Goal: Task Accomplishment & Management: Manage account settings

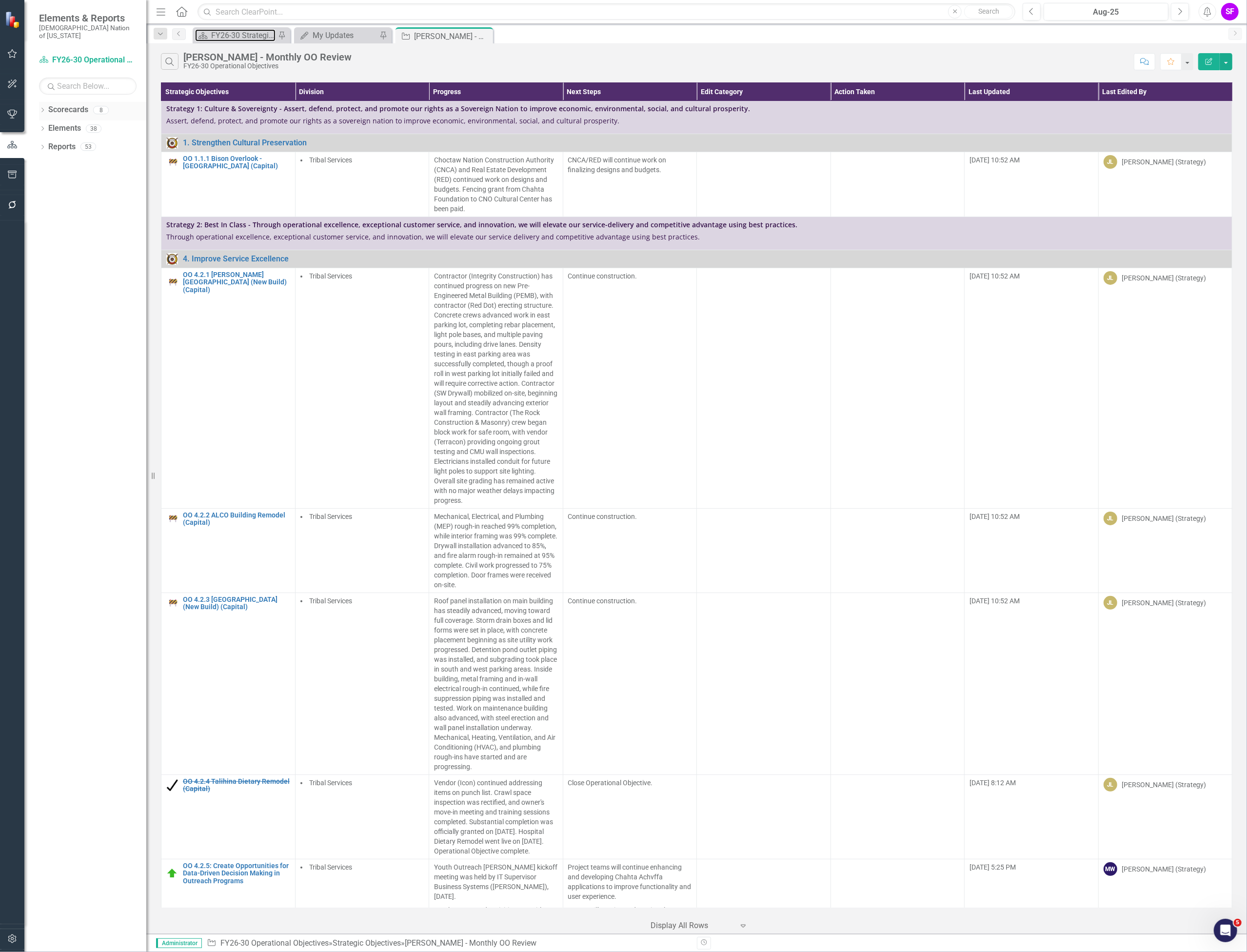
drag, startPoint x: 225, startPoint y: 34, endPoint x: 101, endPoint y: 111, distance: 146.0
click at [225, 34] on div "FY26-30 Strategic Plan" at bounding box center [244, 35] width 64 height 12
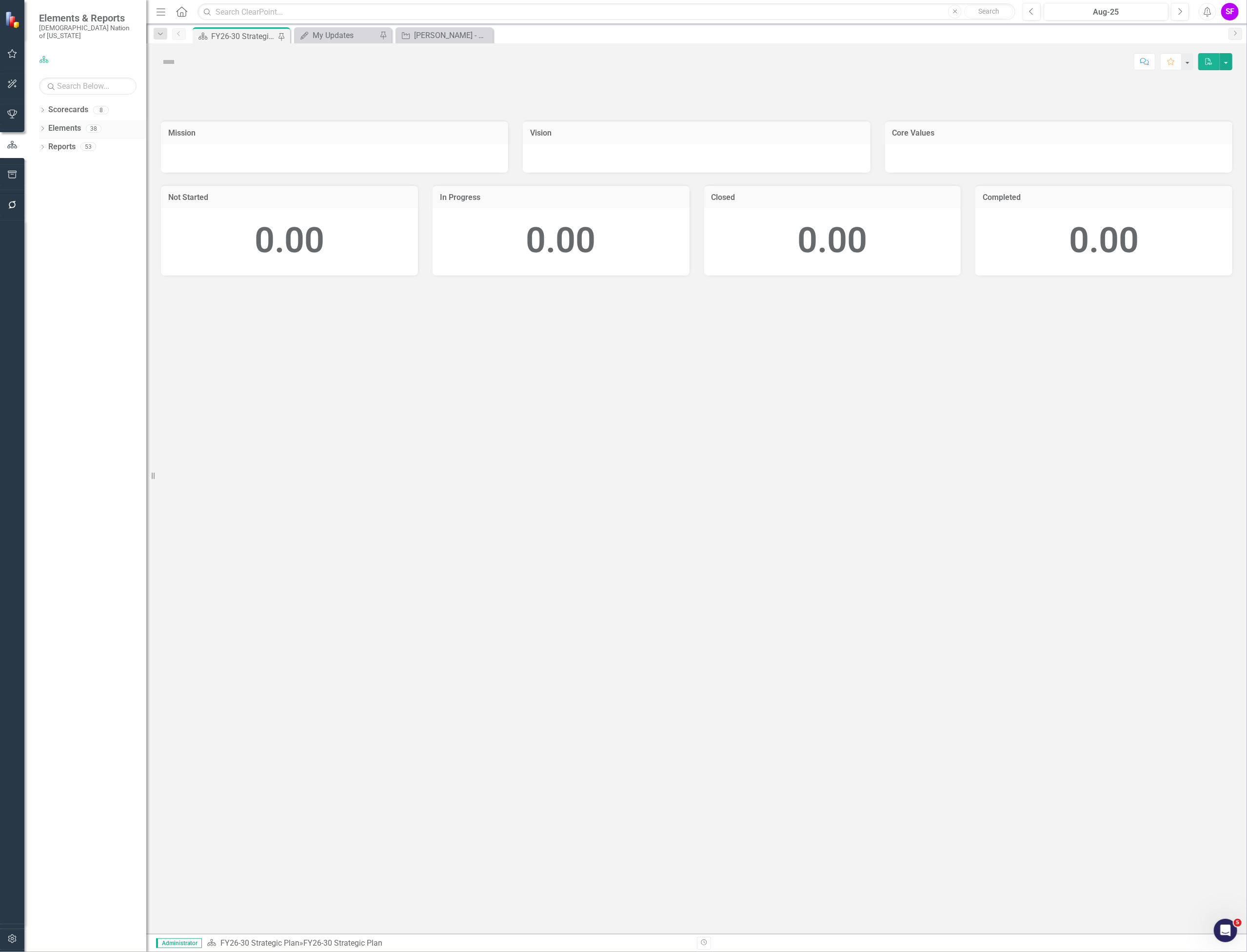
click at [62, 121] on div "Elements" at bounding box center [64, 128] width 33 height 16
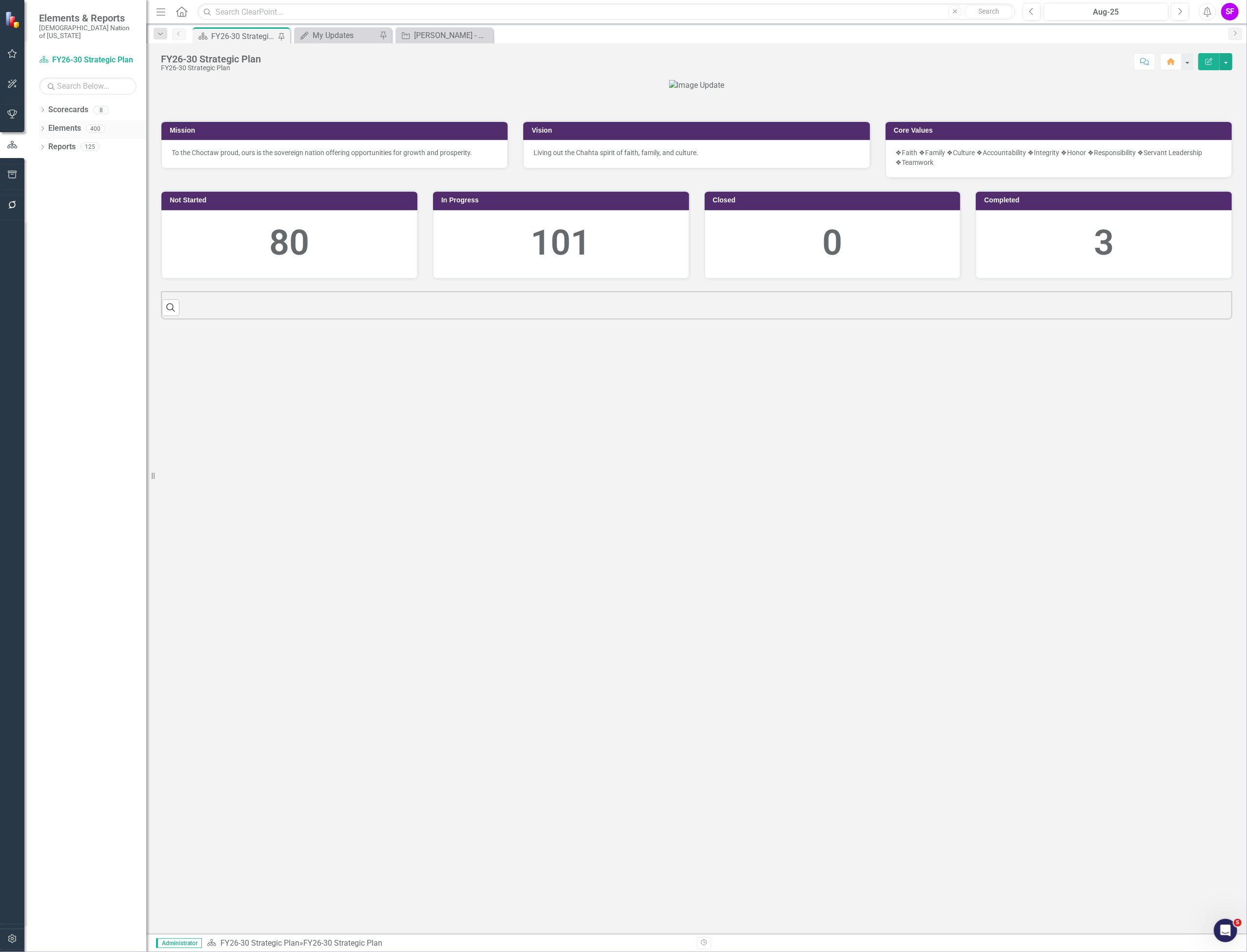
click at [67, 123] on link "Elements" at bounding box center [64, 128] width 33 height 11
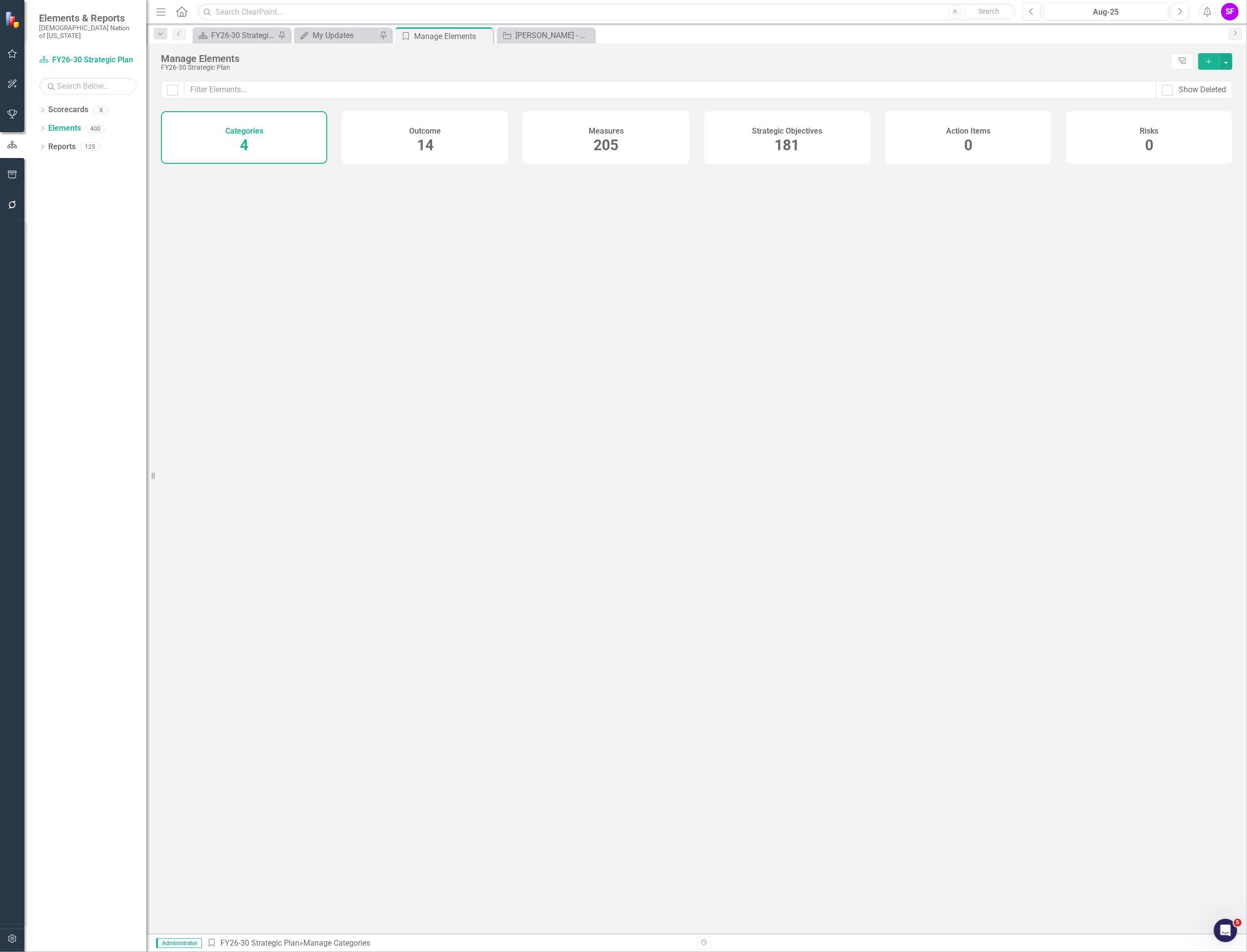
click at [824, 140] on div "Strategic Objectives 181" at bounding box center [787, 137] width 166 height 52
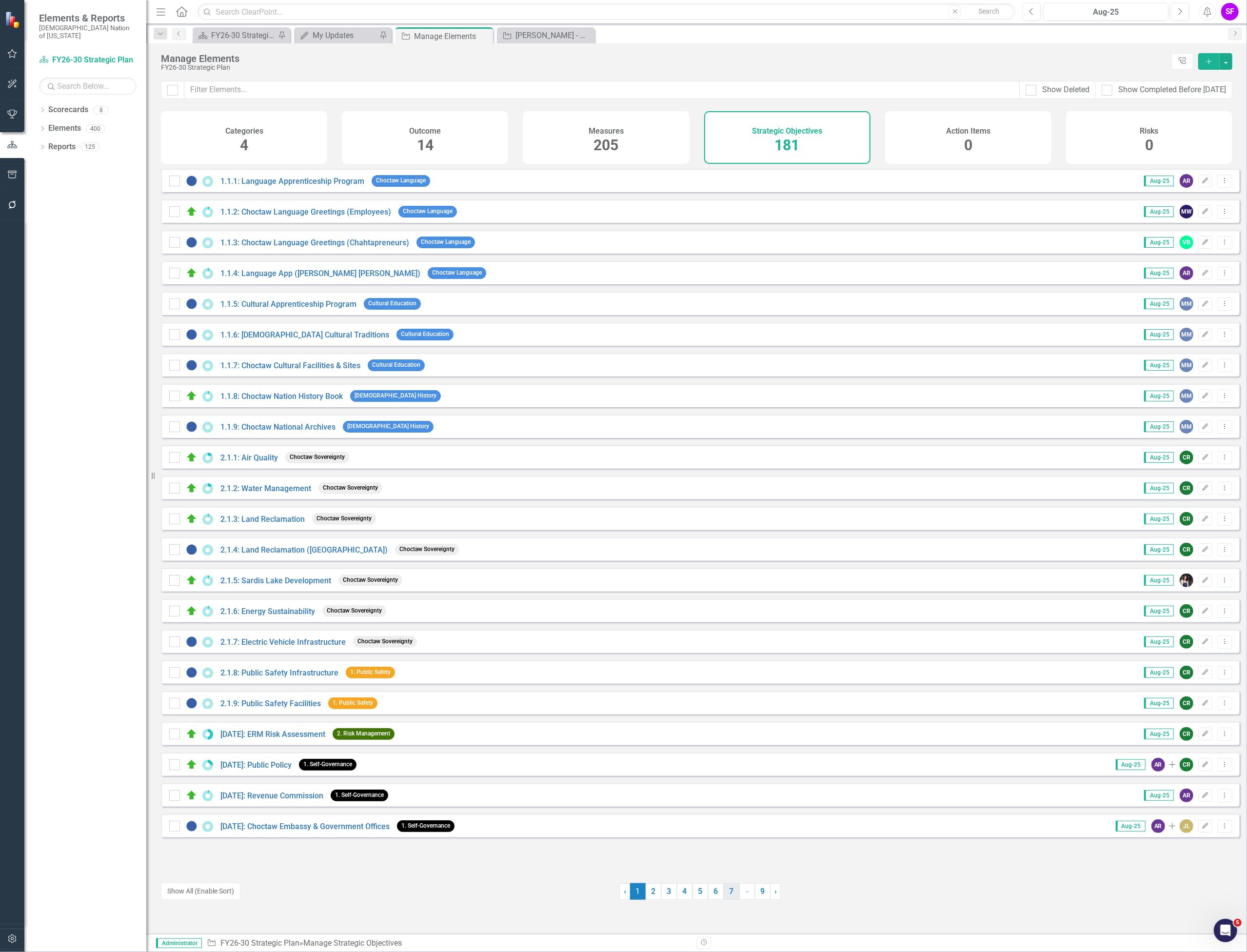
click at [735, 889] on link "7" at bounding box center [731, 892] width 15 height 17
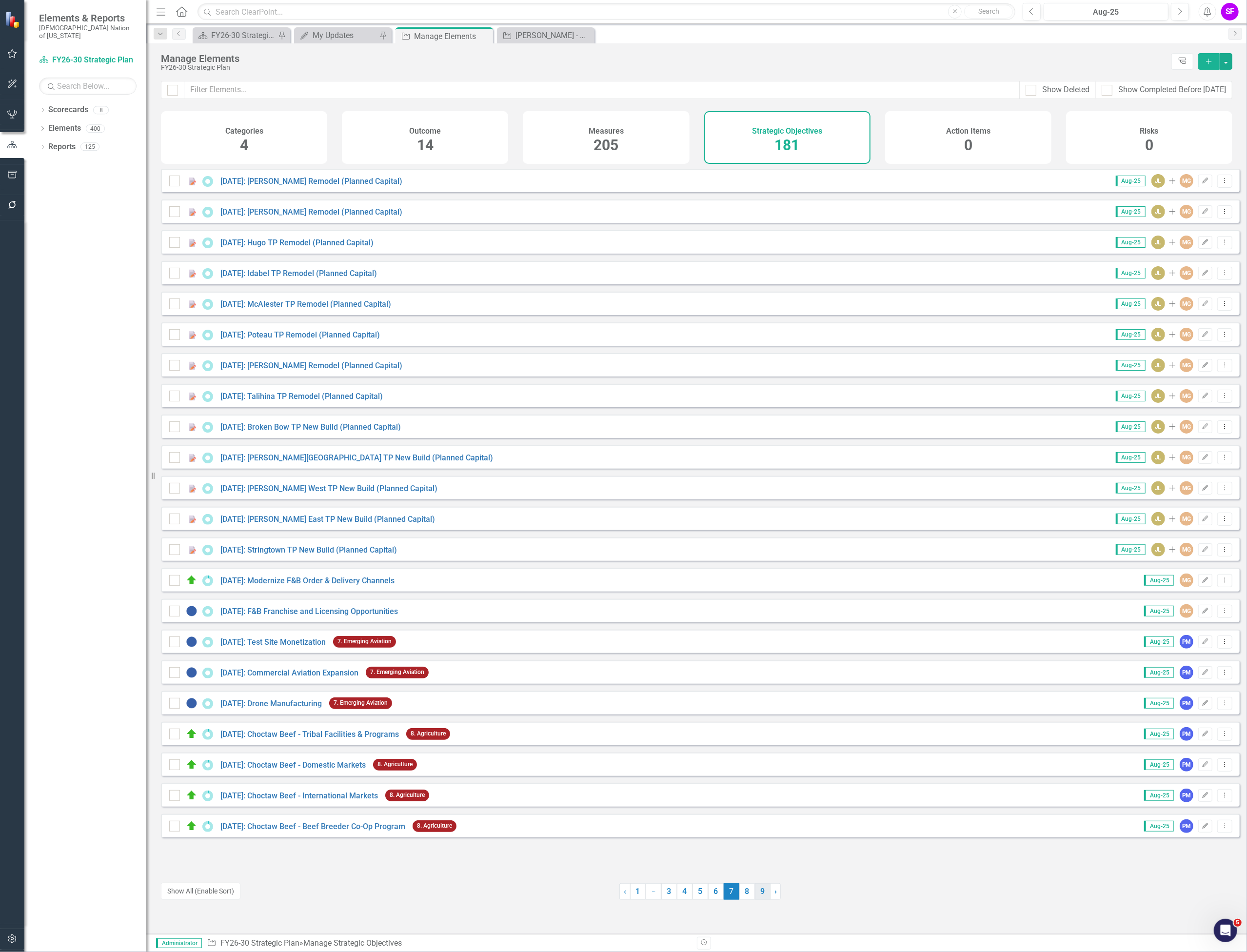
click at [756, 894] on link "9" at bounding box center [763, 892] width 15 height 17
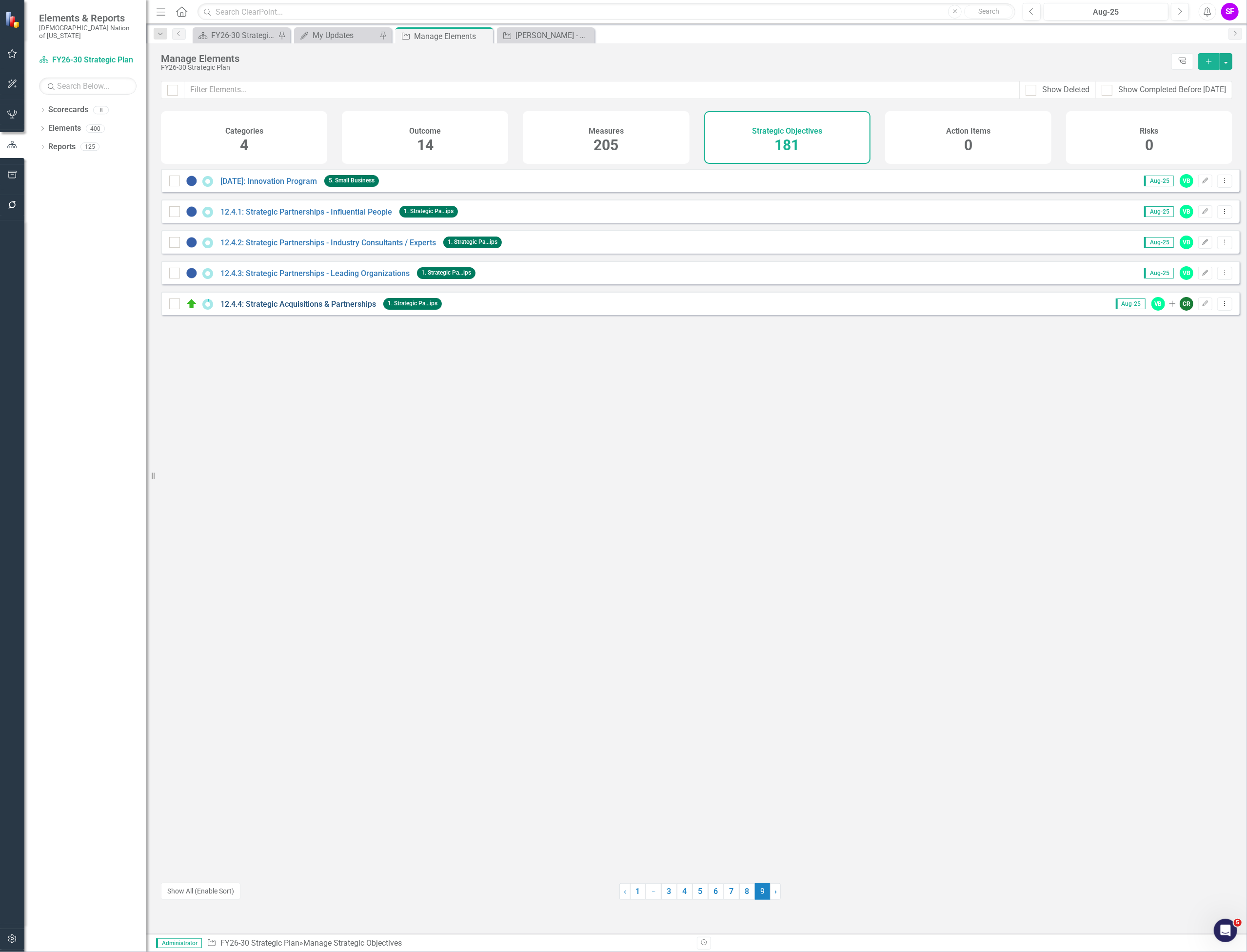
click at [325, 308] on link "12.4.4: Strategic Acquisitions & Partnerships" at bounding box center [298, 304] width 156 height 9
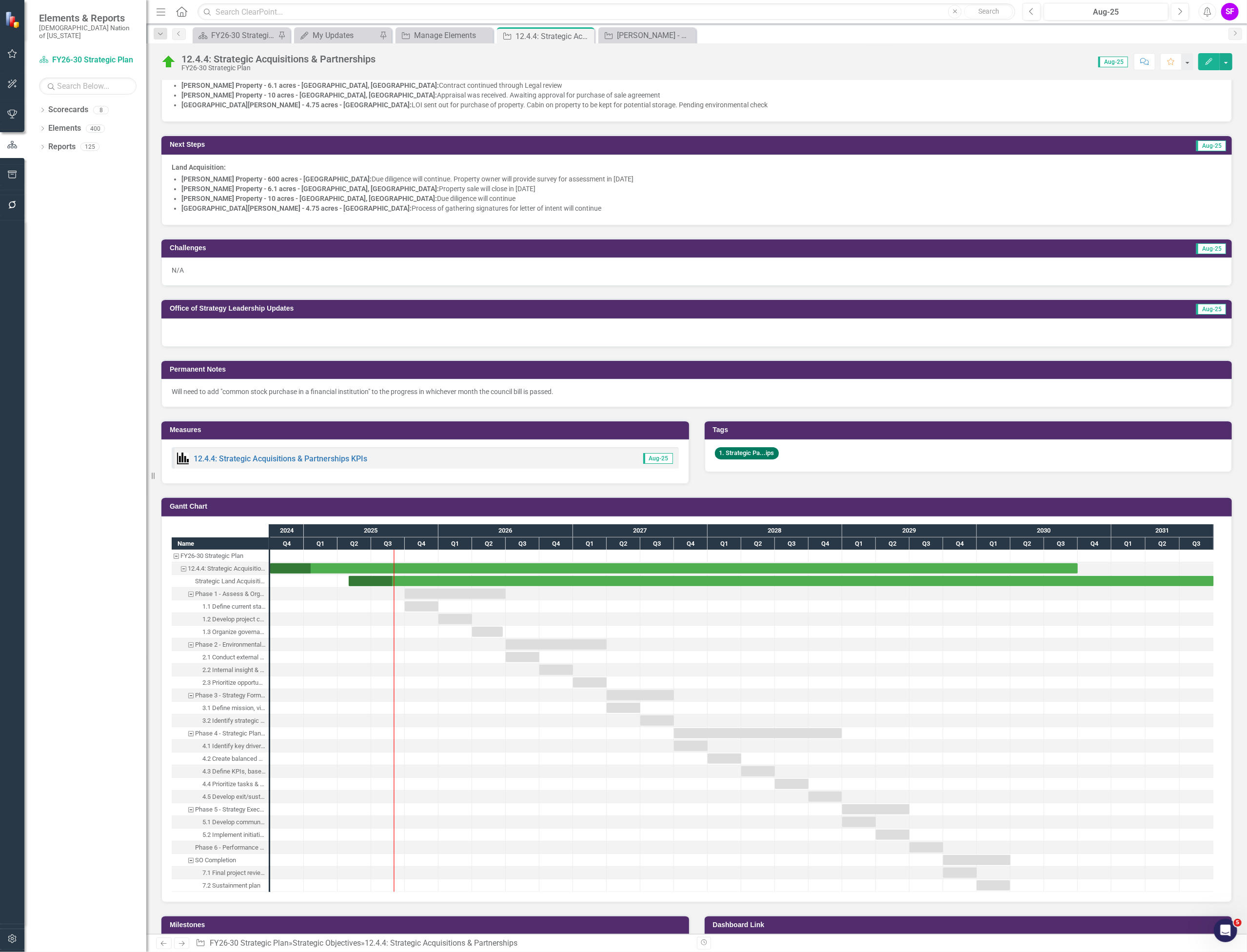
scroll to position [455, 0]
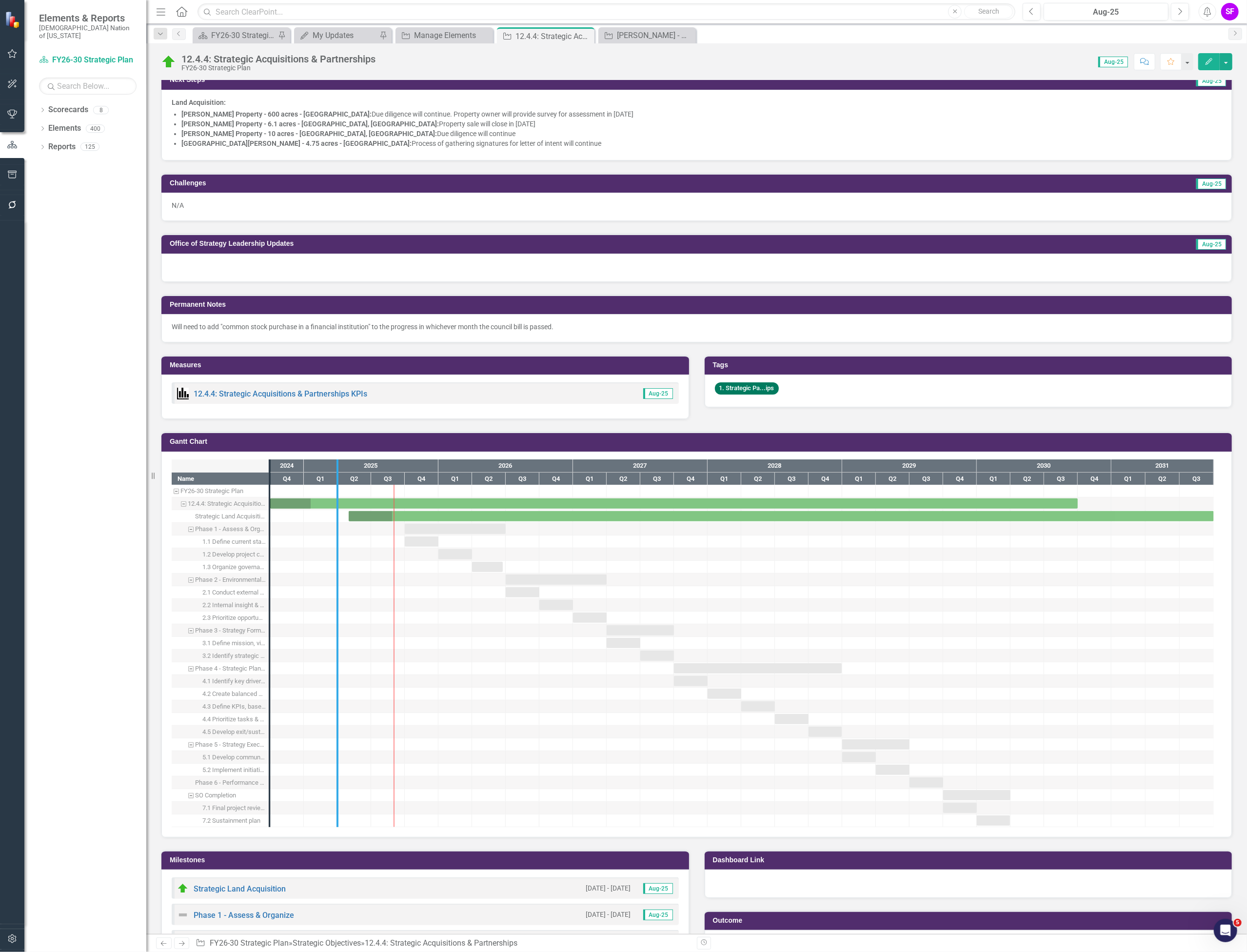
drag, startPoint x: 264, startPoint y: 562, endPoint x: 351, endPoint y: 561, distance: 87.0
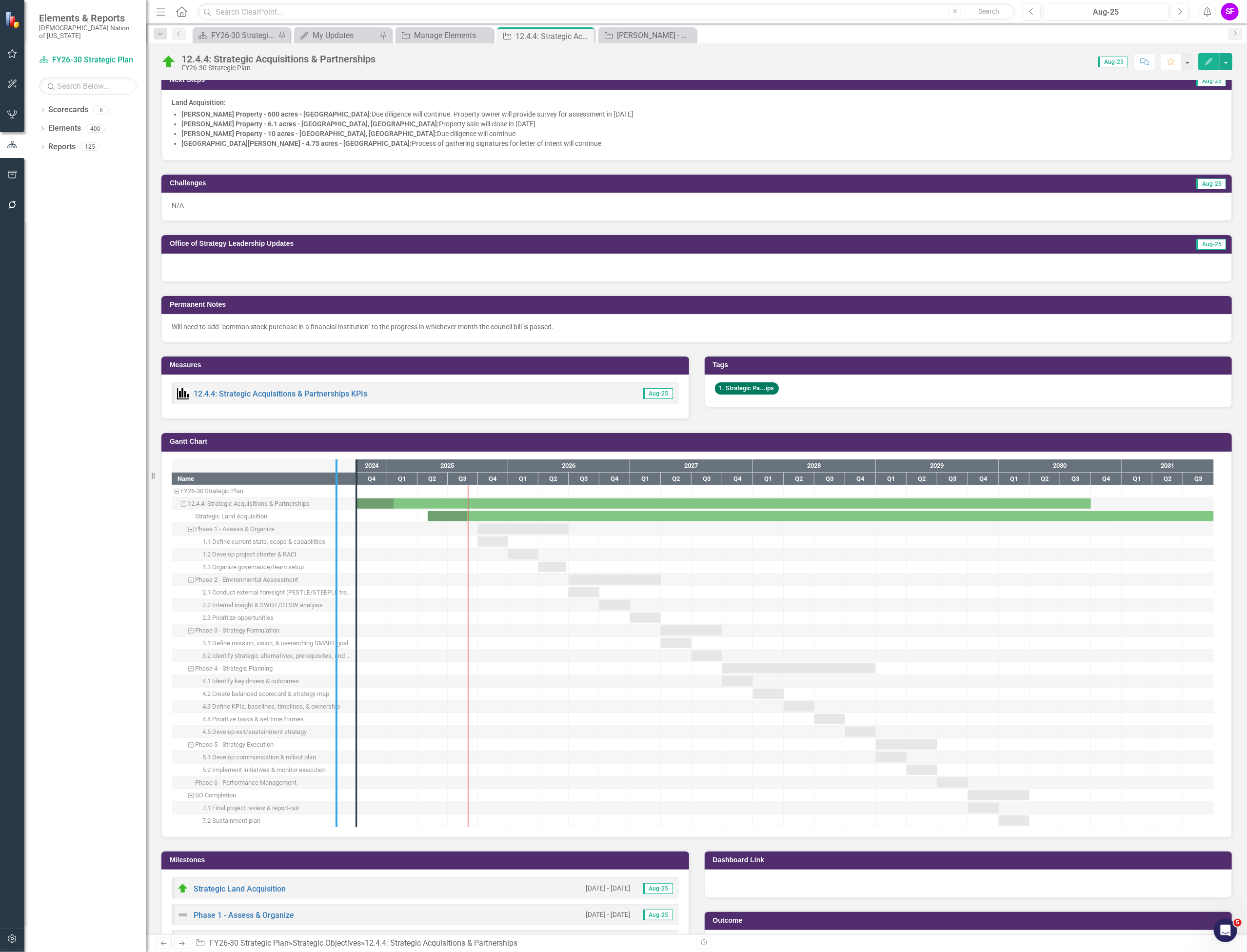
drag, startPoint x: 357, startPoint y: 554, endPoint x: 338, endPoint y: 554, distance: 19.0
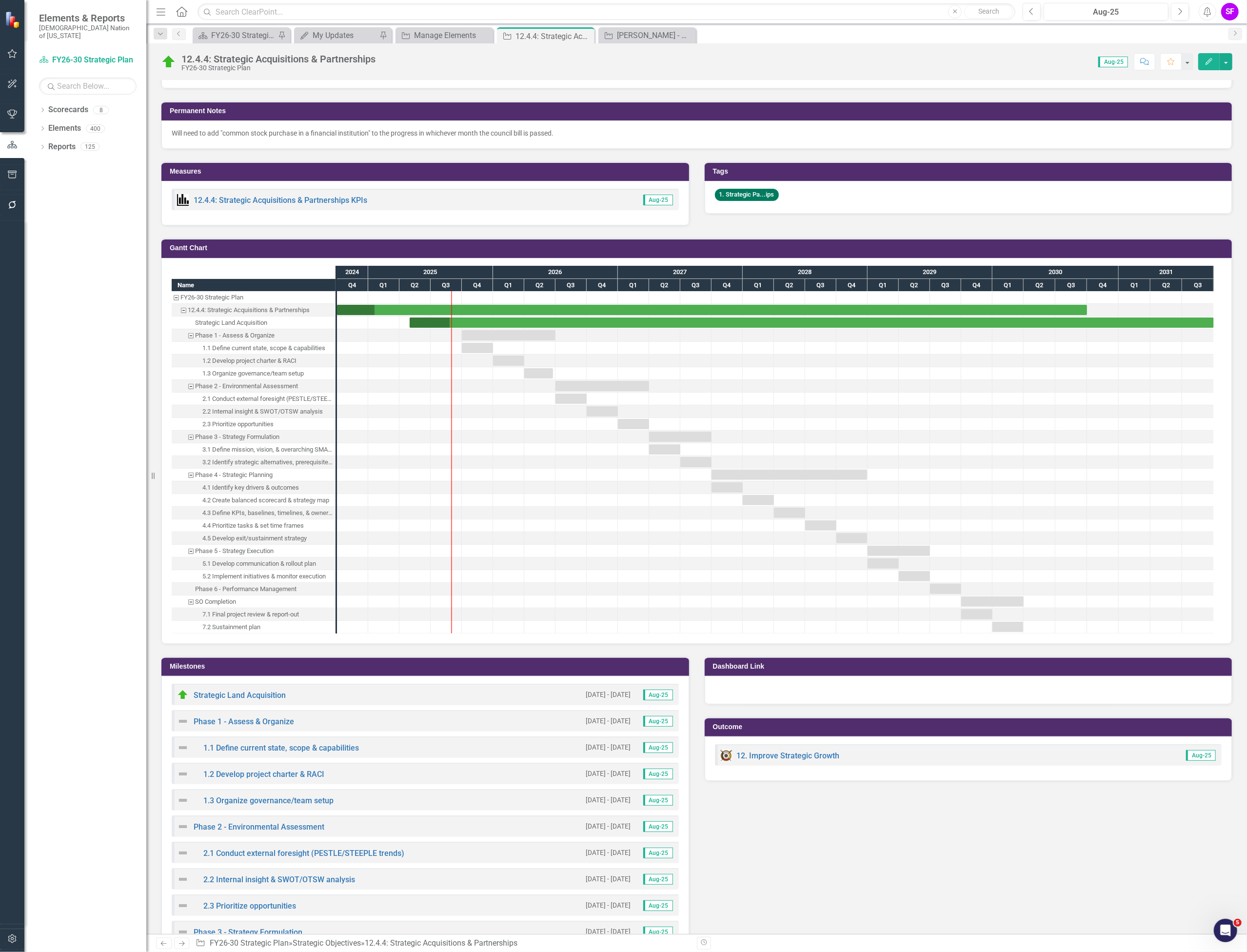
scroll to position [715, 0]
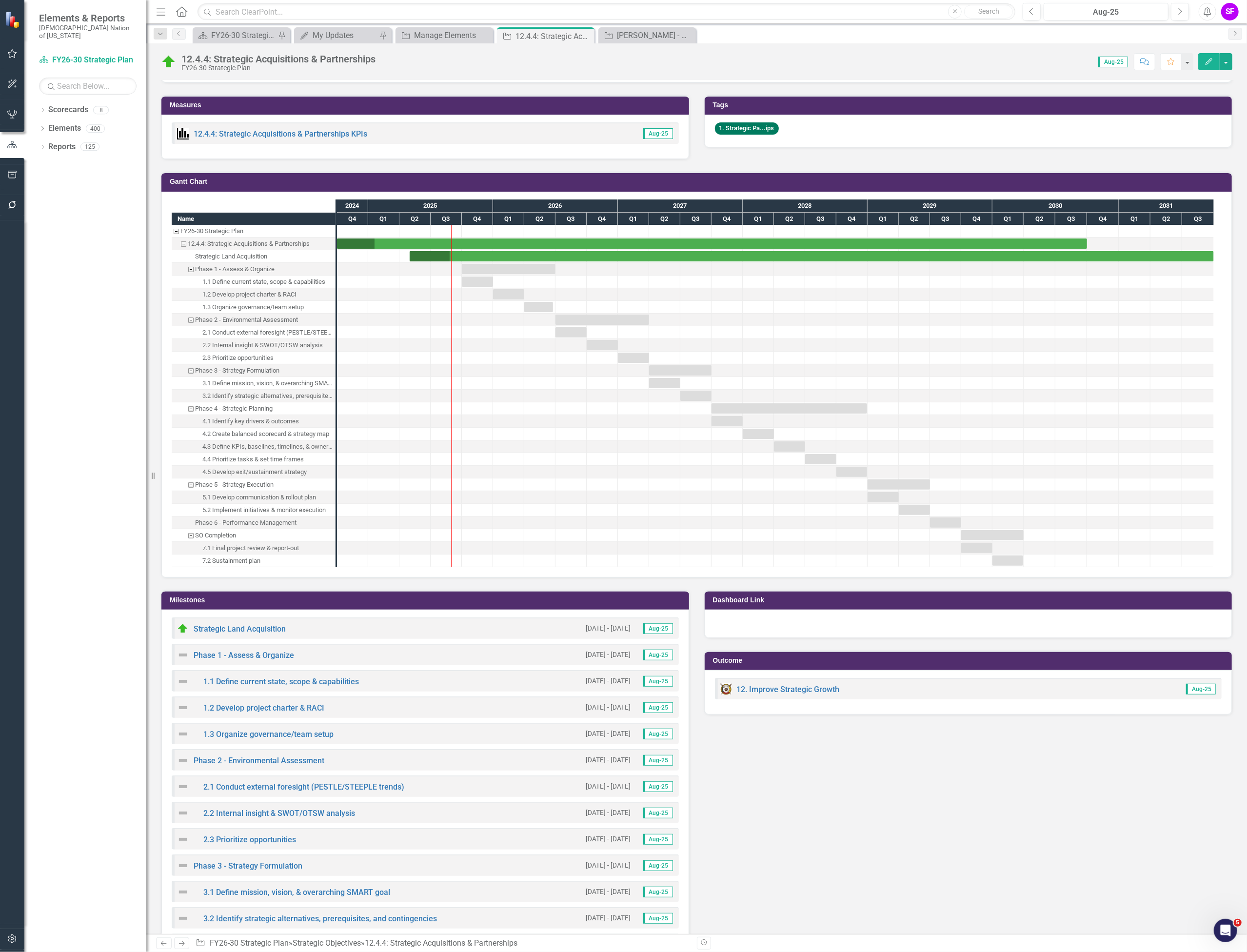
click at [375, 602] on h3 "Milestones" at bounding box center [426, 600] width 514 height 7
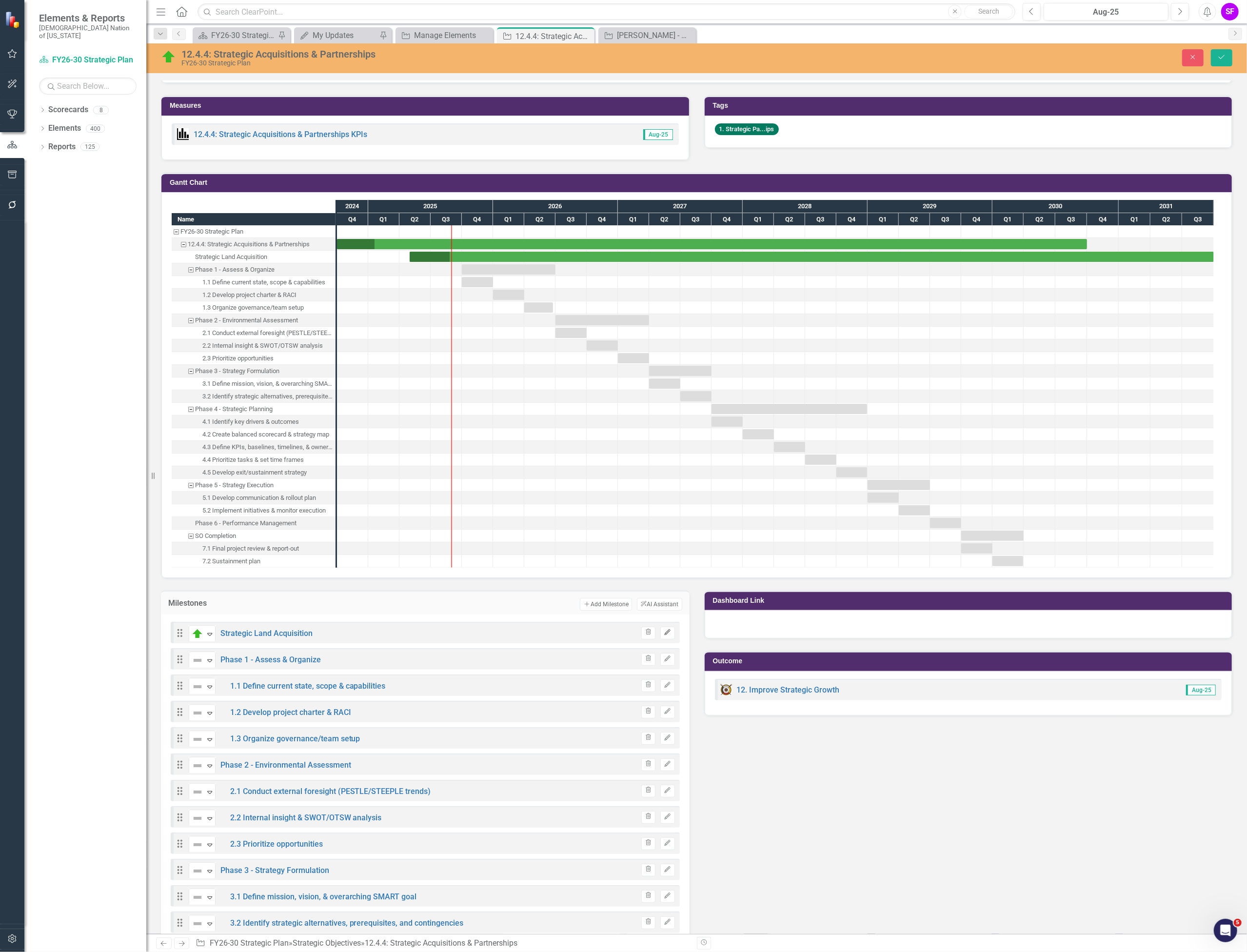
click at [664, 633] on icon "Edit" at bounding box center [667, 632] width 7 height 6
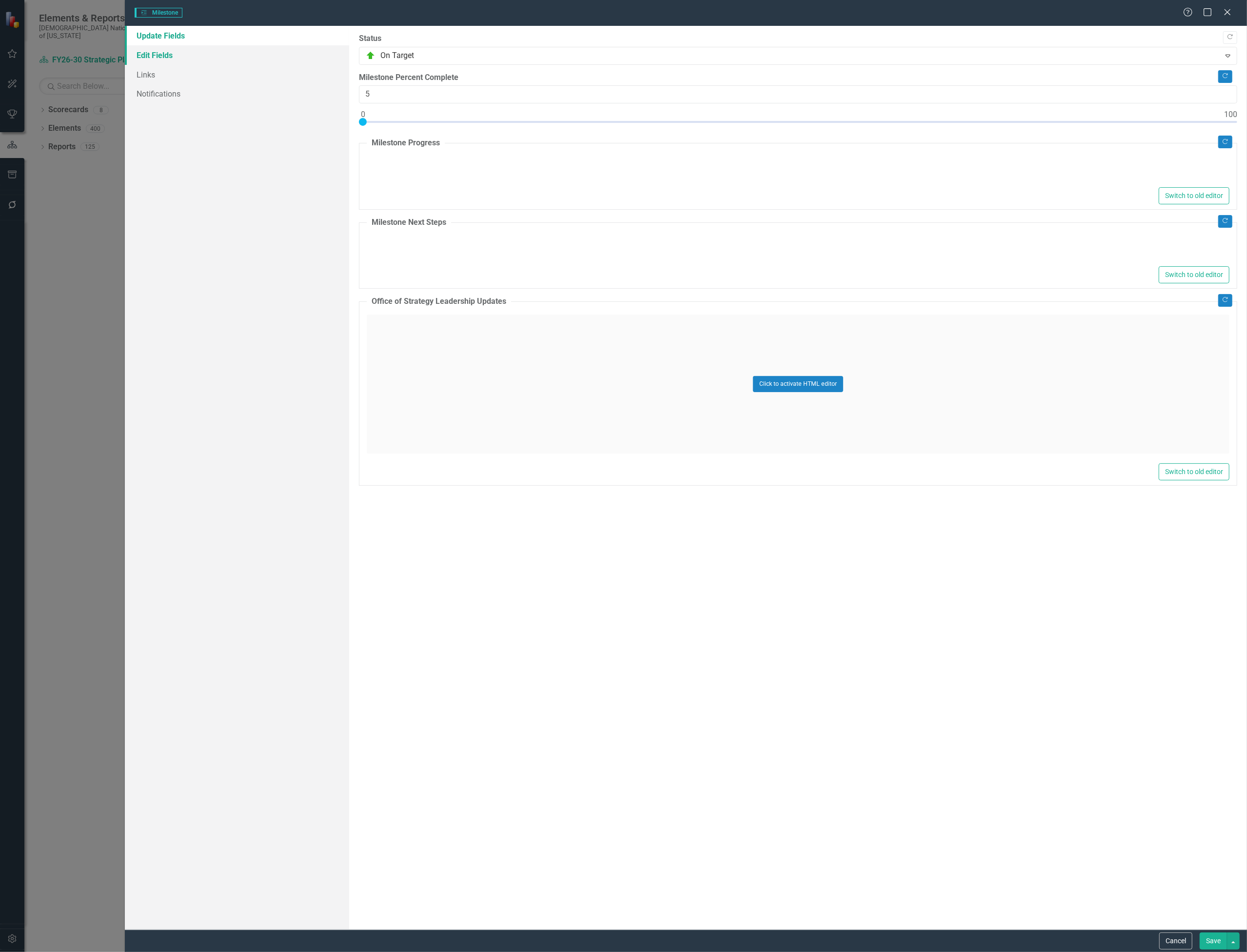
click at [167, 54] on link "Edit Fields" at bounding box center [237, 55] width 225 height 20
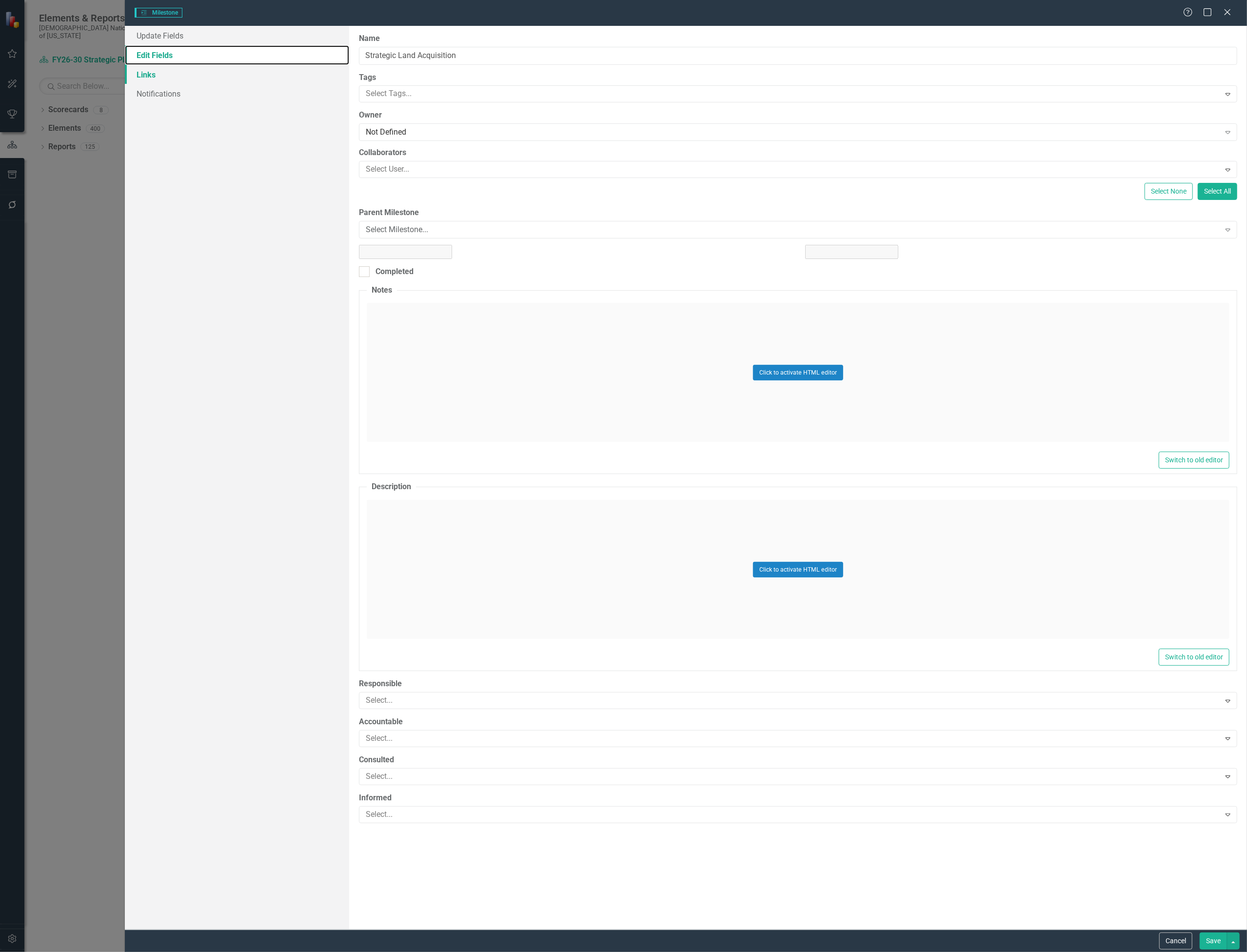
type input "Strategic Land Acquisition"
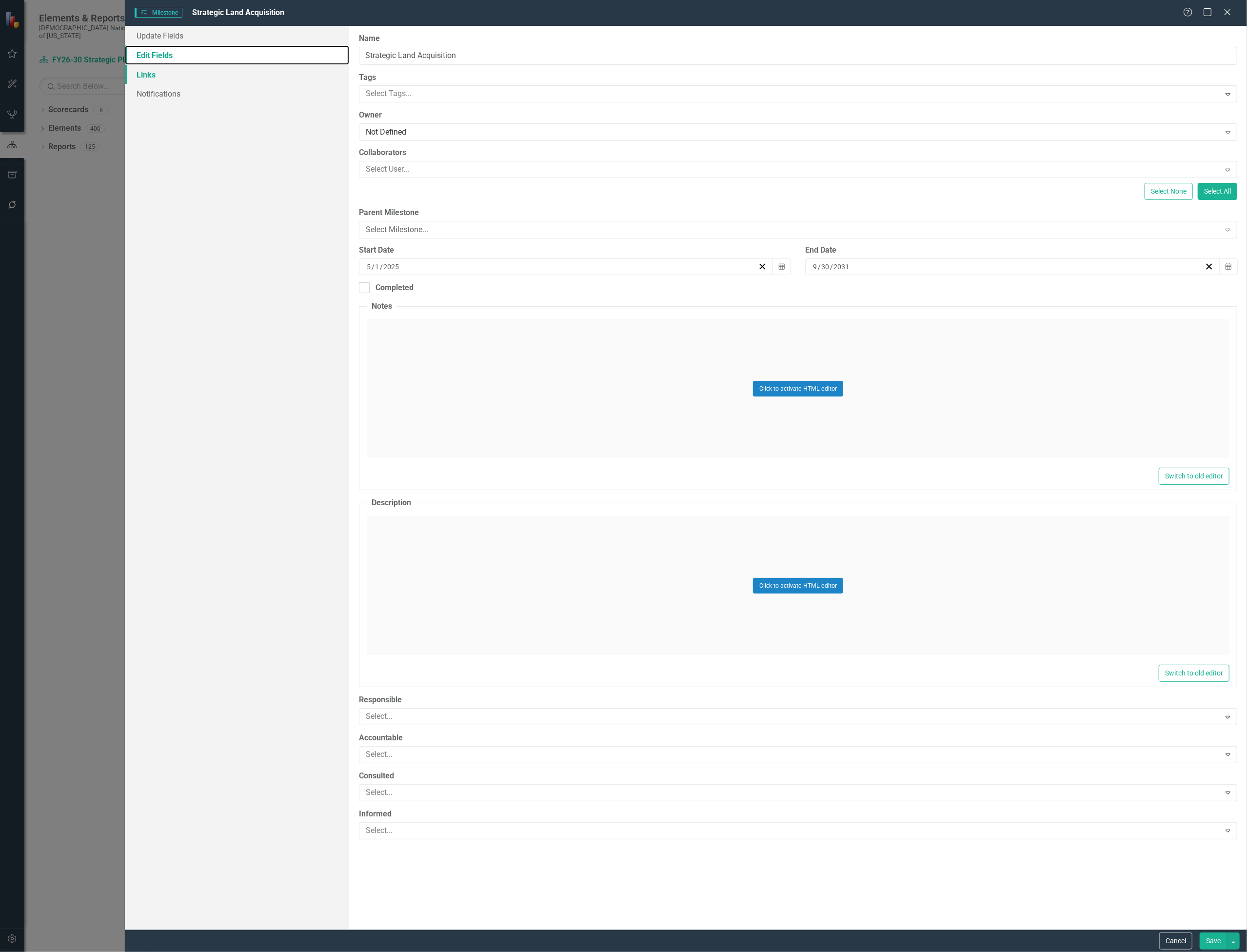
scroll to position [0, 0]
click at [150, 73] on link "Links" at bounding box center [237, 75] width 225 height 20
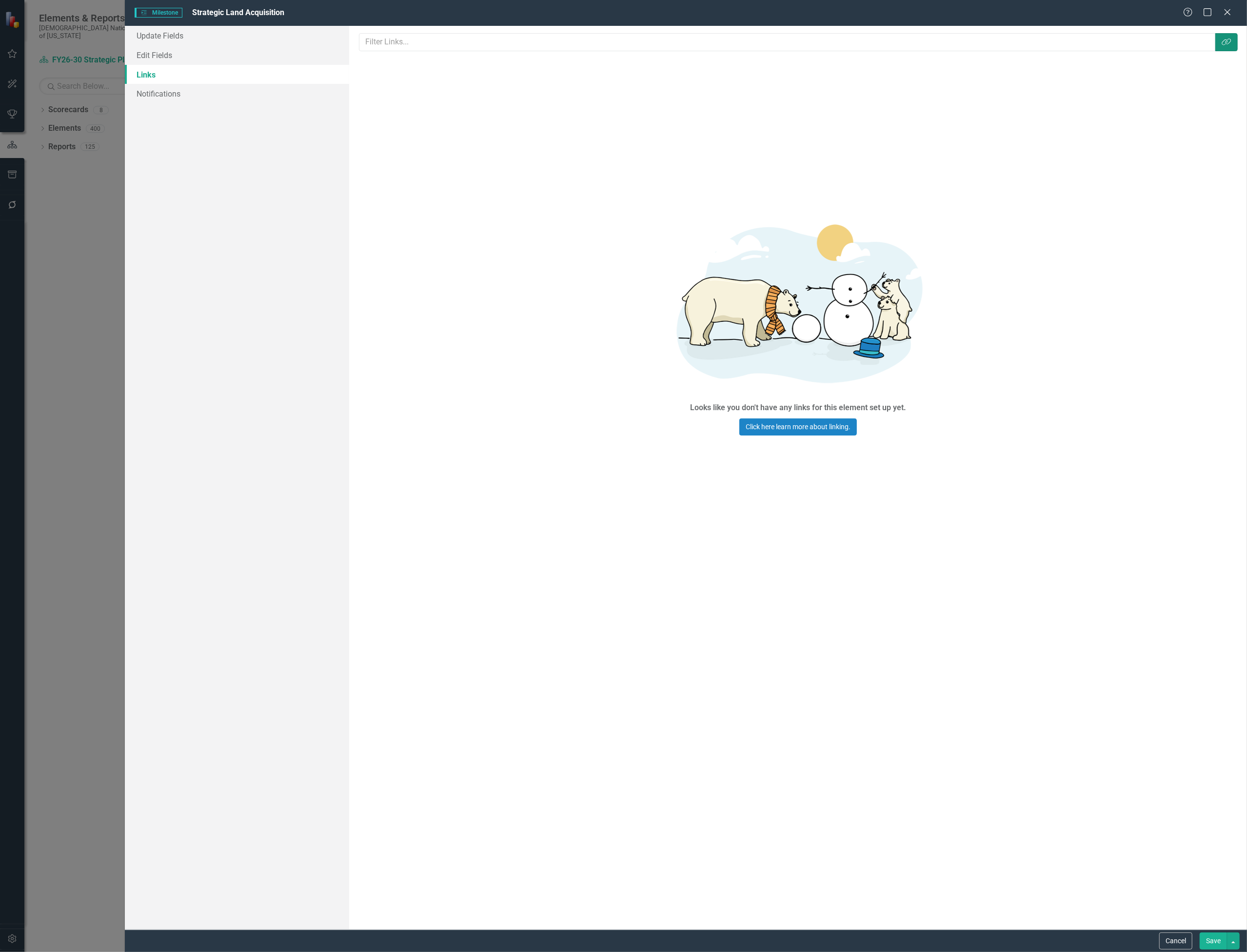
click at [1222, 42] on icon "Link Tag" at bounding box center [1227, 42] width 10 height 8
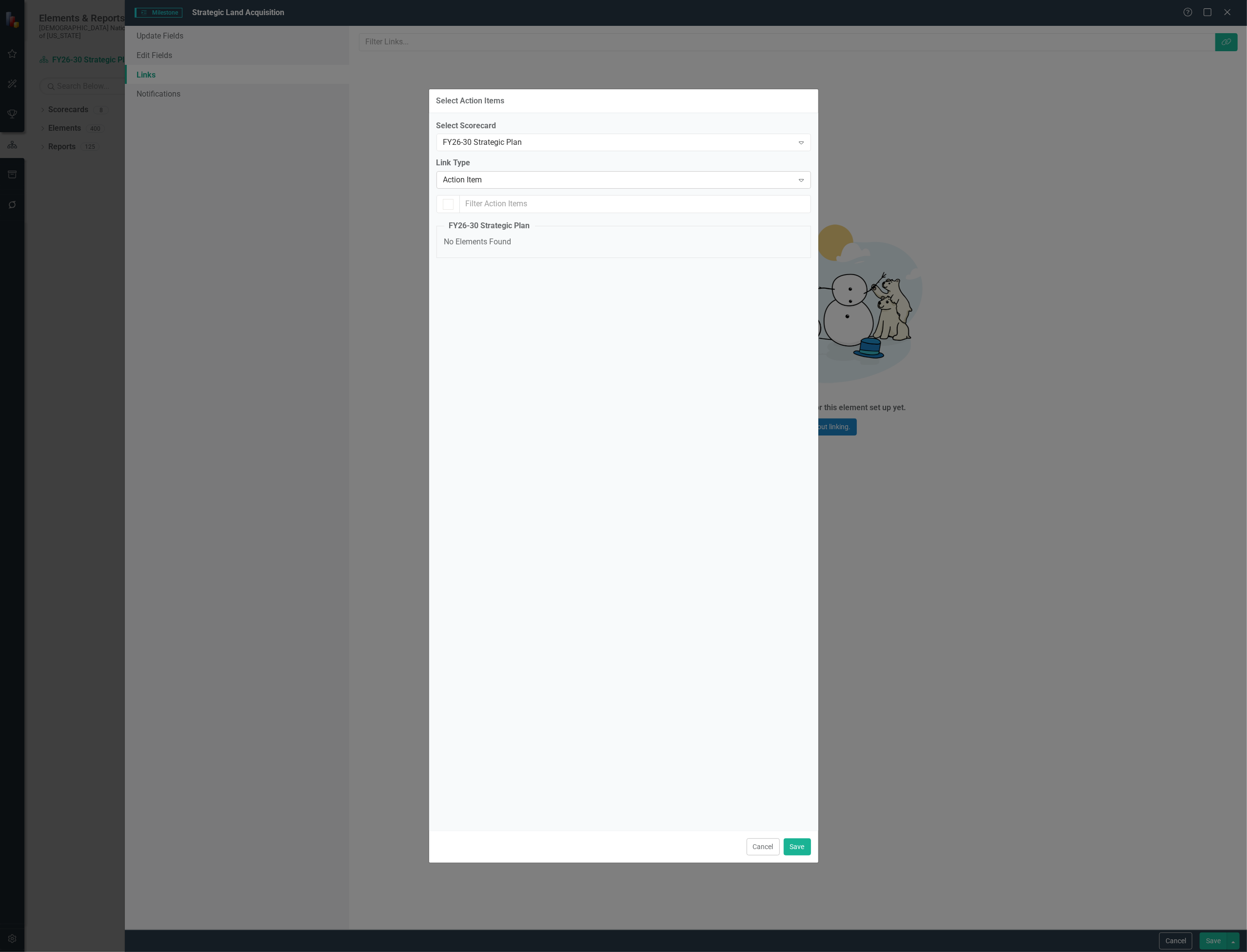
click at [644, 186] on div "Action Item Expand" at bounding box center [624, 179] width 375 height 17
click at [643, 153] on div "Select Scorecard FY26-30 Strategic Plan Expand Link Type Action Item Expand FY2…" at bounding box center [624, 194] width 375 height 147
click at [645, 145] on div "FY26-30 Strategic Plan" at bounding box center [618, 142] width 351 height 11
click at [761, 844] on button "Cancel" at bounding box center [763, 847] width 33 height 17
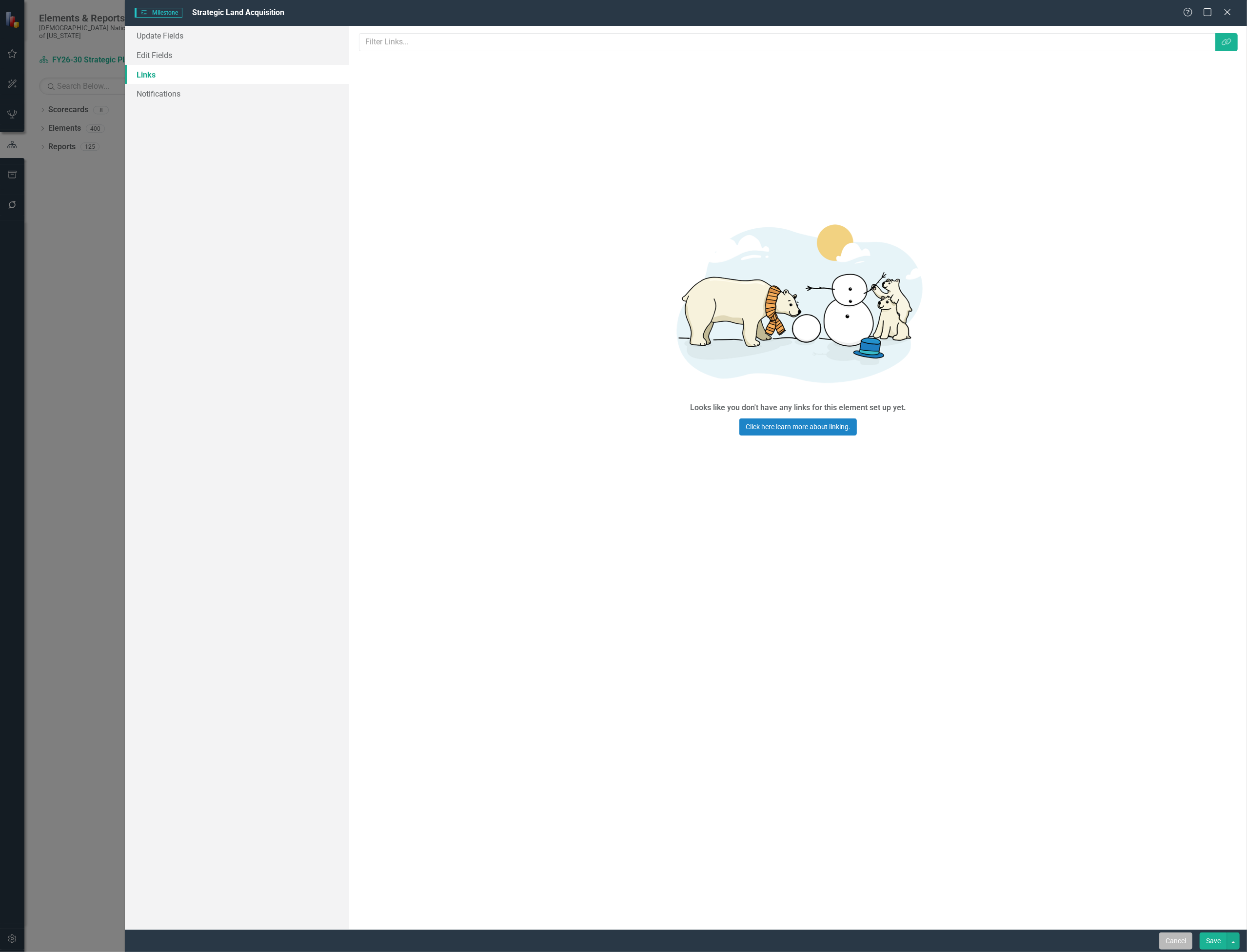
click at [1177, 932] on button "Cancel" at bounding box center [1177, 941] width 33 height 17
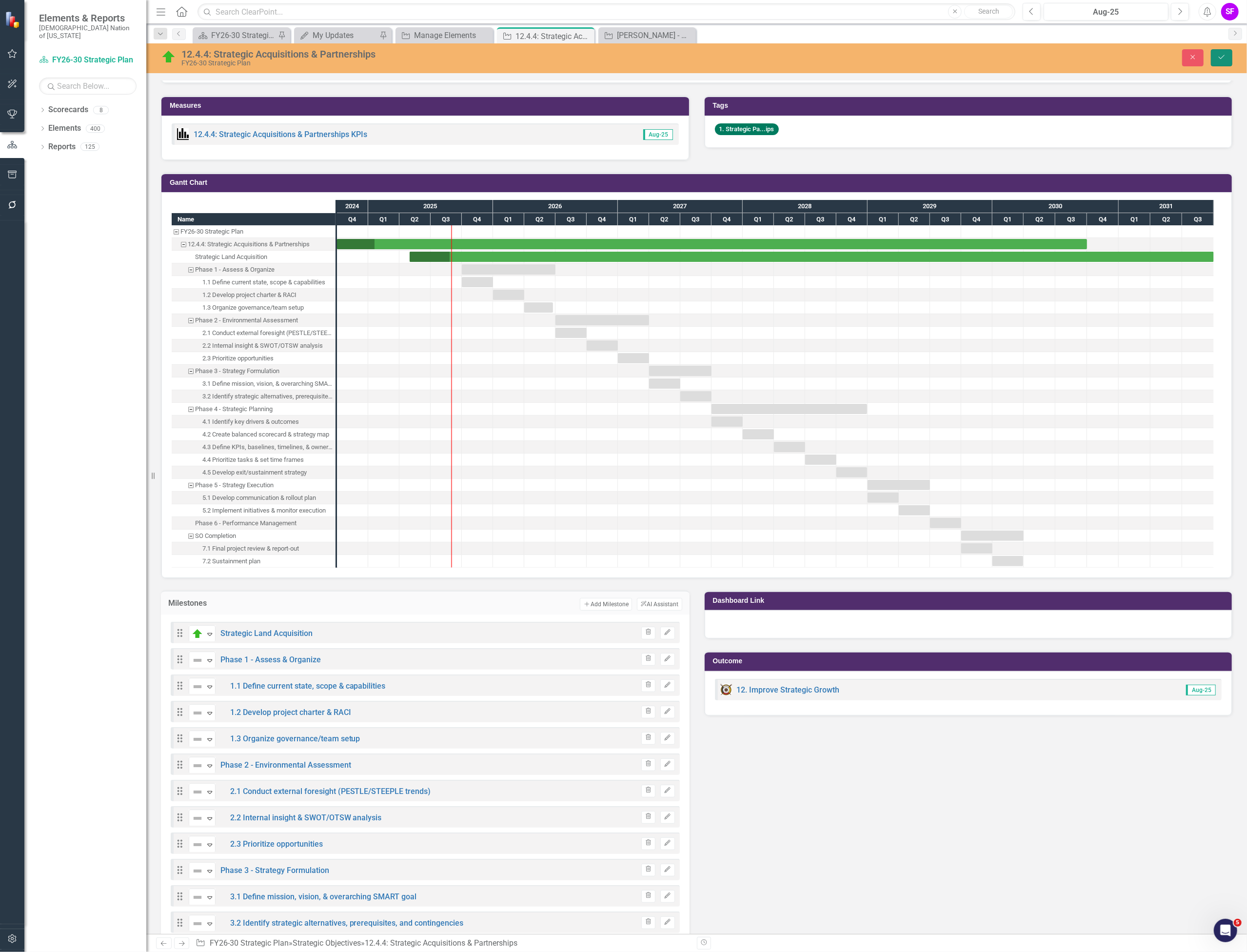
click at [1227, 57] on button "Save" at bounding box center [1222, 58] width 22 height 17
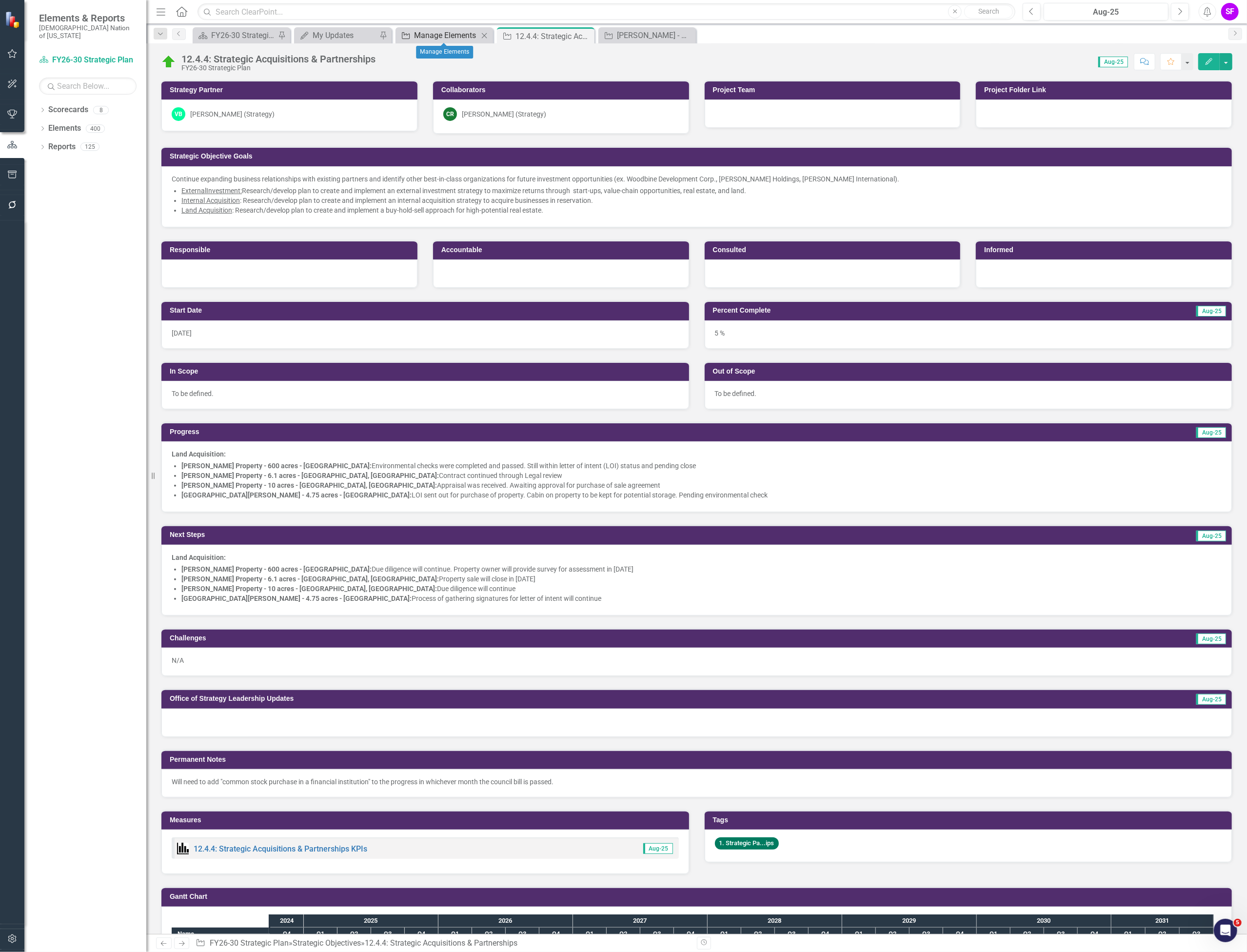
click at [446, 40] on div "Manage Elements" at bounding box center [446, 35] width 64 height 12
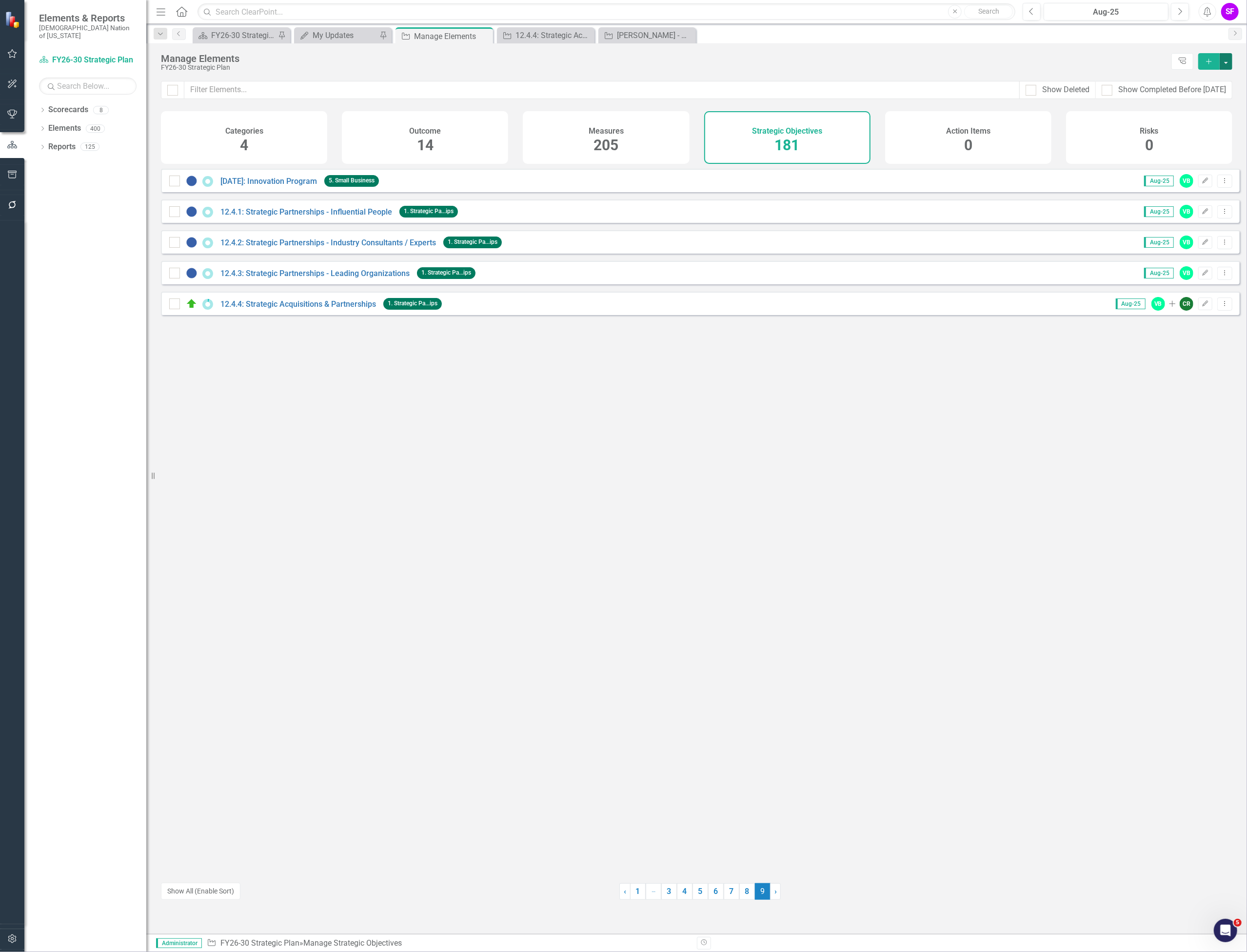
click at [1229, 61] on button "button" at bounding box center [1226, 61] width 13 height 17
click at [1206, 77] on link "Strategic Objective Add Strategic Objective" at bounding box center [1181, 80] width 103 height 18
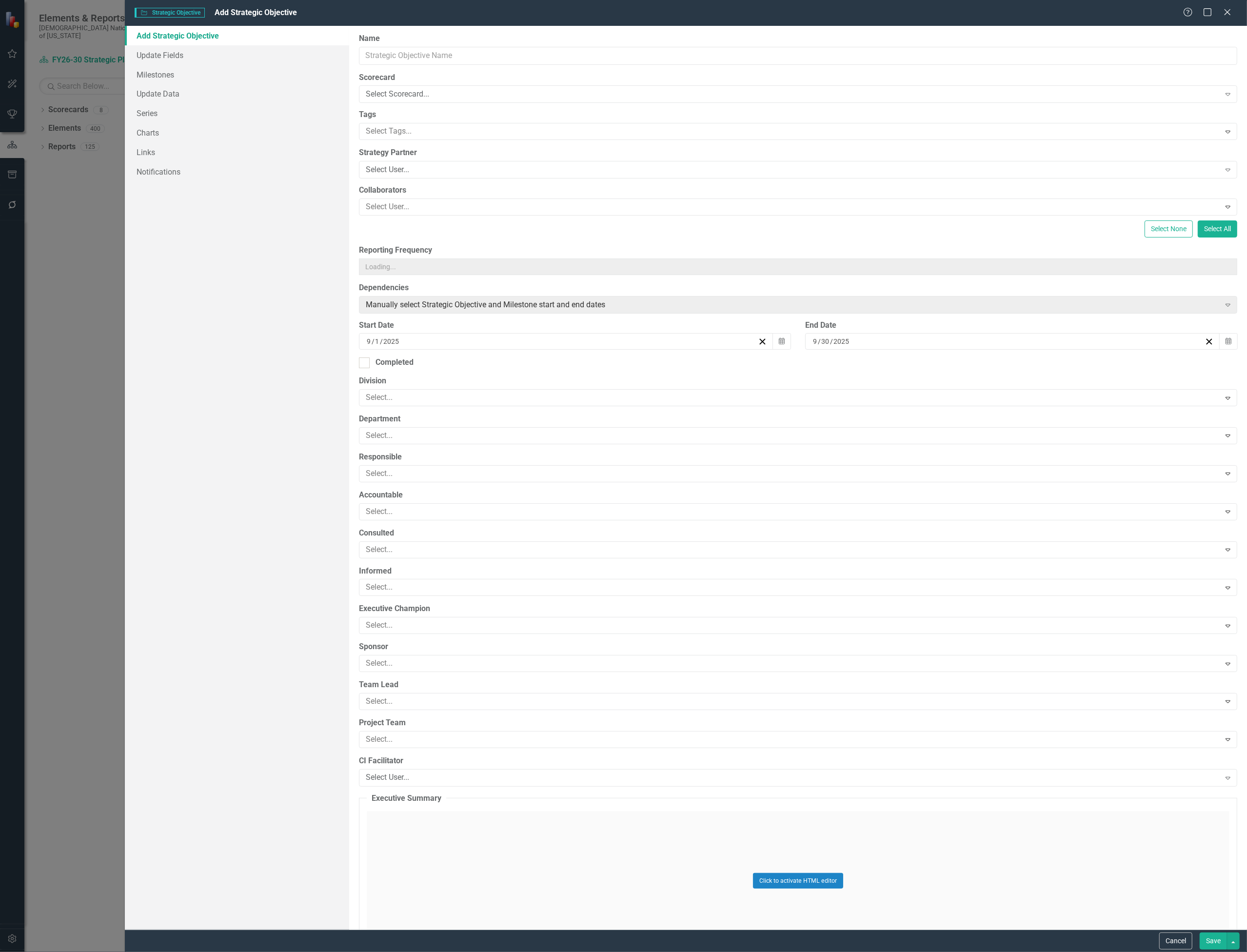
type input "https://"
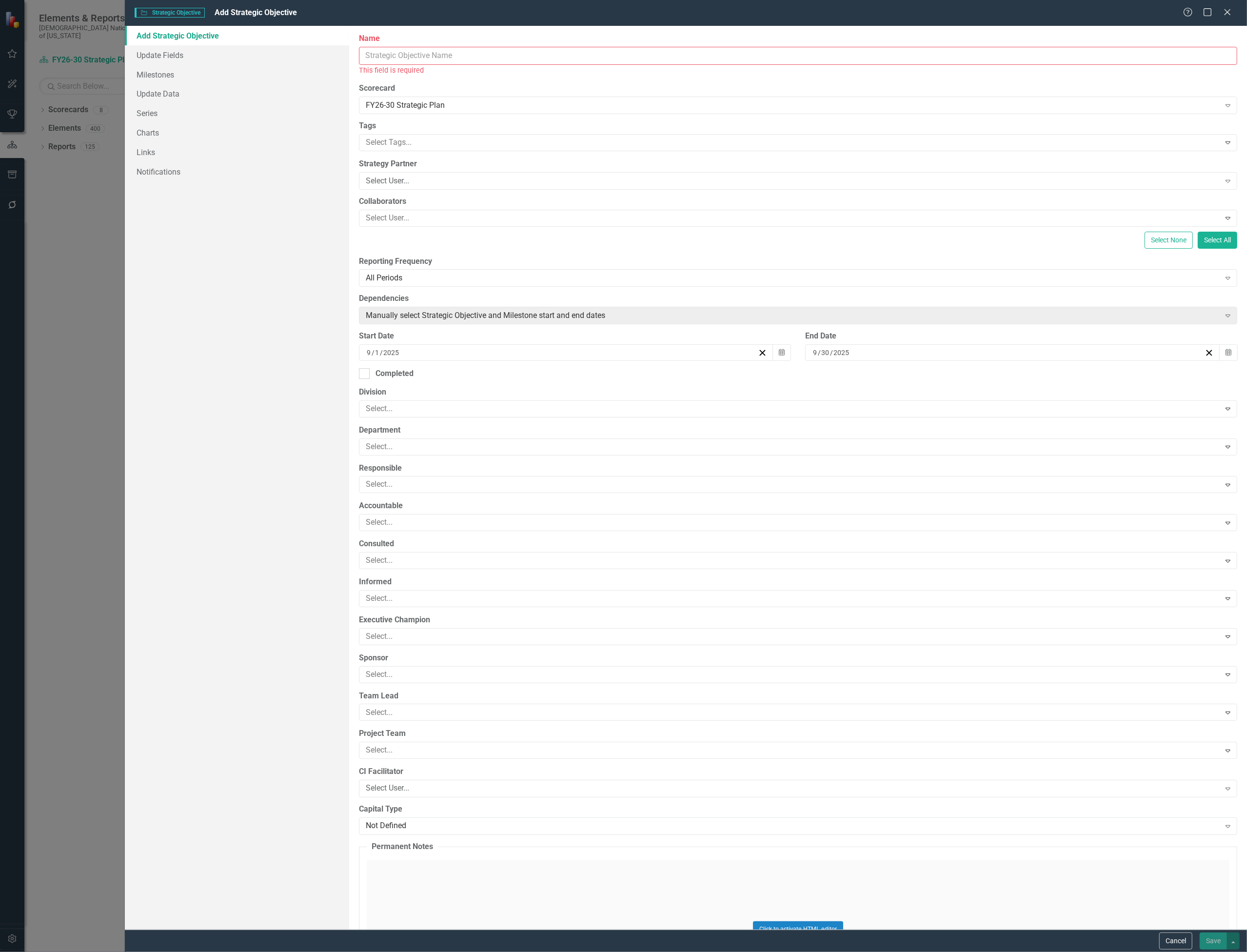
click at [435, 50] on input "Name" at bounding box center [798, 56] width 879 height 18
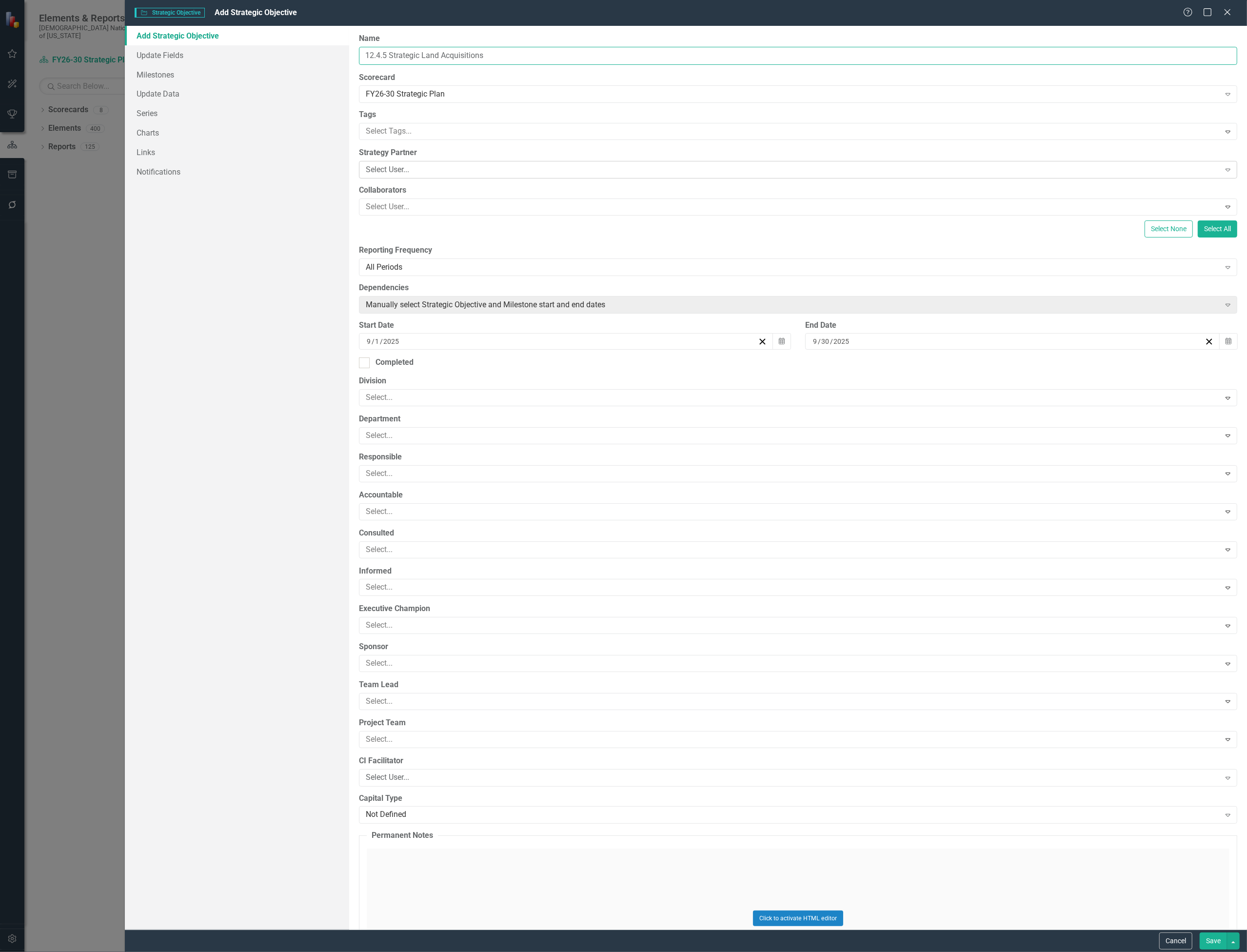
type input "12.4.5 Strategic Land Acquisitions"
click at [447, 166] on div "Select User..." at bounding box center [793, 170] width 855 height 11
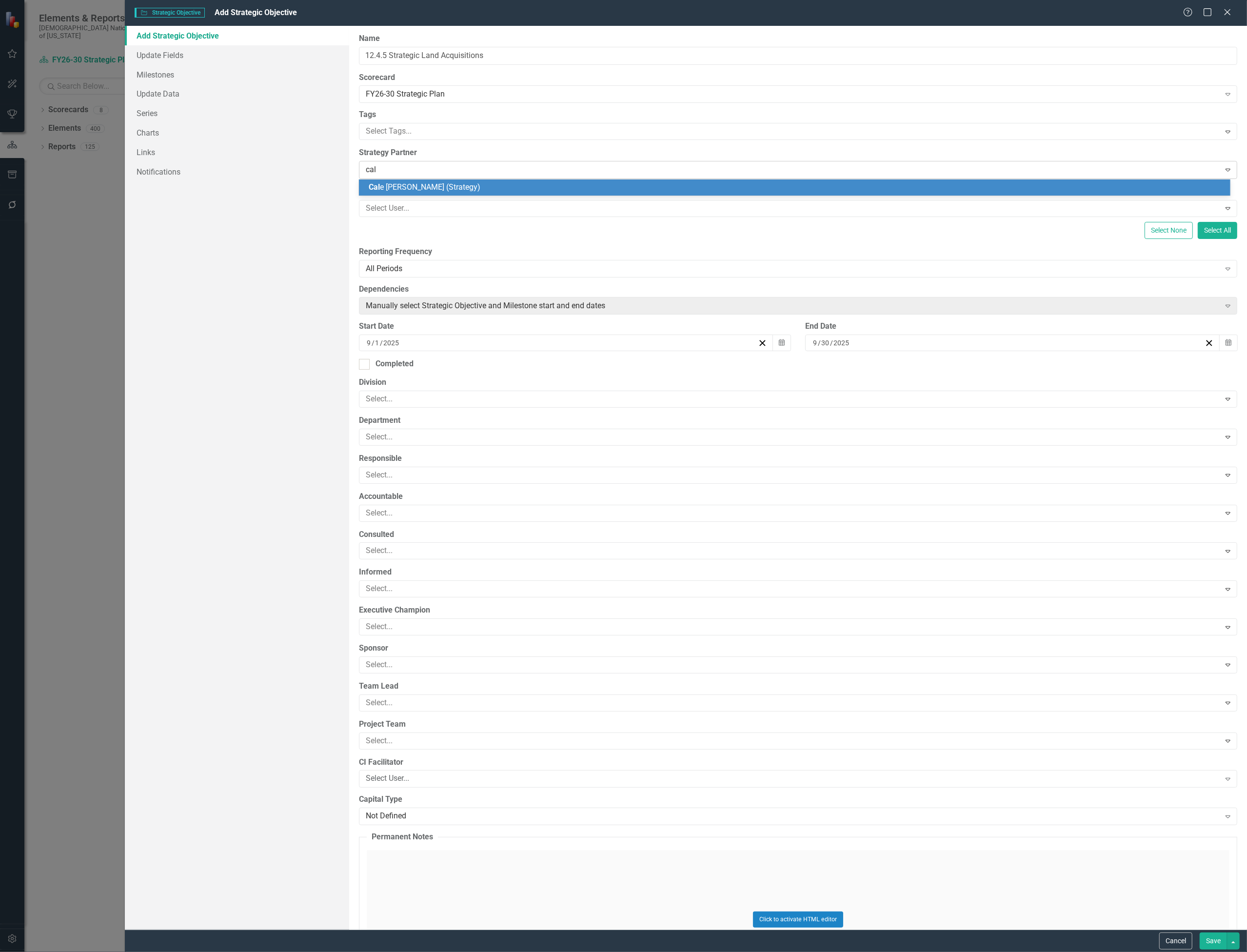
type input "cale"
click at [434, 186] on span "[PERSON_NAME] (Strategy)" at bounding box center [424, 186] width 110 height 9
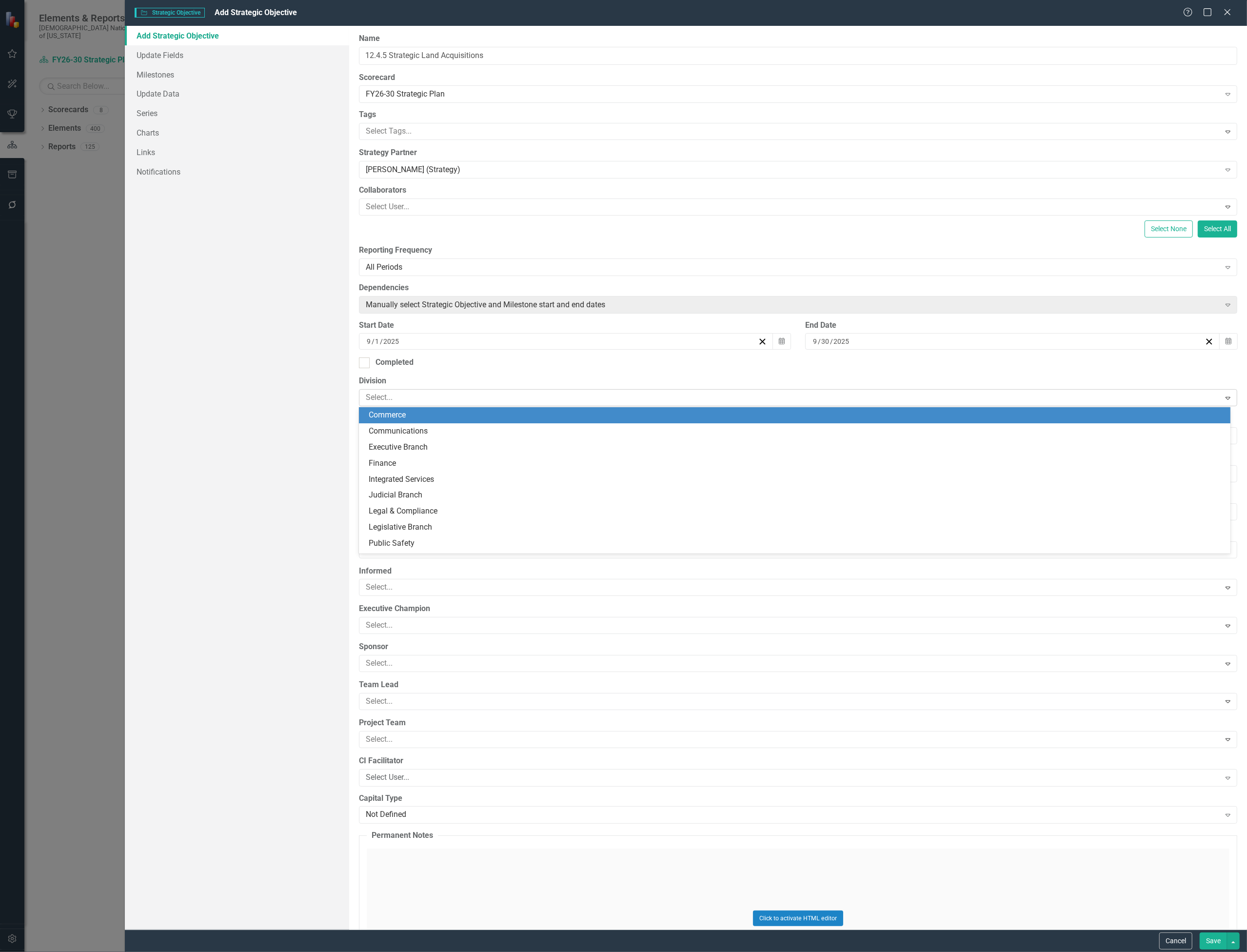
click at [440, 393] on div at bounding box center [791, 398] width 858 height 13
type input "strate"
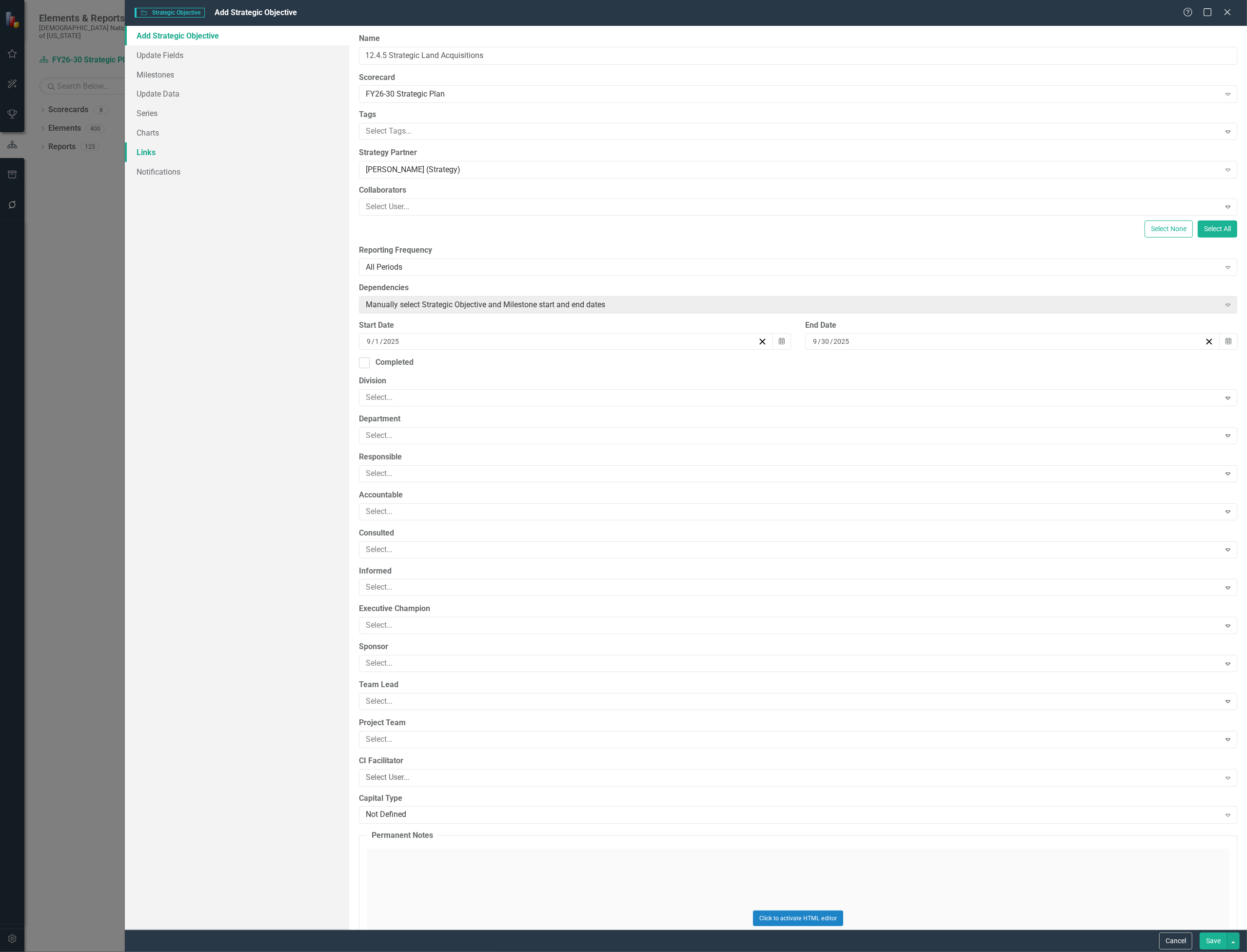
click at [144, 149] on link "Links" at bounding box center [237, 152] width 225 height 20
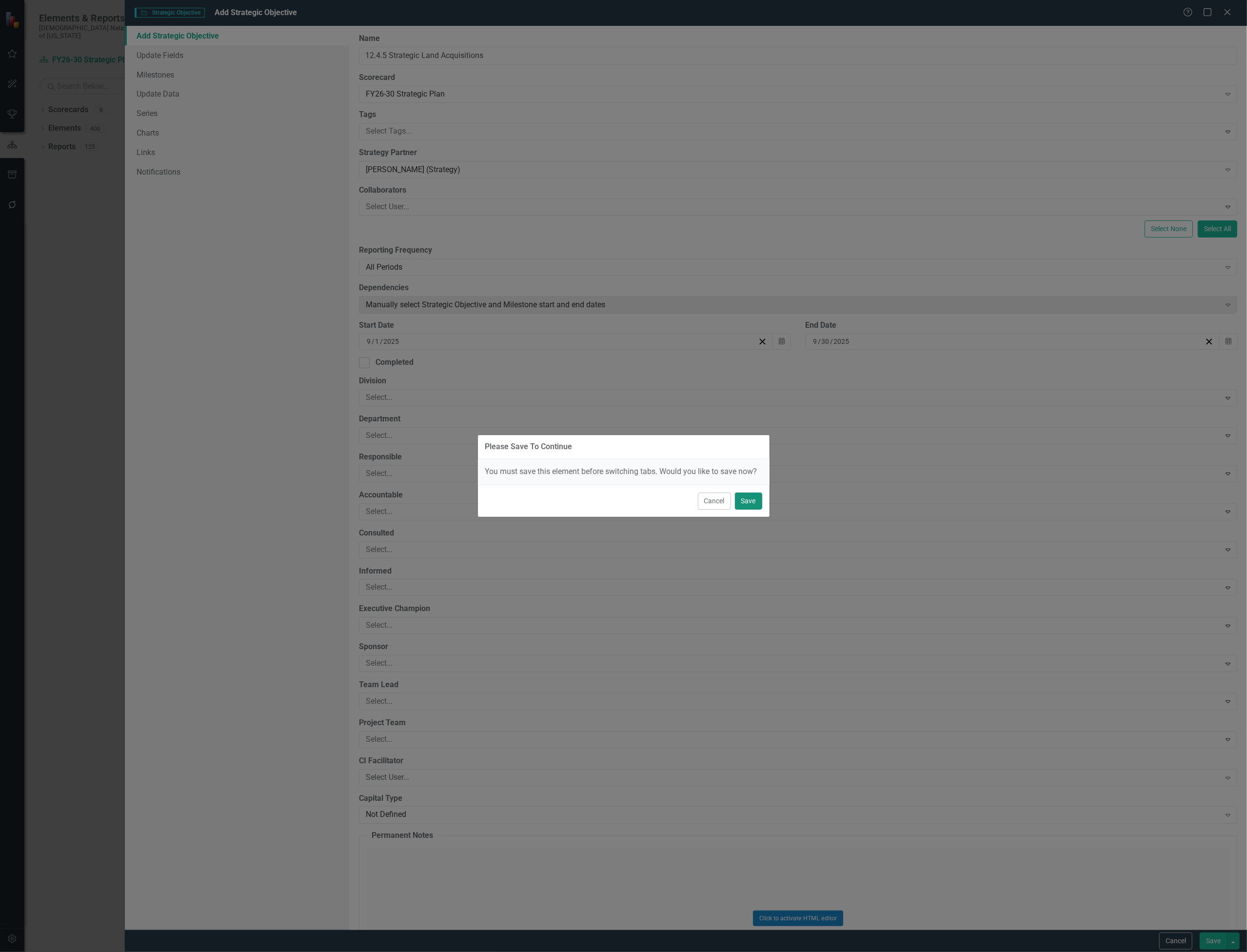
click at [747, 493] on button "Save" at bounding box center [748, 501] width 27 height 17
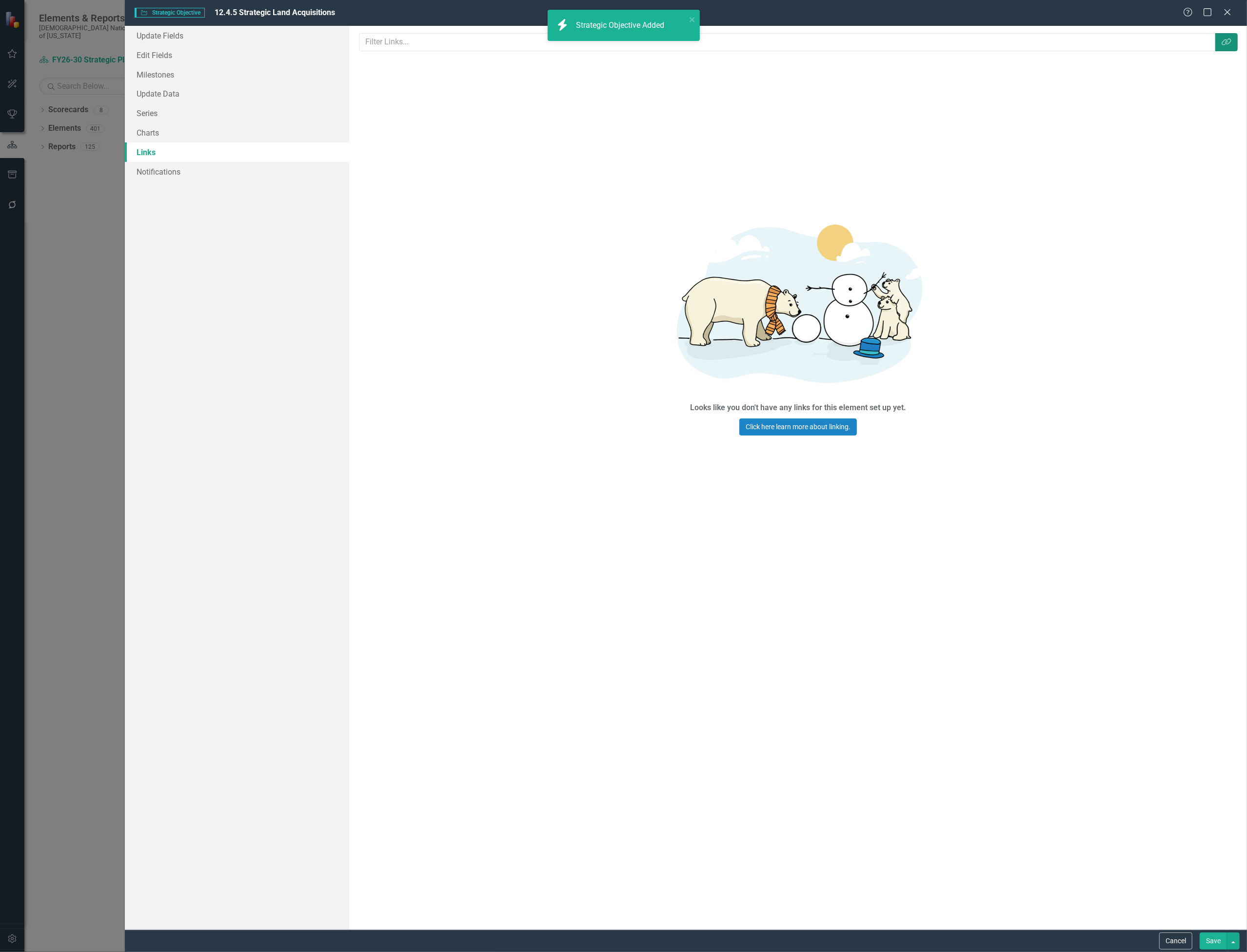
click at [1222, 47] on button "Link Tag" at bounding box center [1227, 43] width 22 height 18
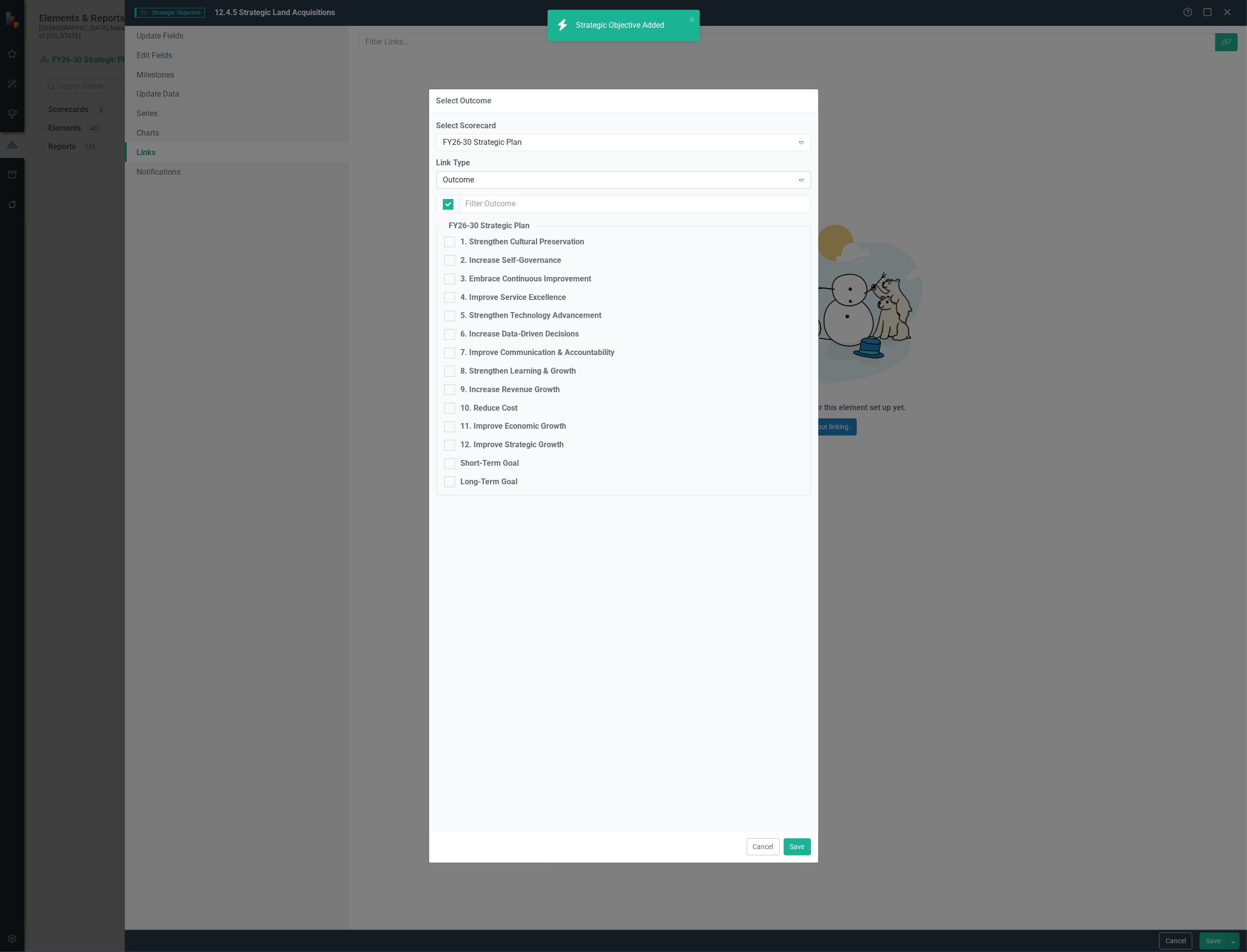
checkbox input "false"
click at [449, 445] on input "12. Improve Strategic Growth" at bounding box center [447, 442] width 6 height 6
checkbox input "true"
click at [797, 847] on button "Save" at bounding box center [797, 847] width 27 height 17
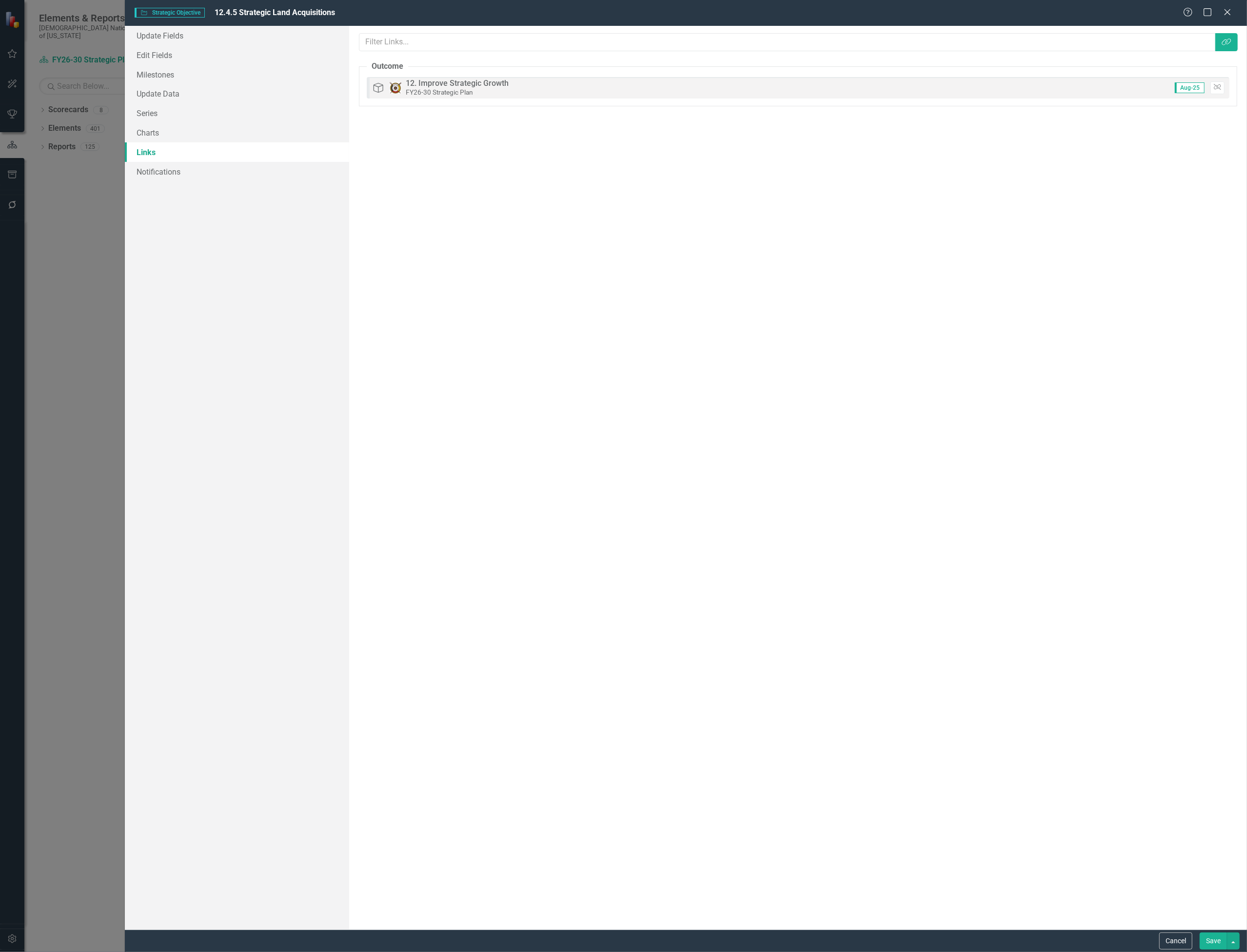
click at [1214, 944] on button "Save" at bounding box center [1214, 941] width 27 height 17
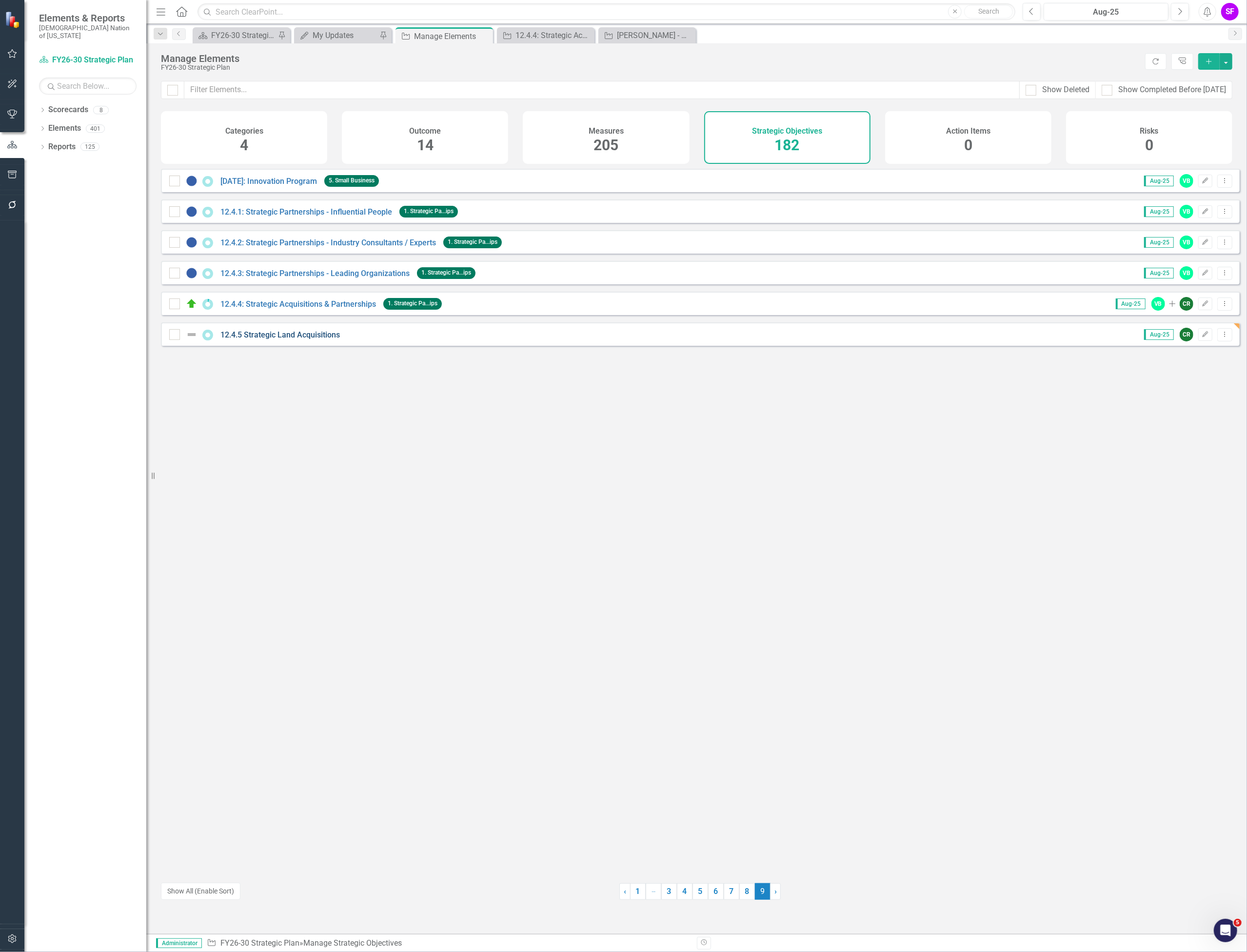
click at [308, 339] on link "12.4.5 Strategic Land Acquisitions" at bounding box center [280, 334] width 119 height 9
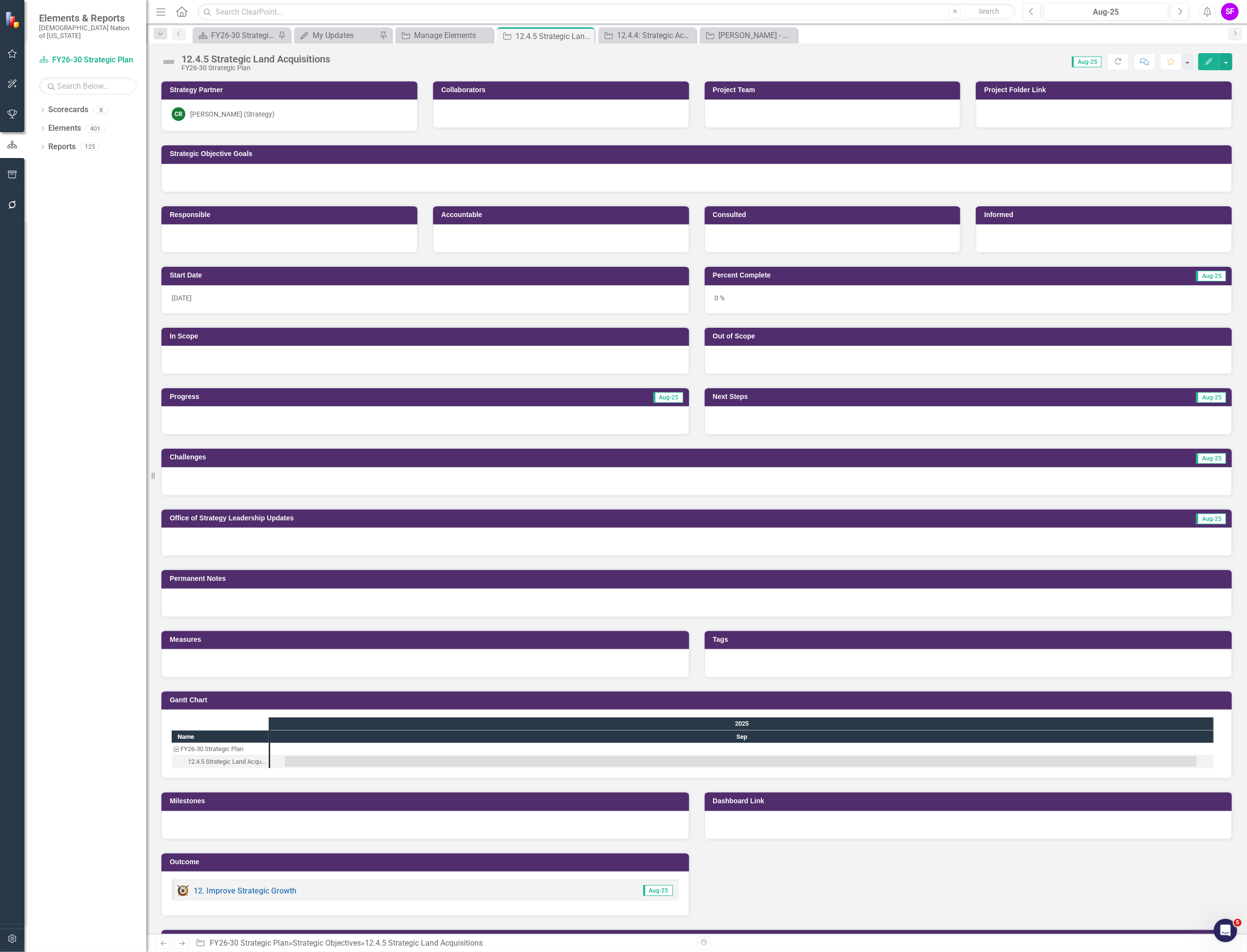
click at [170, 62] on img at bounding box center [169, 62] width 15 height 15
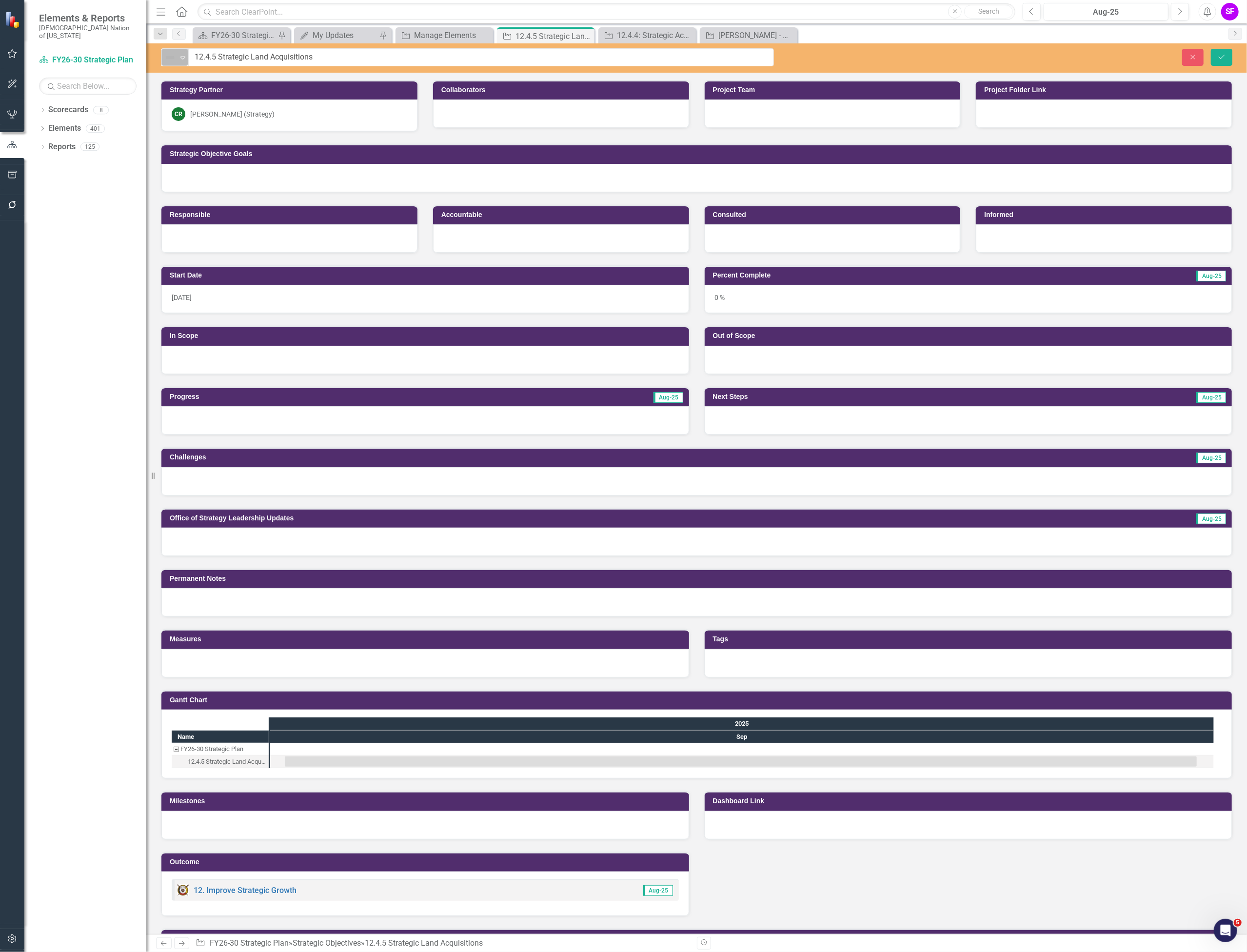
click at [184, 62] on div "Expand" at bounding box center [183, 57] width 10 height 16
click at [201, 103] on div "On Target" at bounding box center [204, 107] width 33 height 11
click at [1223, 56] on icon "Save" at bounding box center [1222, 57] width 9 height 7
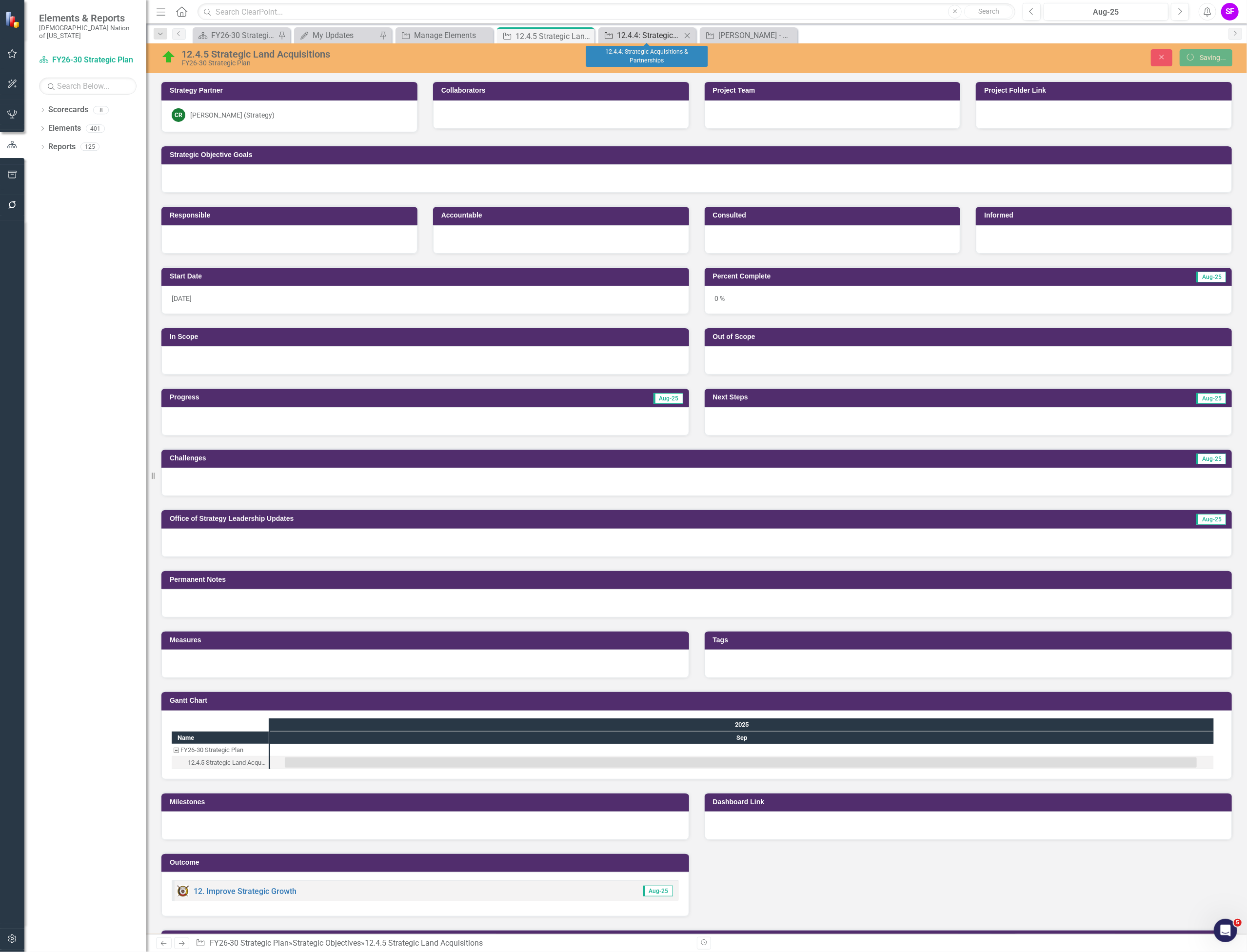
click at [662, 34] on div "12.4.4: Strategic Acquisitions & Partnerships" at bounding box center [649, 35] width 64 height 12
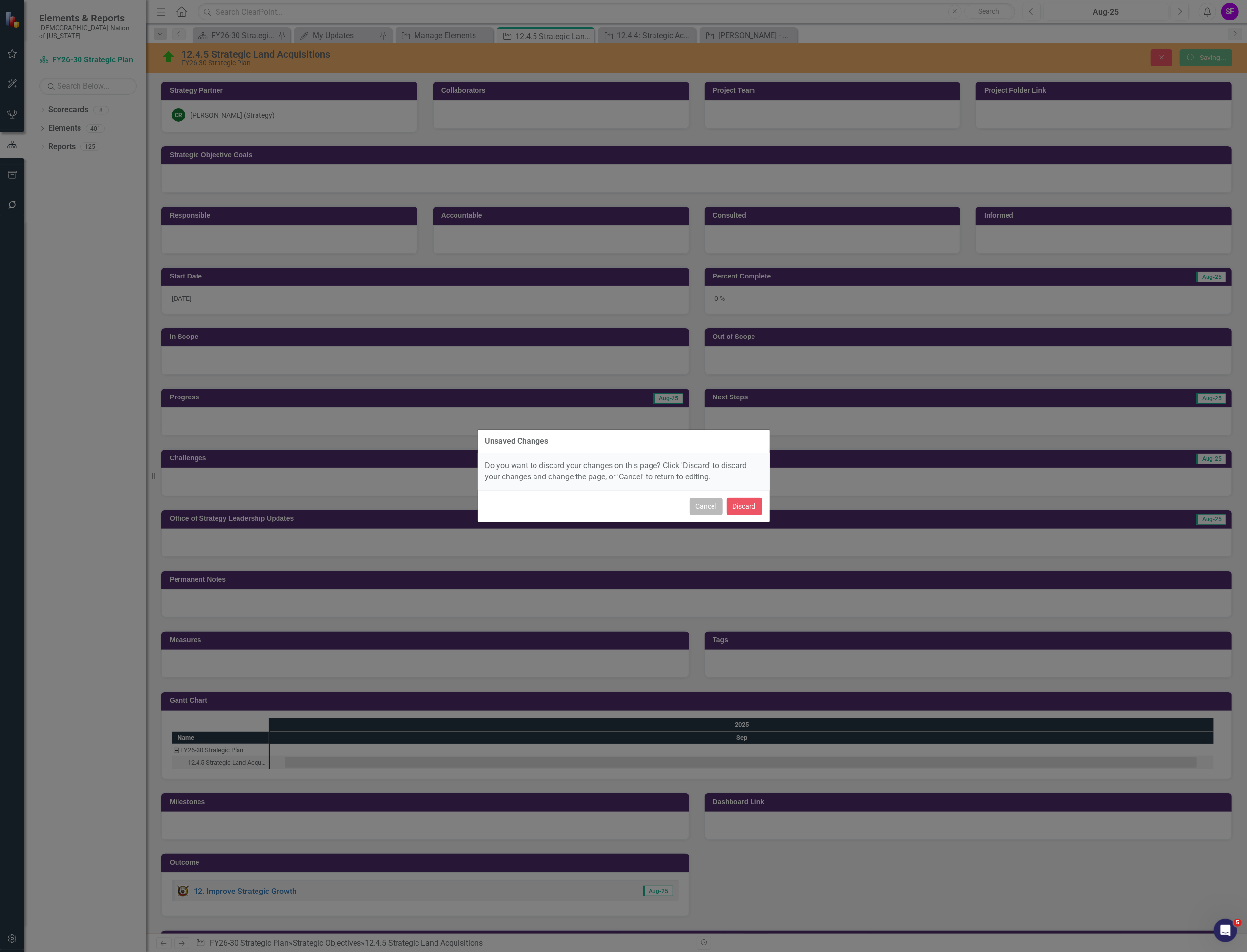
click at [709, 502] on button "Cancel" at bounding box center [706, 507] width 33 height 17
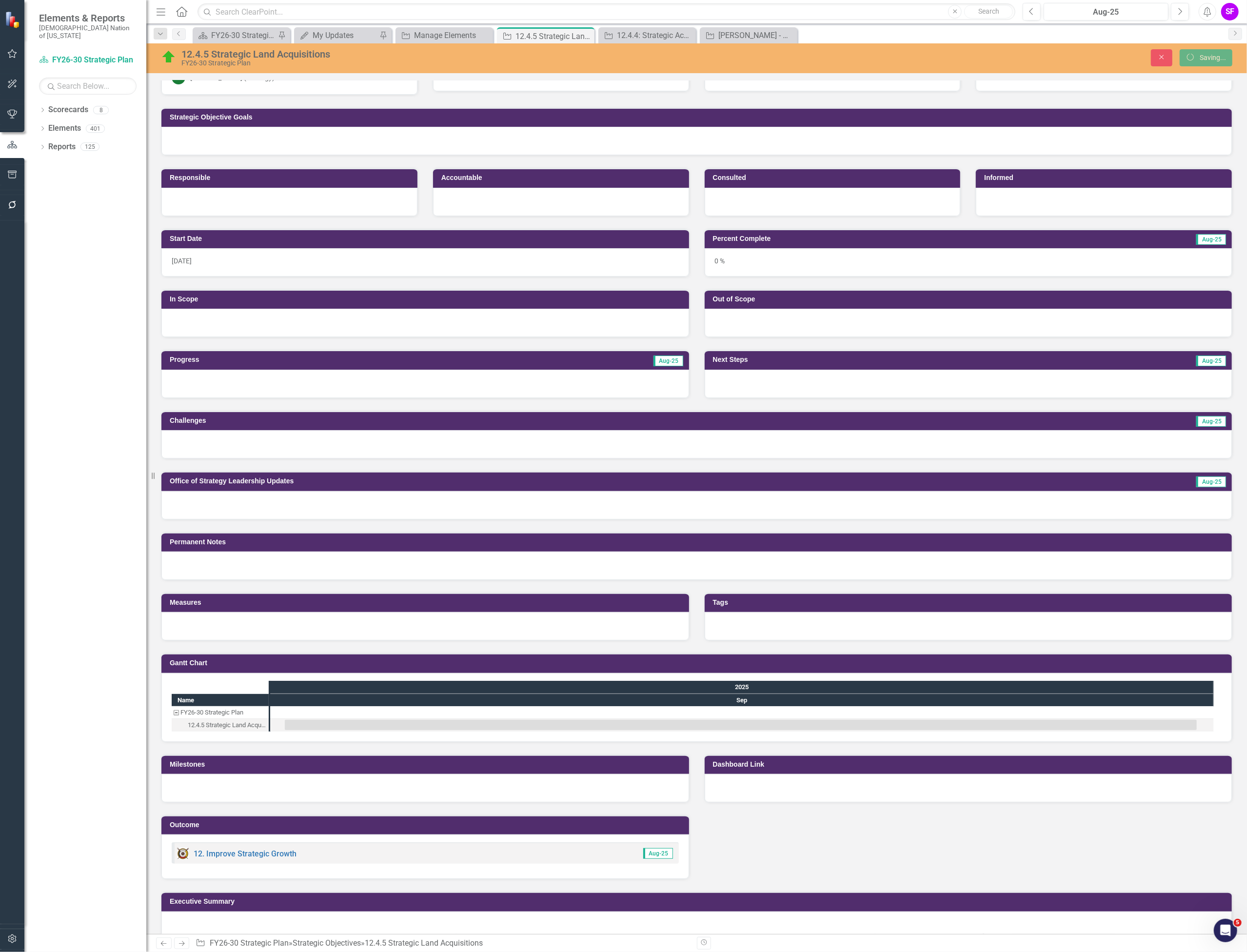
scroll to position [55, 0]
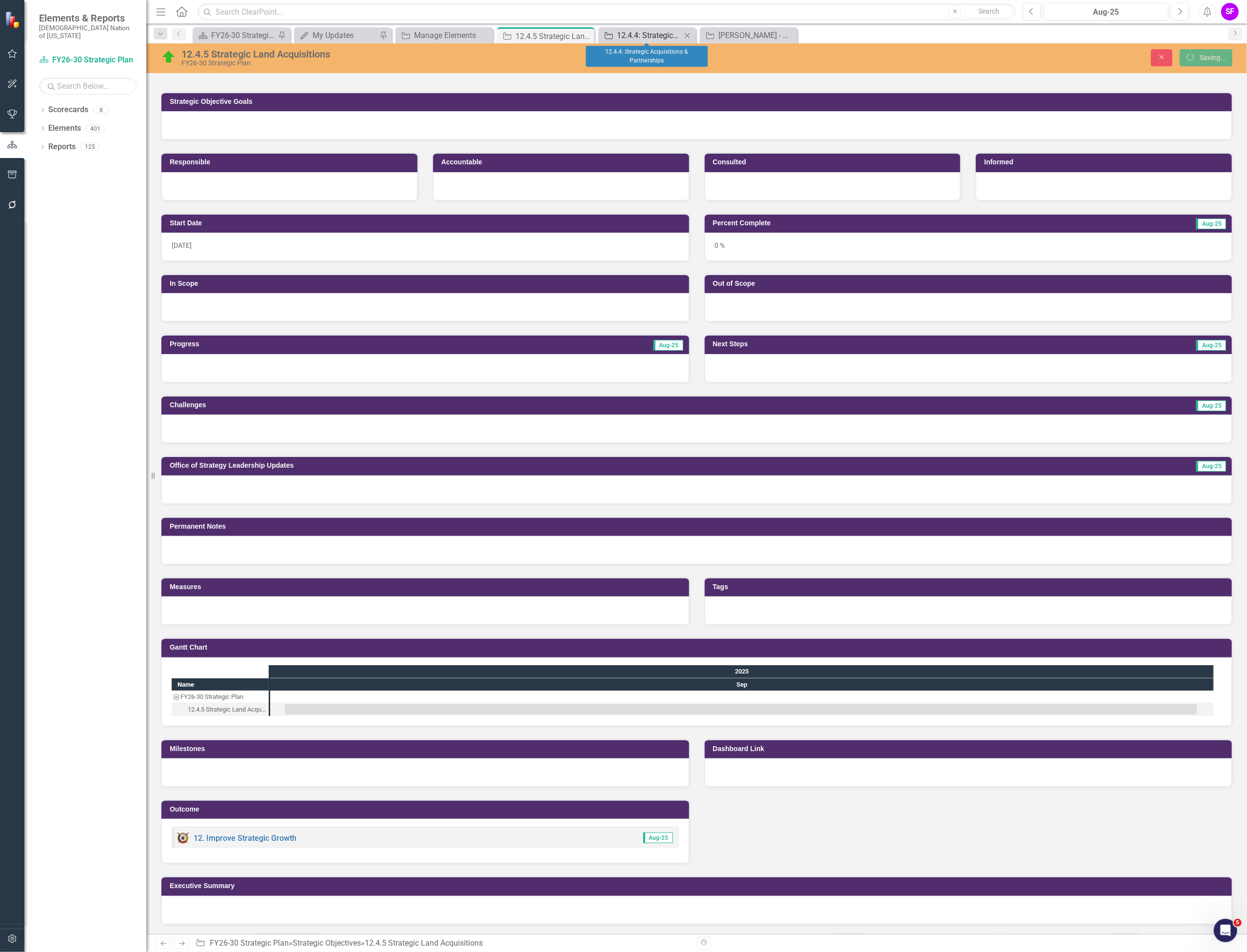
click at [622, 38] on div "12.4.4: Strategic Acquisitions & Partnerships" at bounding box center [649, 35] width 64 height 12
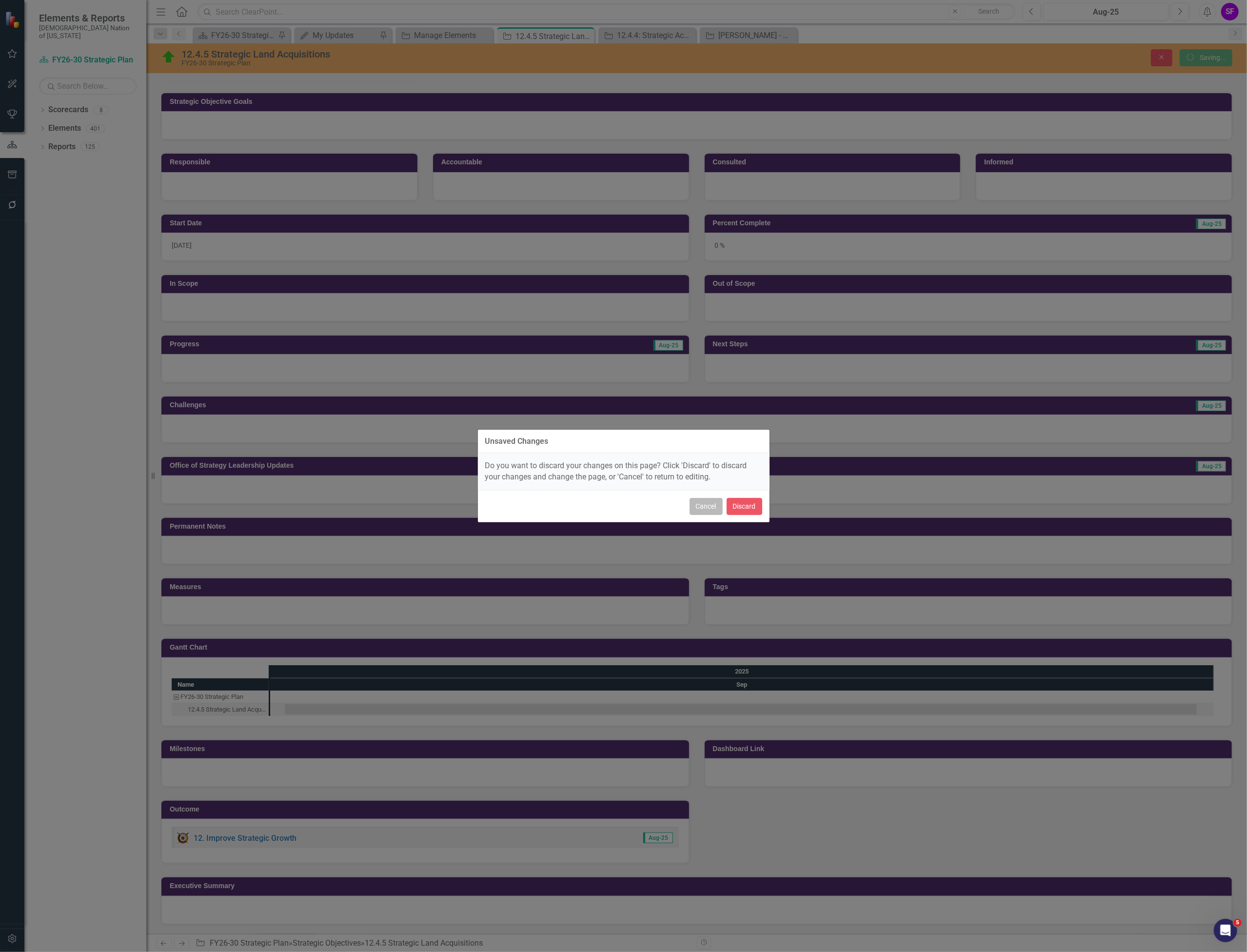
click at [703, 502] on button "Cancel" at bounding box center [706, 507] width 33 height 17
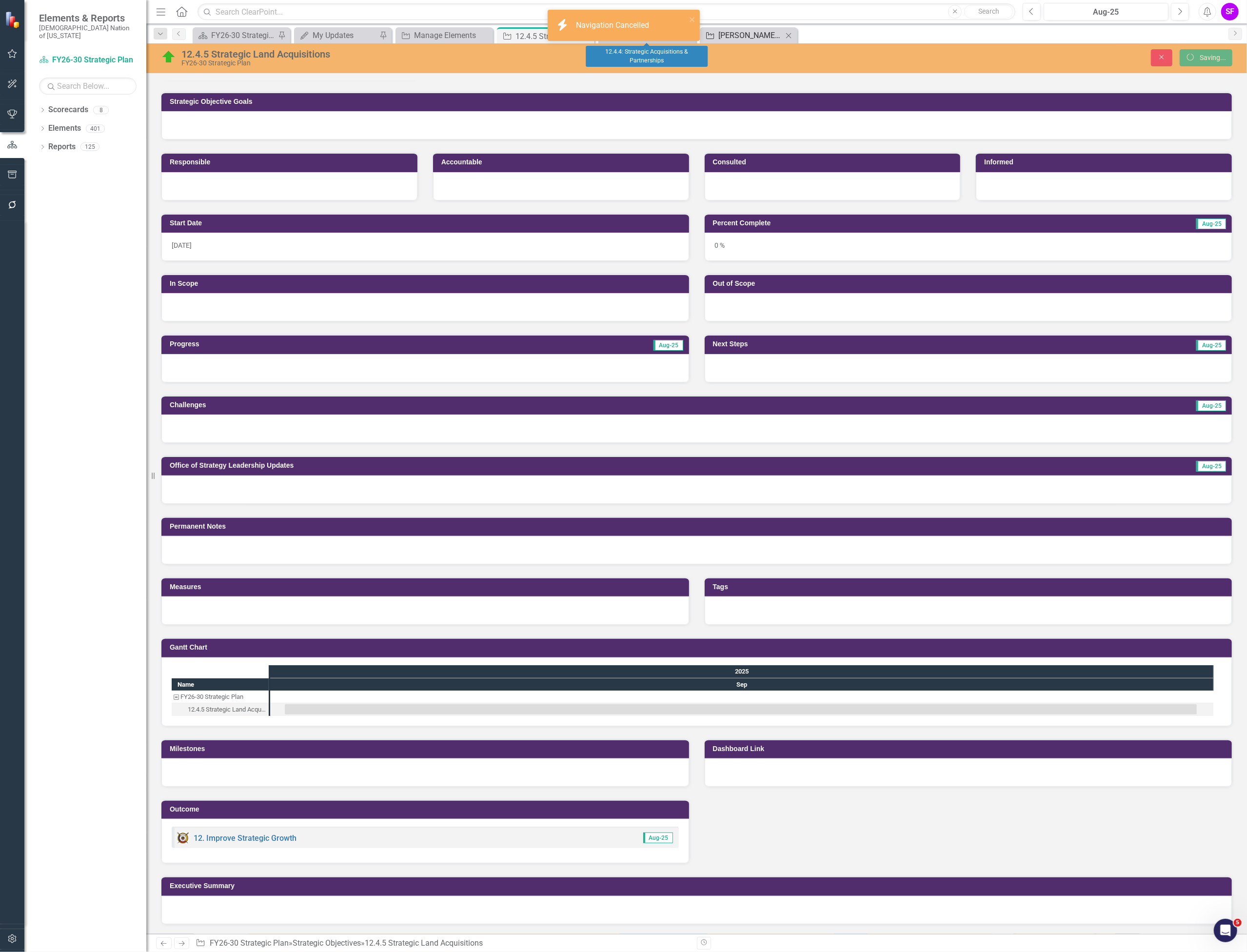
click at [745, 34] on div "[PERSON_NAME] - Monthly OO Review" at bounding box center [751, 35] width 64 height 12
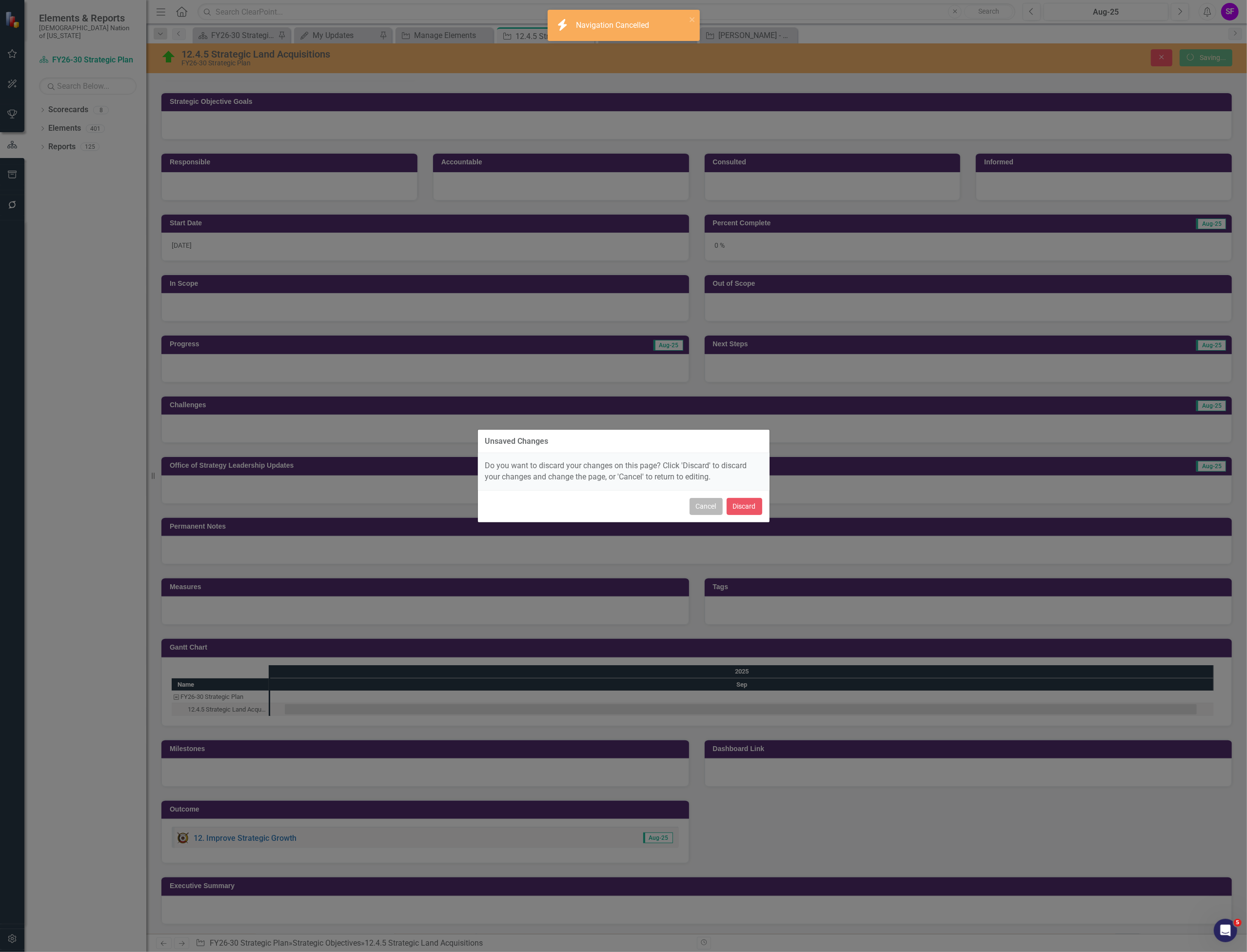
click at [703, 514] on button "Cancel" at bounding box center [706, 507] width 33 height 17
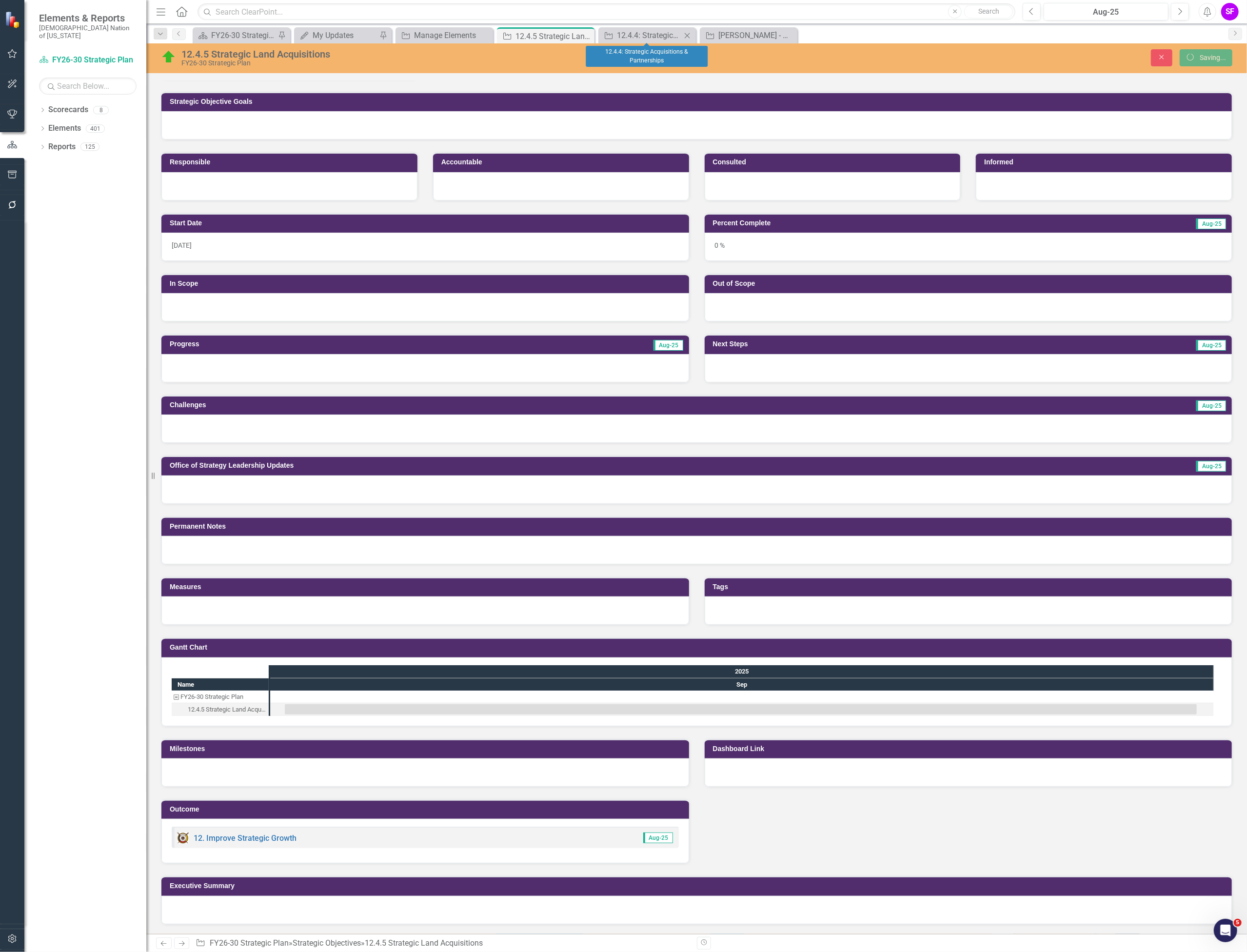
click at [691, 36] on icon "Close" at bounding box center [687, 35] width 10 height 8
click at [656, 38] on div "[PERSON_NAME] - Monthly OO Review" at bounding box center [649, 35] width 64 height 12
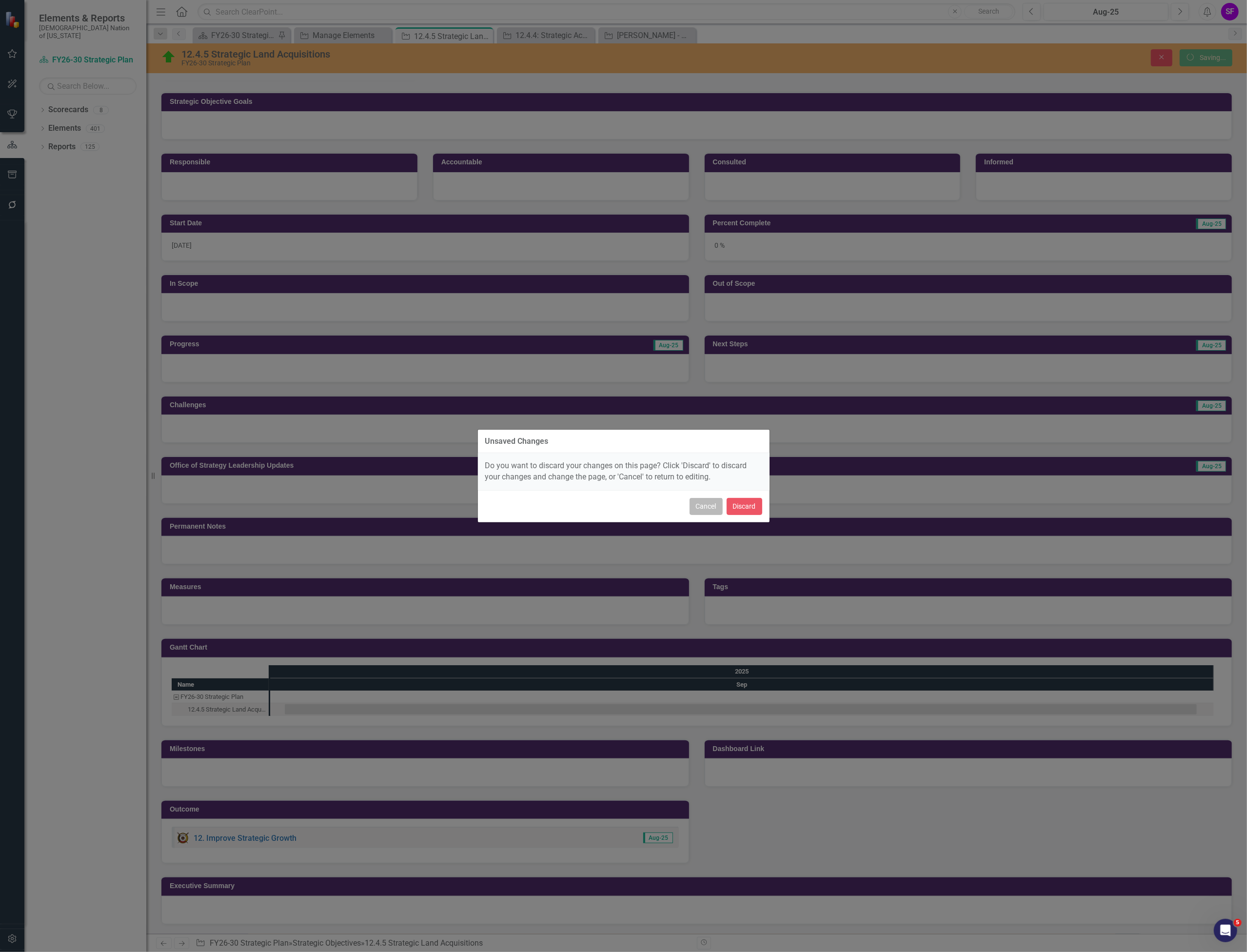
click at [717, 505] on button "Cancel" at bounding box center [706, 507] width 33 height 17
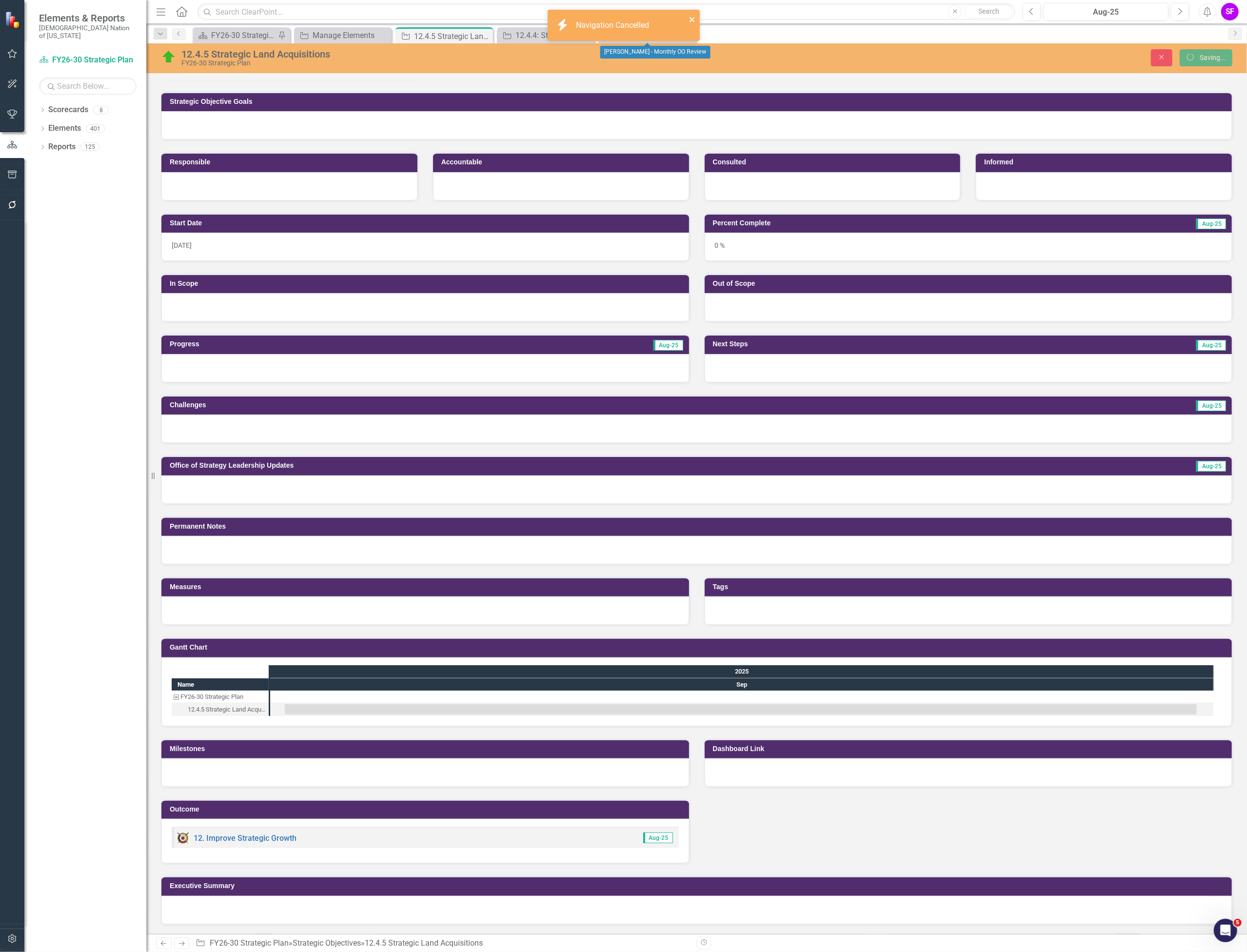
click at [693, 18] on icon "close" at bounding box center [693, 19] width 7 height 8
click at [482, 34] on icon "Close" at bounding box center [484, 36] width 10 height 8
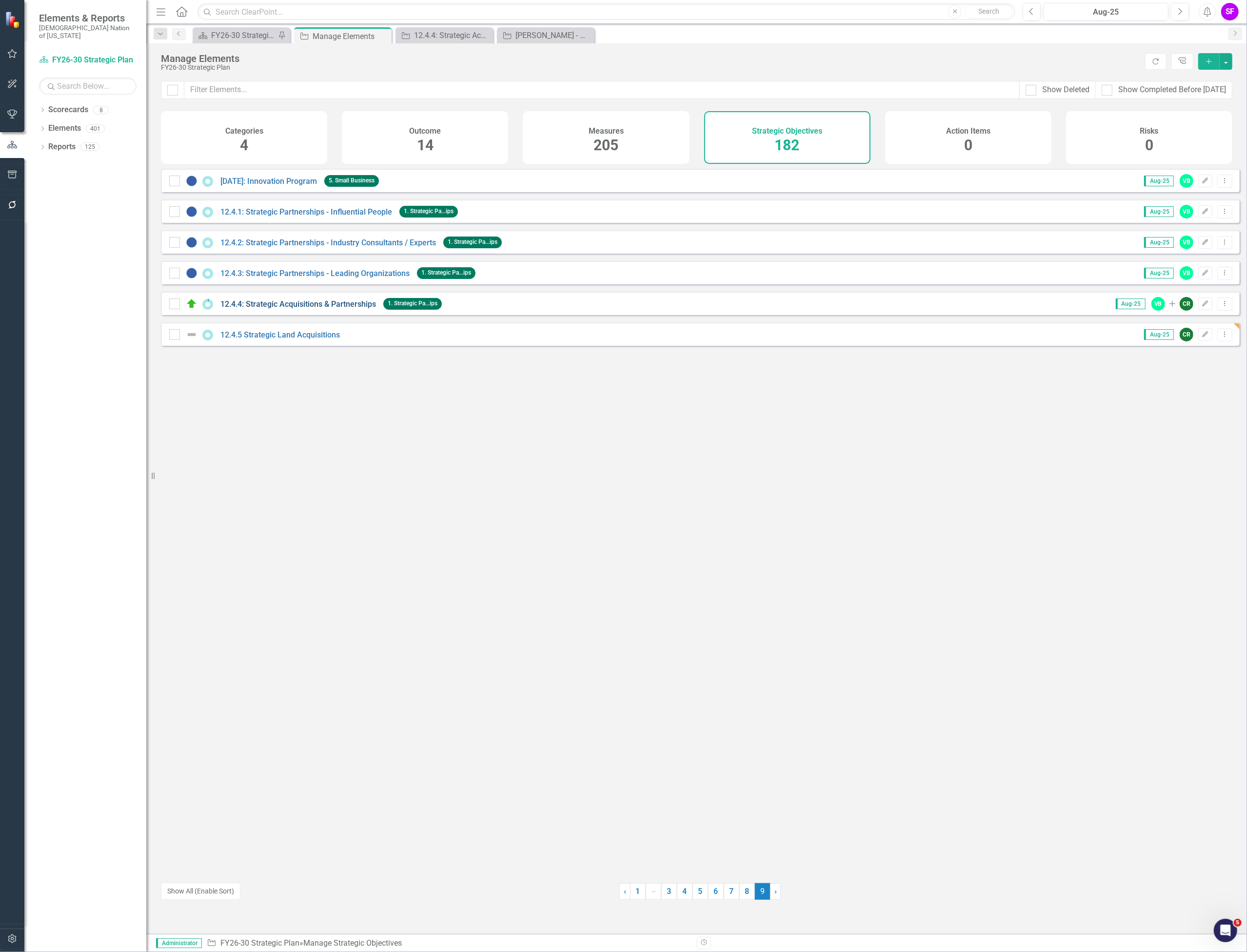
click at [301, 308] on link "12.4.4: Strategic Acquisitions & Partnerships" at bounding box center [298, 304] width 156 height 9
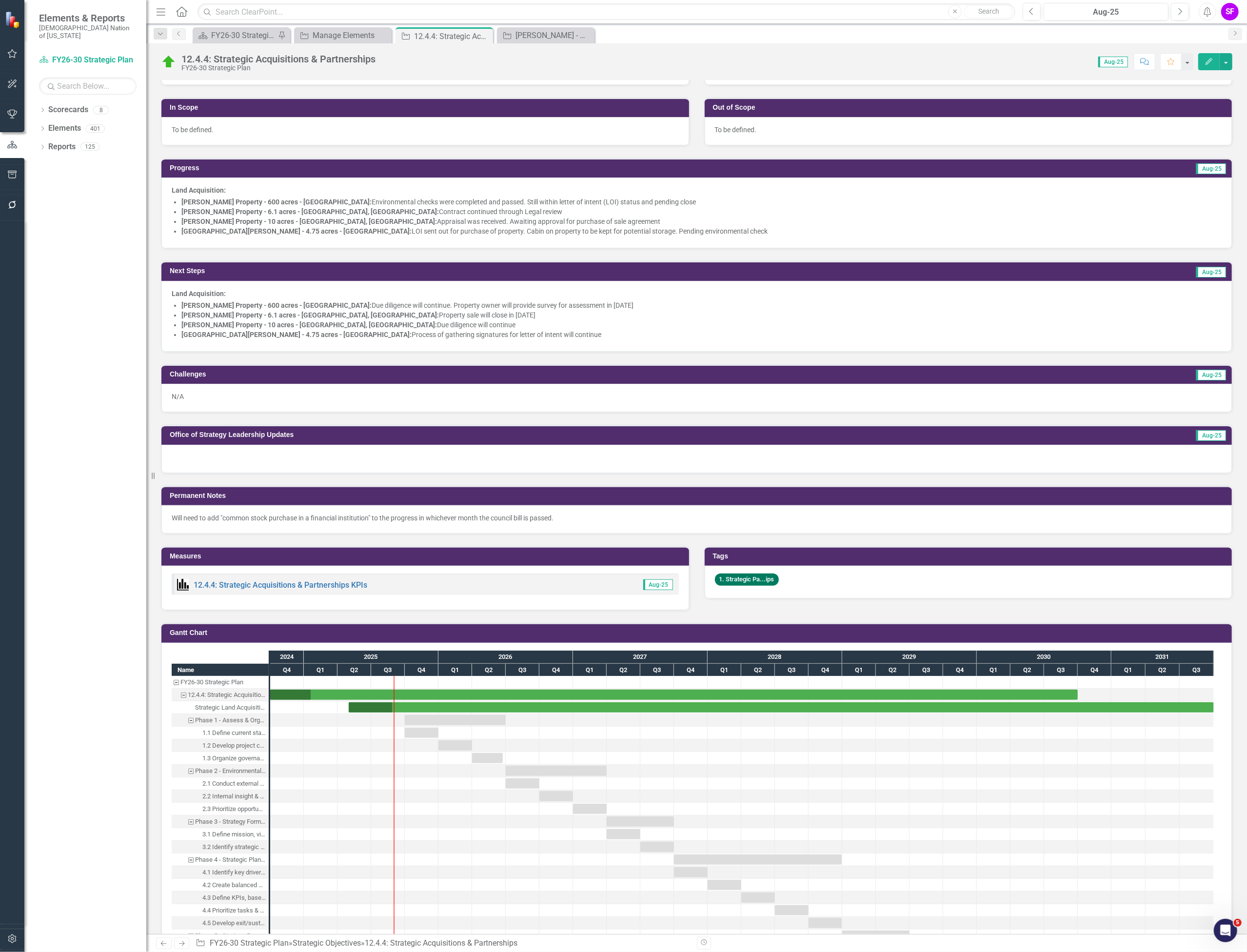
scroll to position [311, 0]
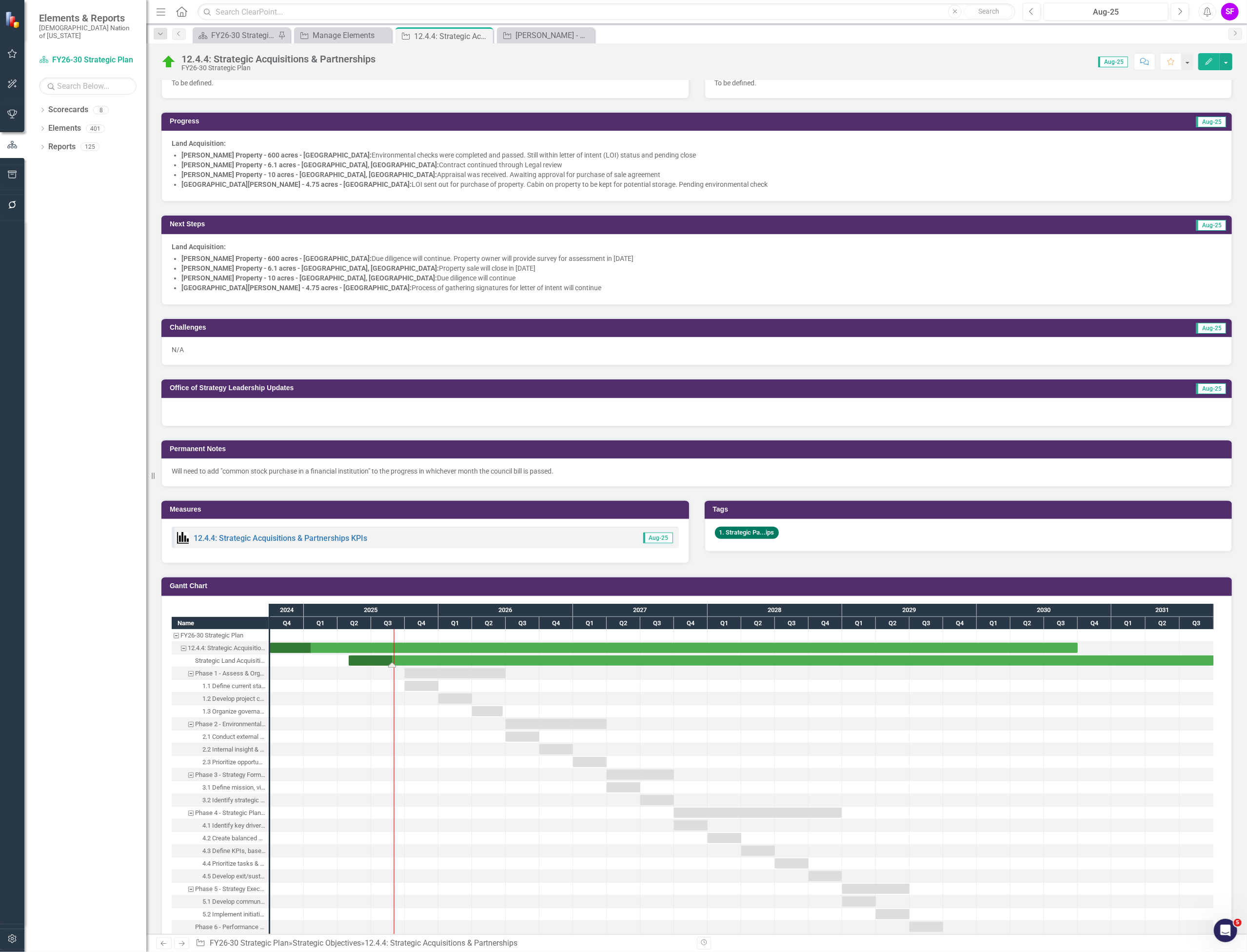
click at [505, 664] on div "Task: Start date: 2025-05-01 End date: 2031-09-30" at bounding box center [782, 660] width 865 height 10
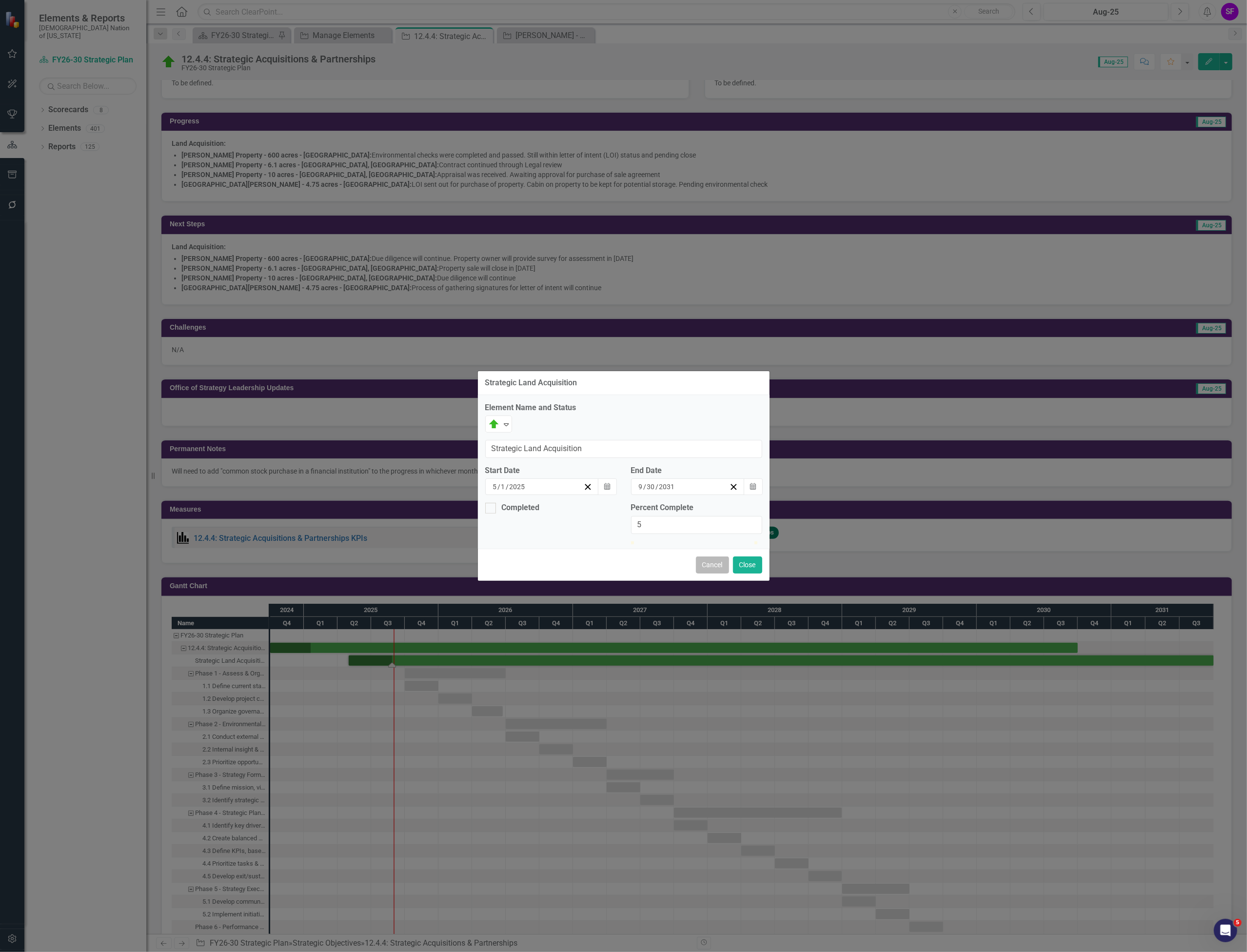
click at [696, 567] on button "Cancel" at bounding box center [712, 565] width 33 height 17
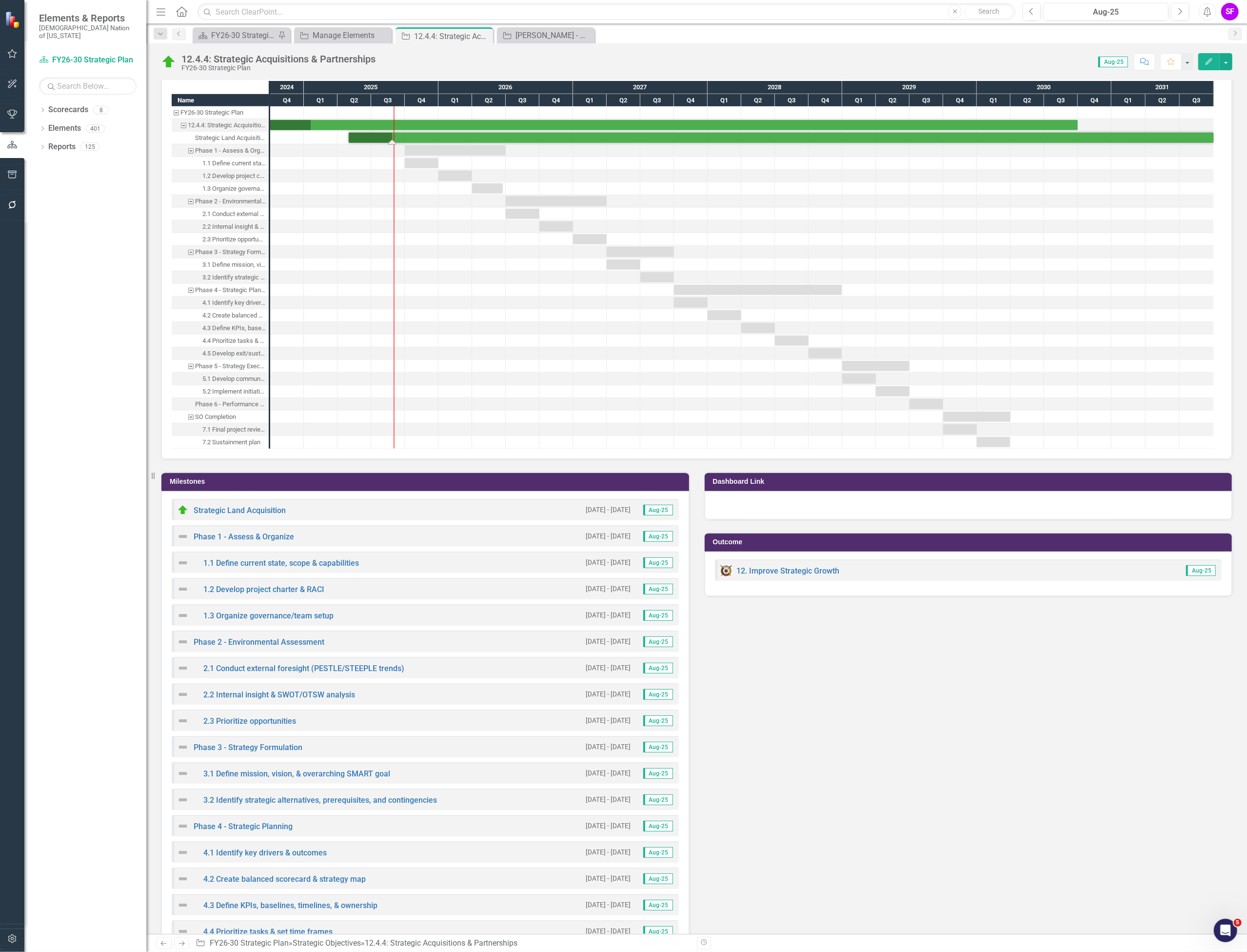
scroll to position [961, 0]
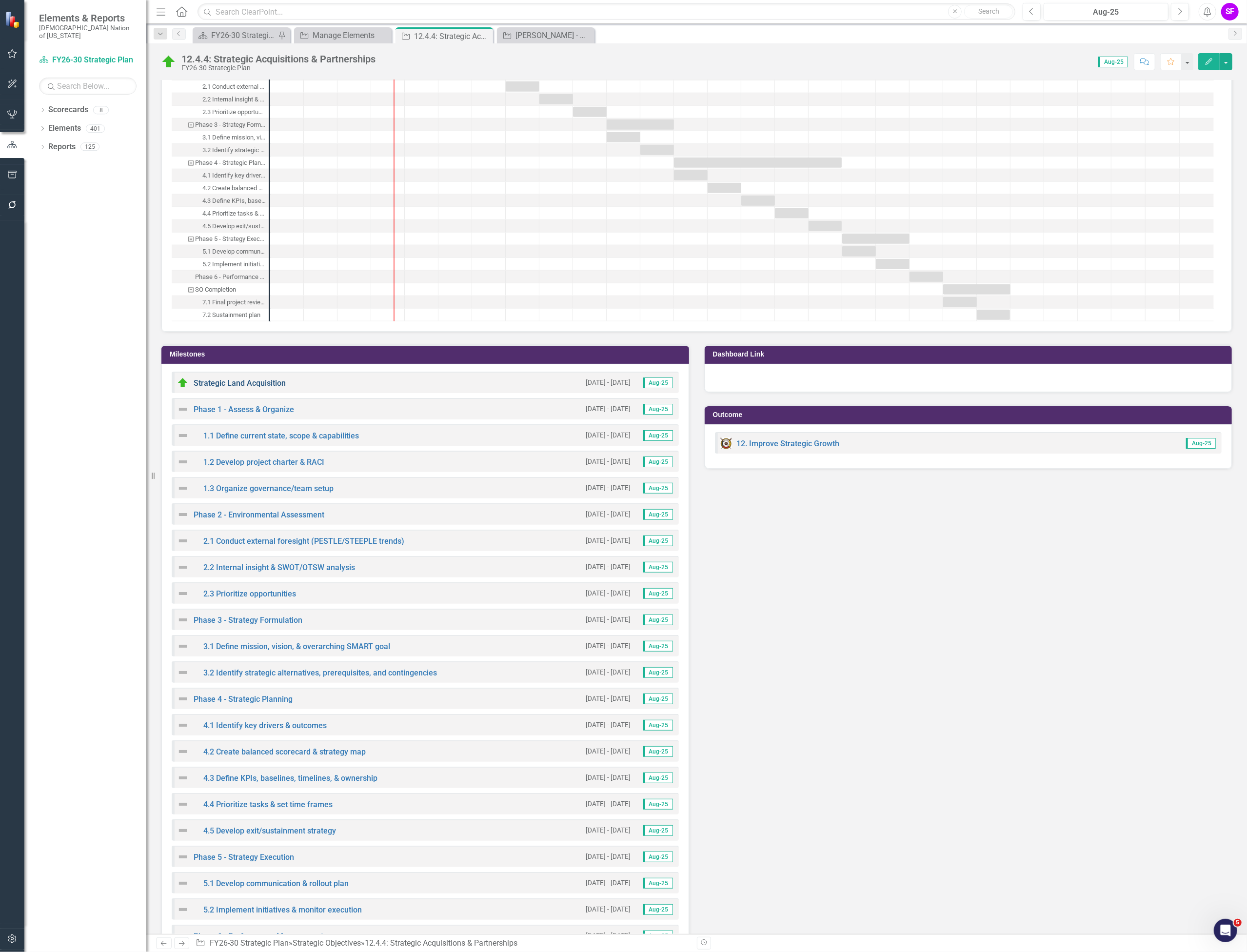
click at [268, 385] on link "Strategic Land Acquisition" at bounding box center [240, 382] width 92 height 9
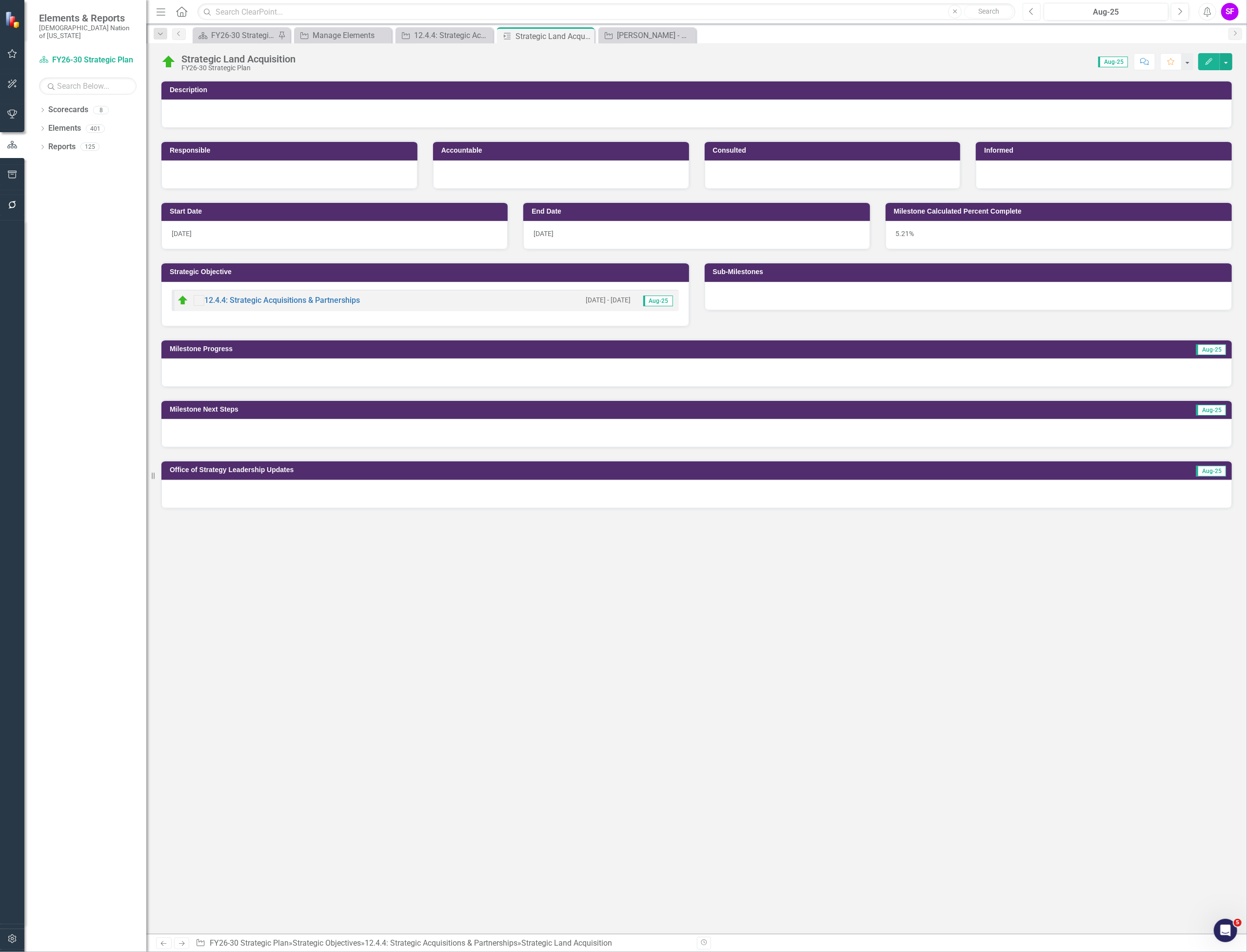
click at [1039, 8] on button "Previous" at bounding box center [1032, 11] width 18 height 17
click at [1052, 10] on div "[DATE]-25" at bounding box center [1106, 12] width 118 height 12
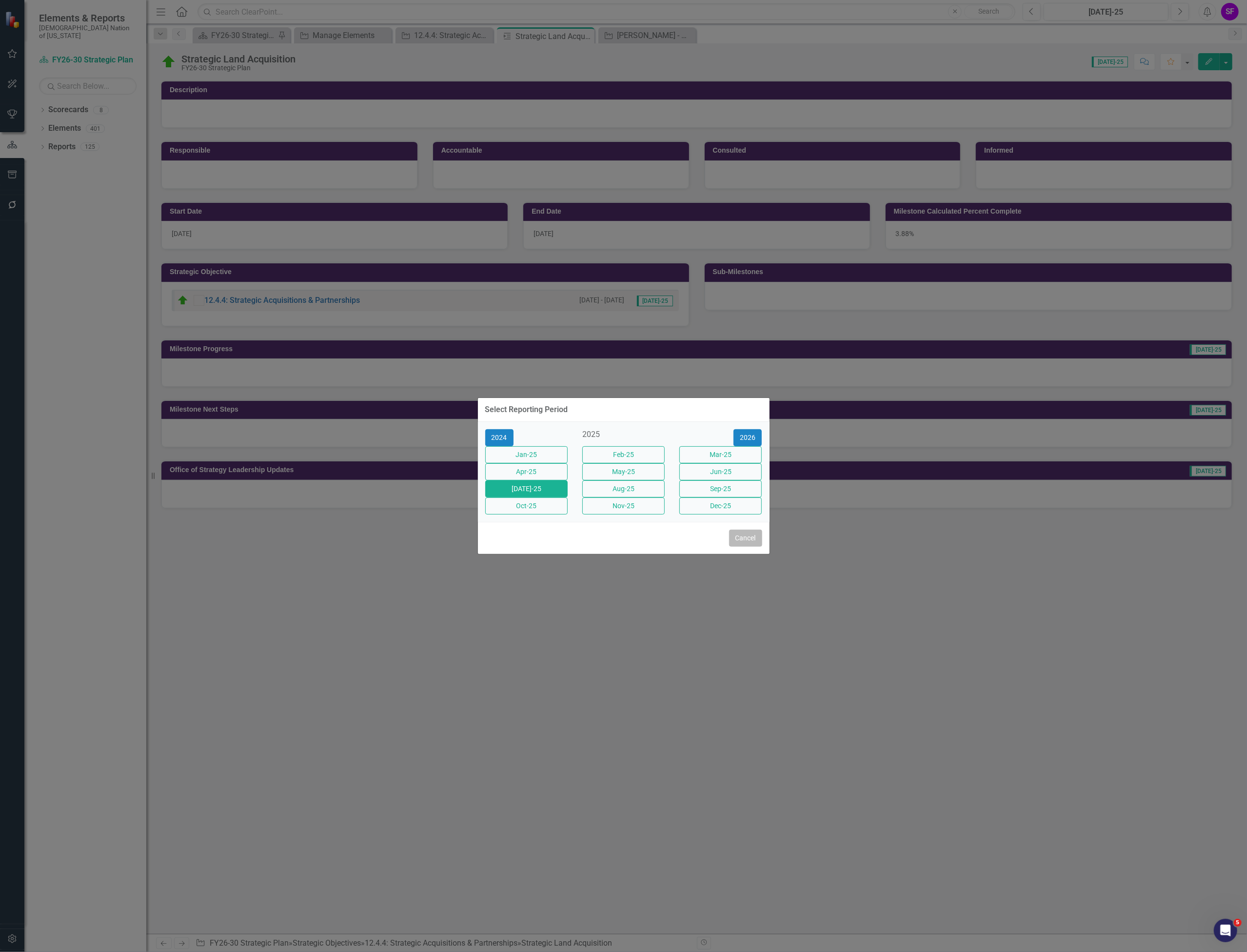
click at [744, 547] on button "Cancel" at bounding box center [746, 538] width 33 height 17
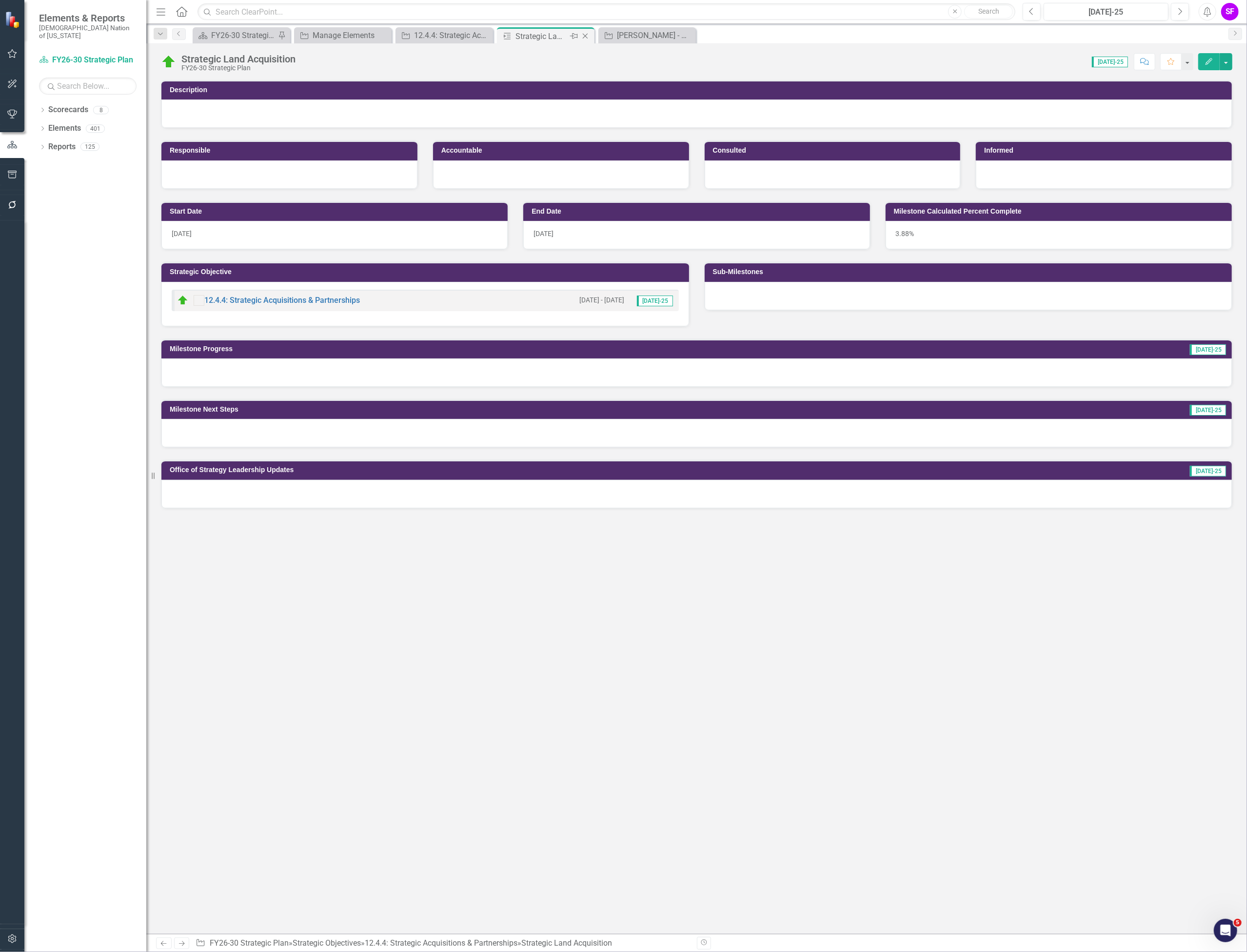
click at [583, 37] on icon "Close" at bounding box center [585, 36] width 10 height 8
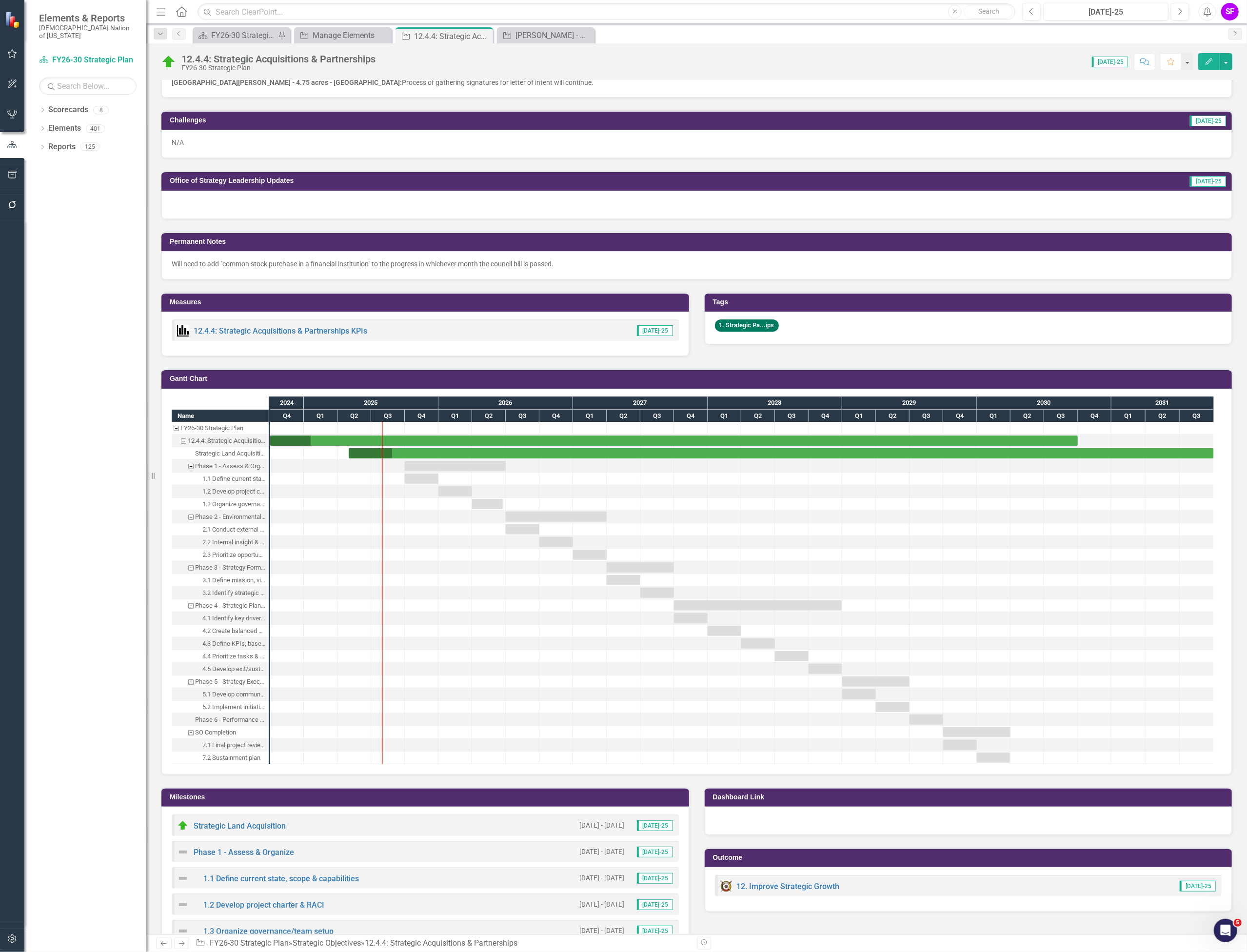
scroll to position [520, 0]
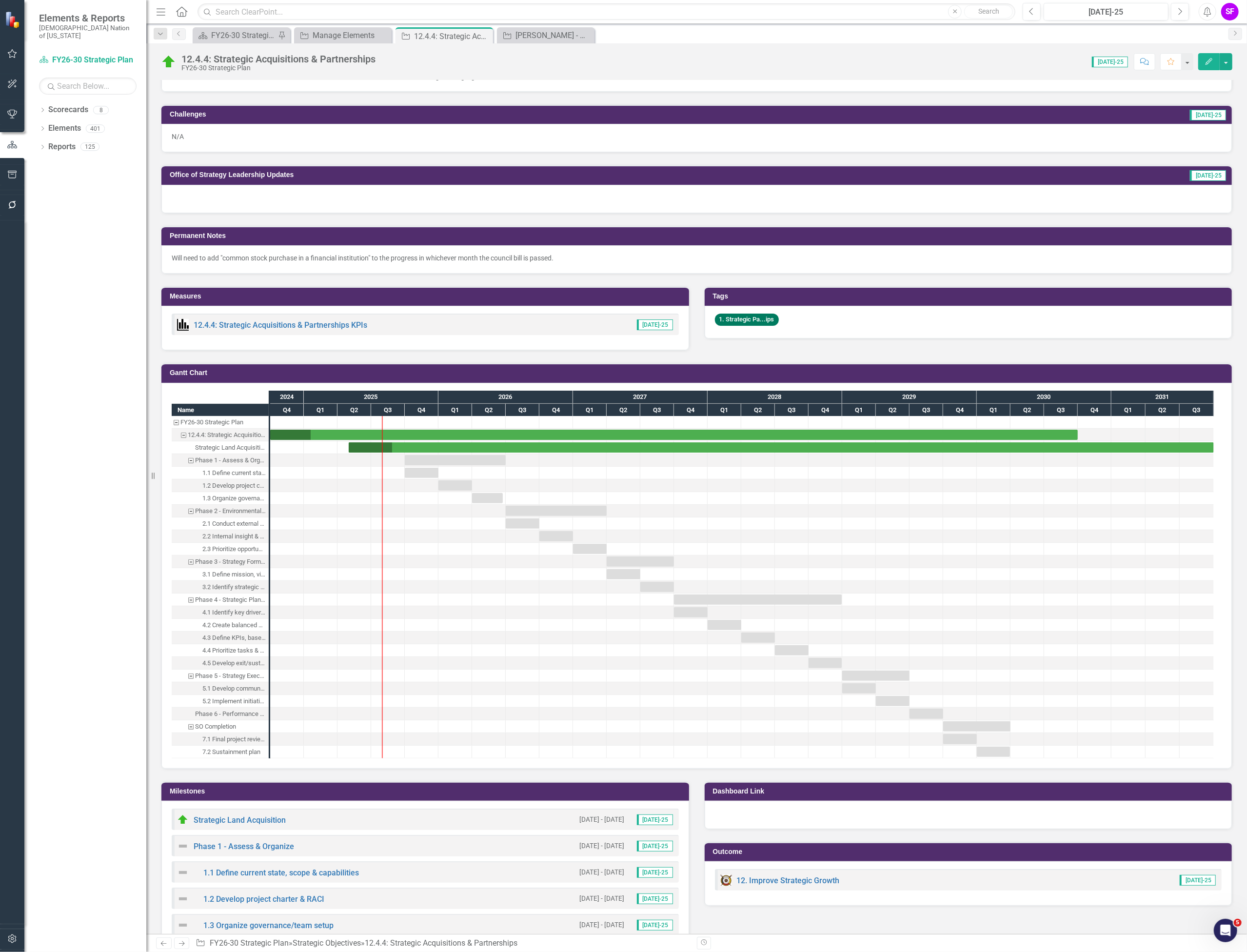
click at [539, 794] on h3 "Milestones" at bounding box center [426, 791] width 514 height 7
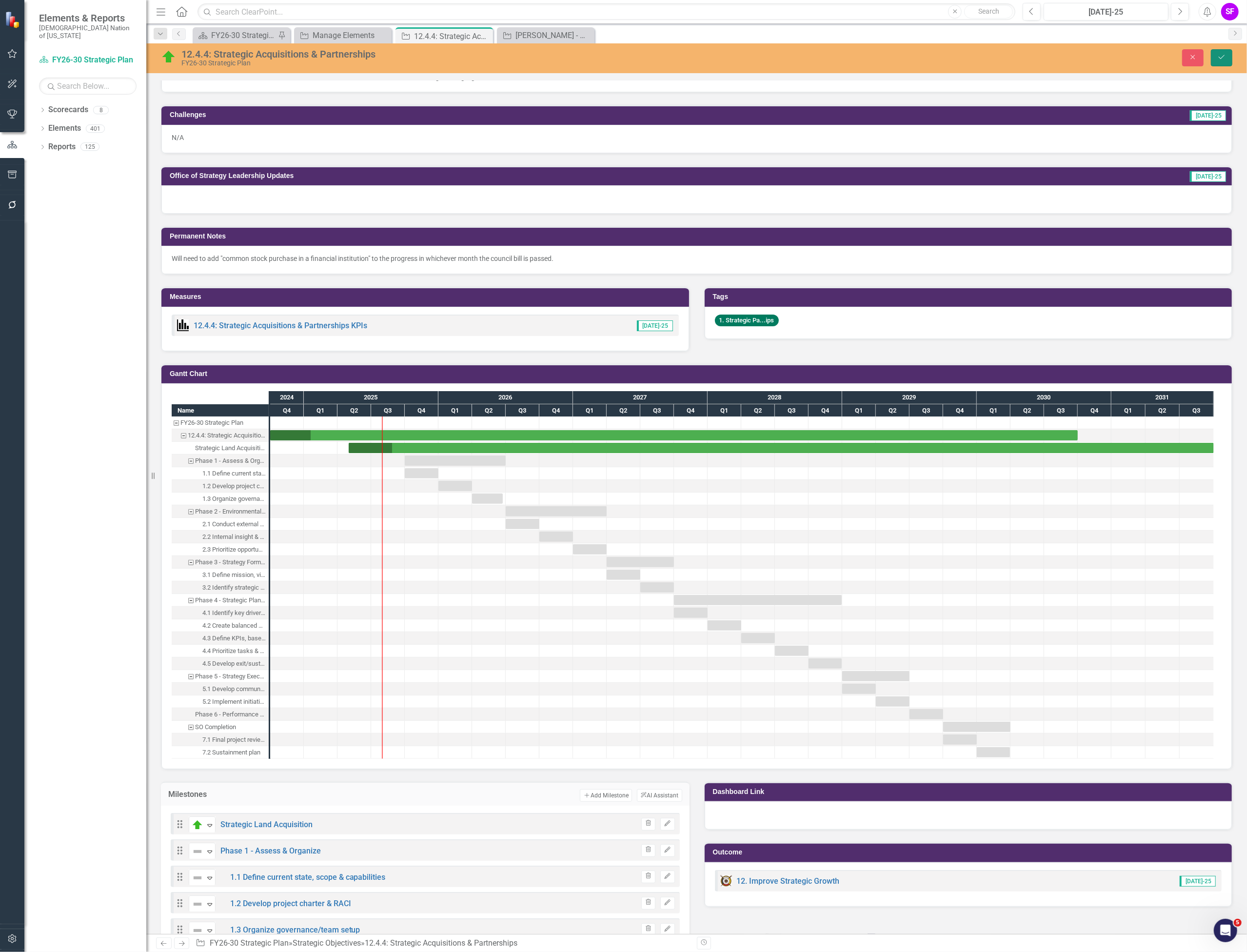
click at [1216, 61] on button "Save" at bounding box center [1222, 58] width 22 height 17
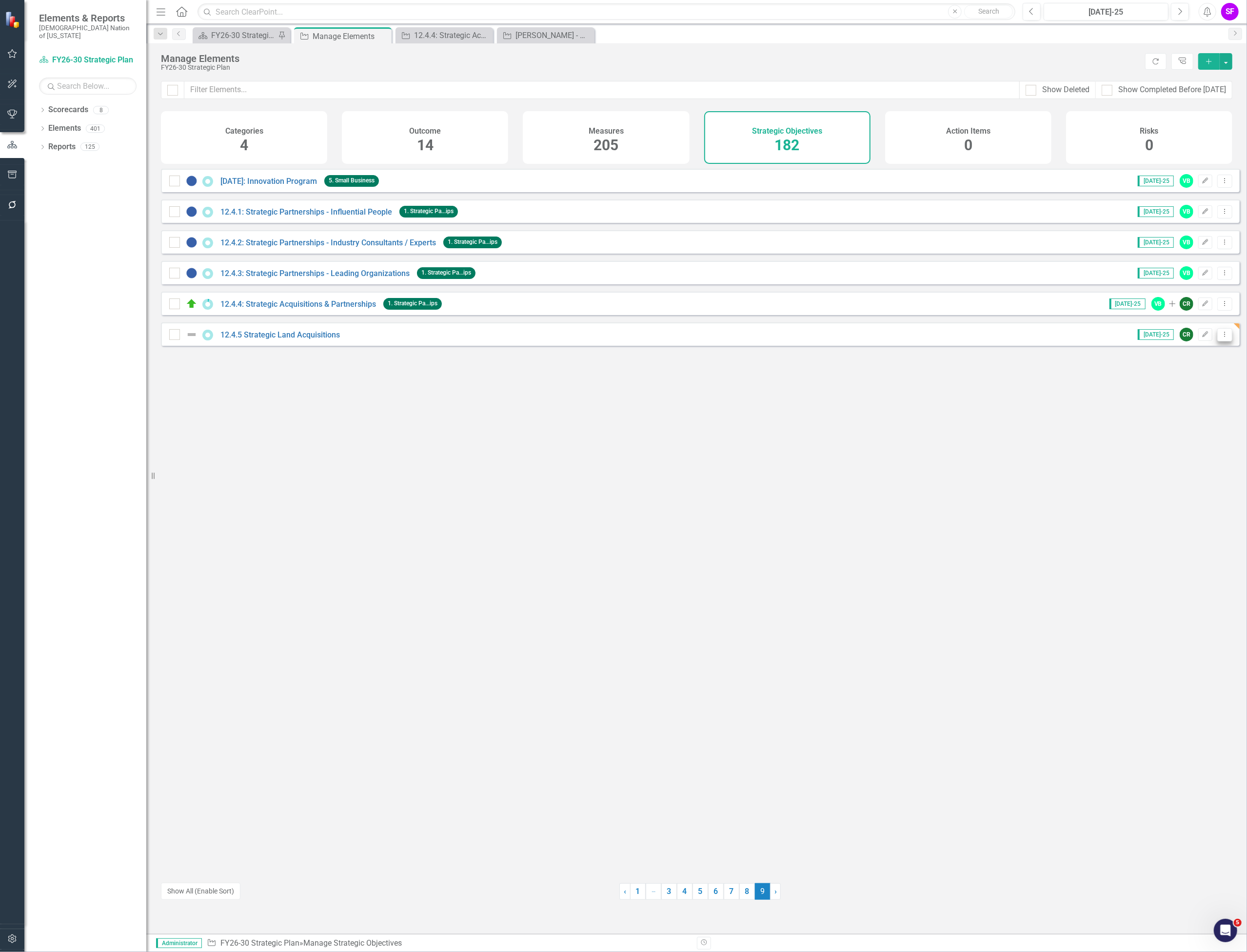
click at [1221, 338] on icon "Dropdown Menu" at bounding box center [1225, 334] width 8 height 6
click at [1181, 404] on link "Trash Delete Strategic Objective" at bounding box center [1163, 412] width 122 height 18
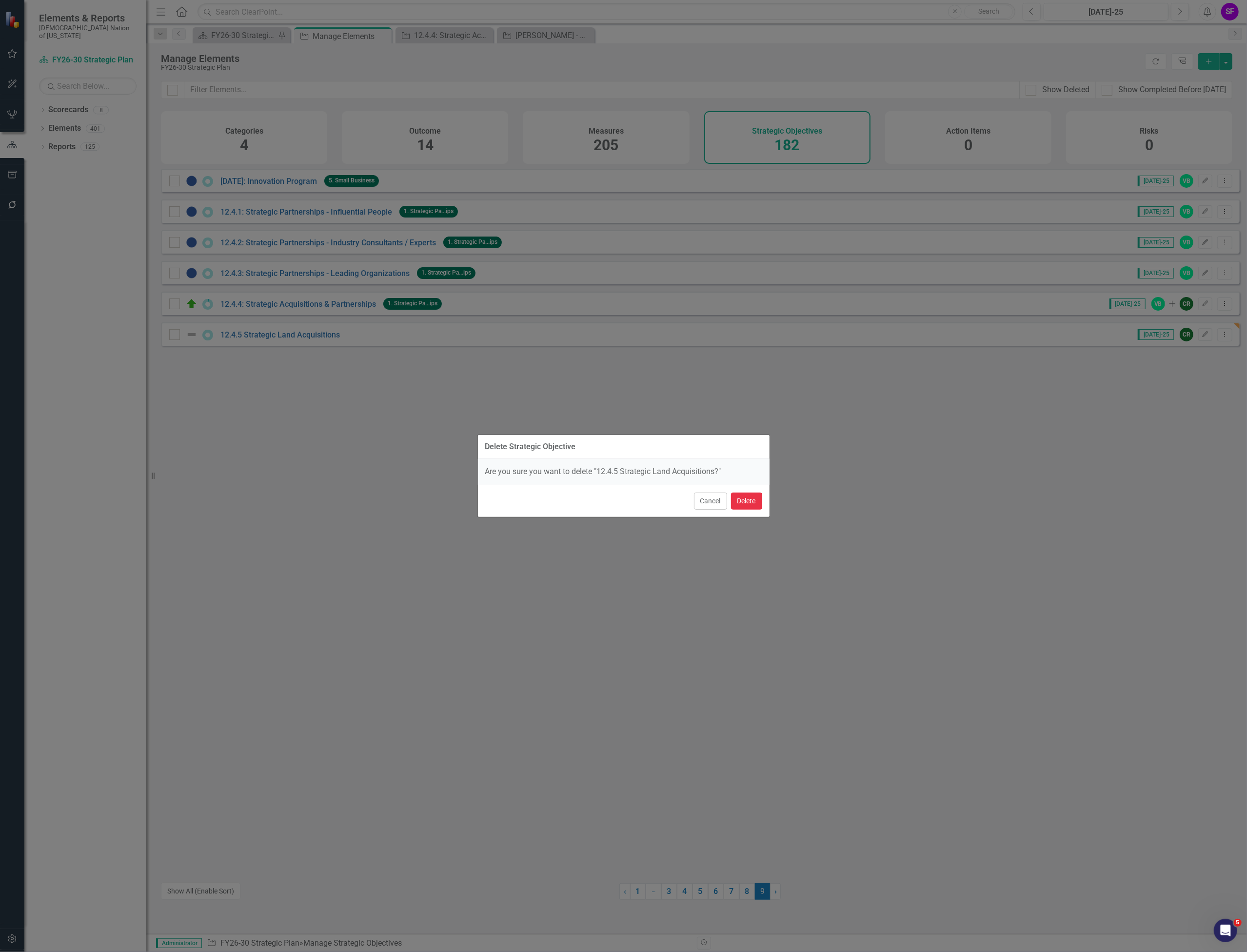
click at [758, 498] on button "Delete" at bounding box center [747, 501] width 31 height 17
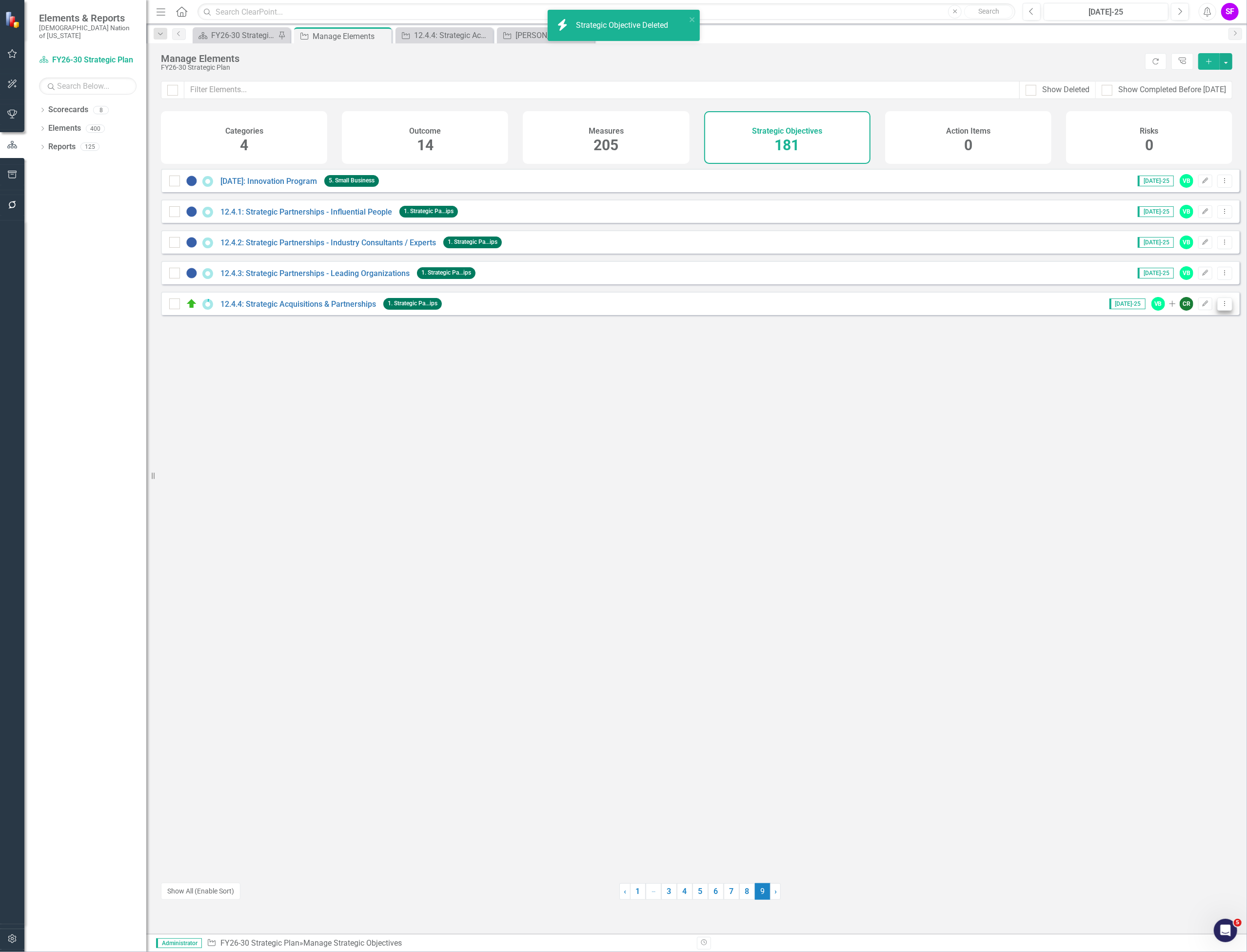
click at [1221, 307] on icon "Dropdown Menu" at bounding box center [1225, 304] width 8 height 6
click at [1187, 362] on link "Copy Duplicate Strategic Objective" at bounding box center [1163, 364] width 122 height 18
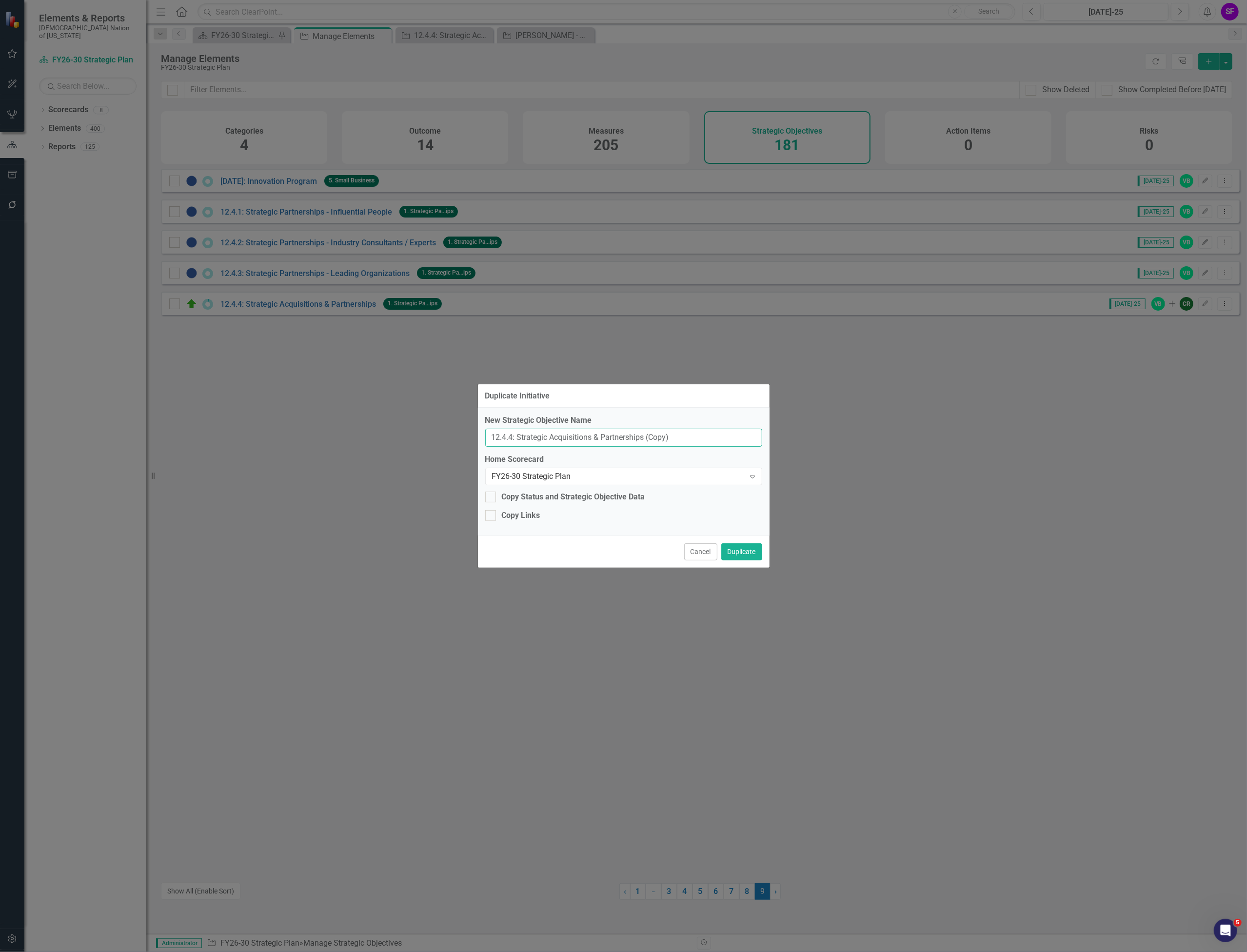
click at [509, 436] on input "12.4.4: Strategic Acquisitions & Partnerships (Copy)" at bounding box center [623, 438] width 277 height 18
drag, startPoint x: 689, startPoint y: 433, endPoint x: 552, endPoint y: 433, distance: 137.0
click at [552, 433] on input "12.4.5: Strategic Acquisitions & Partnerships (Copy)" at bounding box center [623, 438] width 277 height 18
type input "12.4.5: Strategic Land Acquisitions"
click at [569, 497] on div "Copy Status and Strategic Objective Data" at bounding box center [574, 498] width 144 height 11
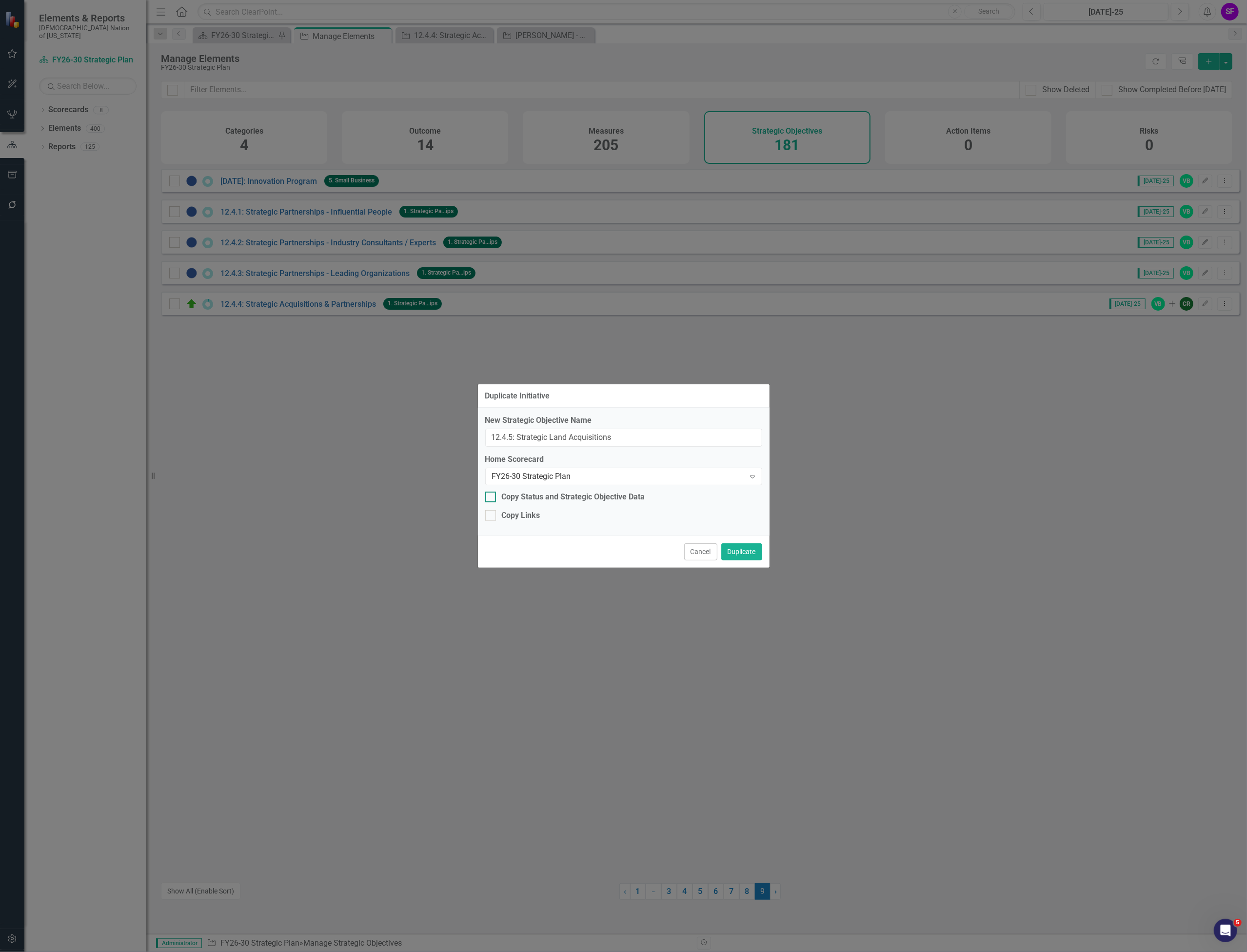
click at [492, 497] on input "Copy Status and Strategic Objective Data" at bounding box center [488, 495] width 6 height 6
checkbox input "true"
click at [529, 513] on div "Copy Links" at bounding box center [521, 516] width 38 height 11
click at [492, 513] on input "Copy Links" at bounding box center [488, 513] width 6 height 6
checkbox input "true"
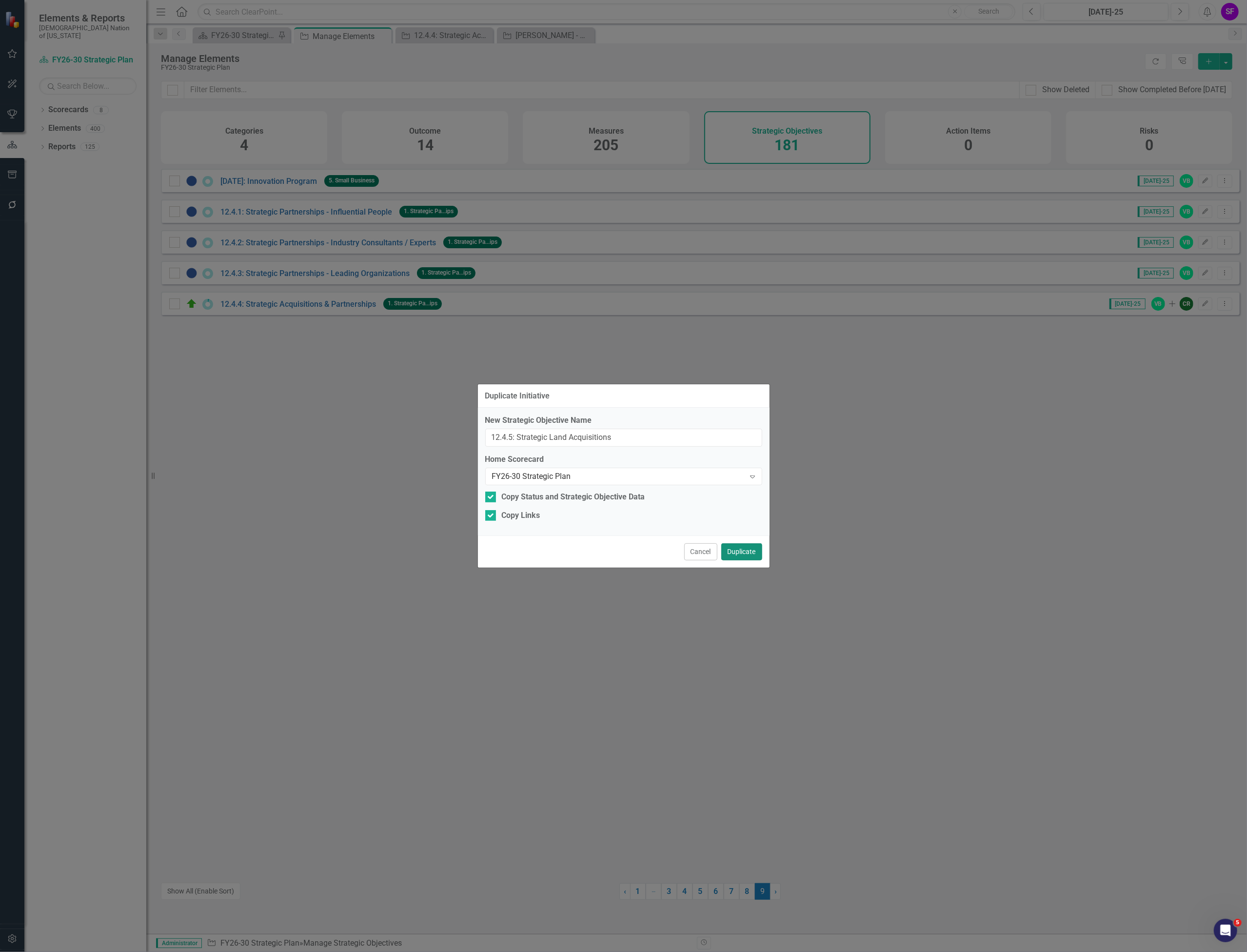
click at [743, 552] on button "Duplicate" at bounding box center [742, 552] width 41 height 17
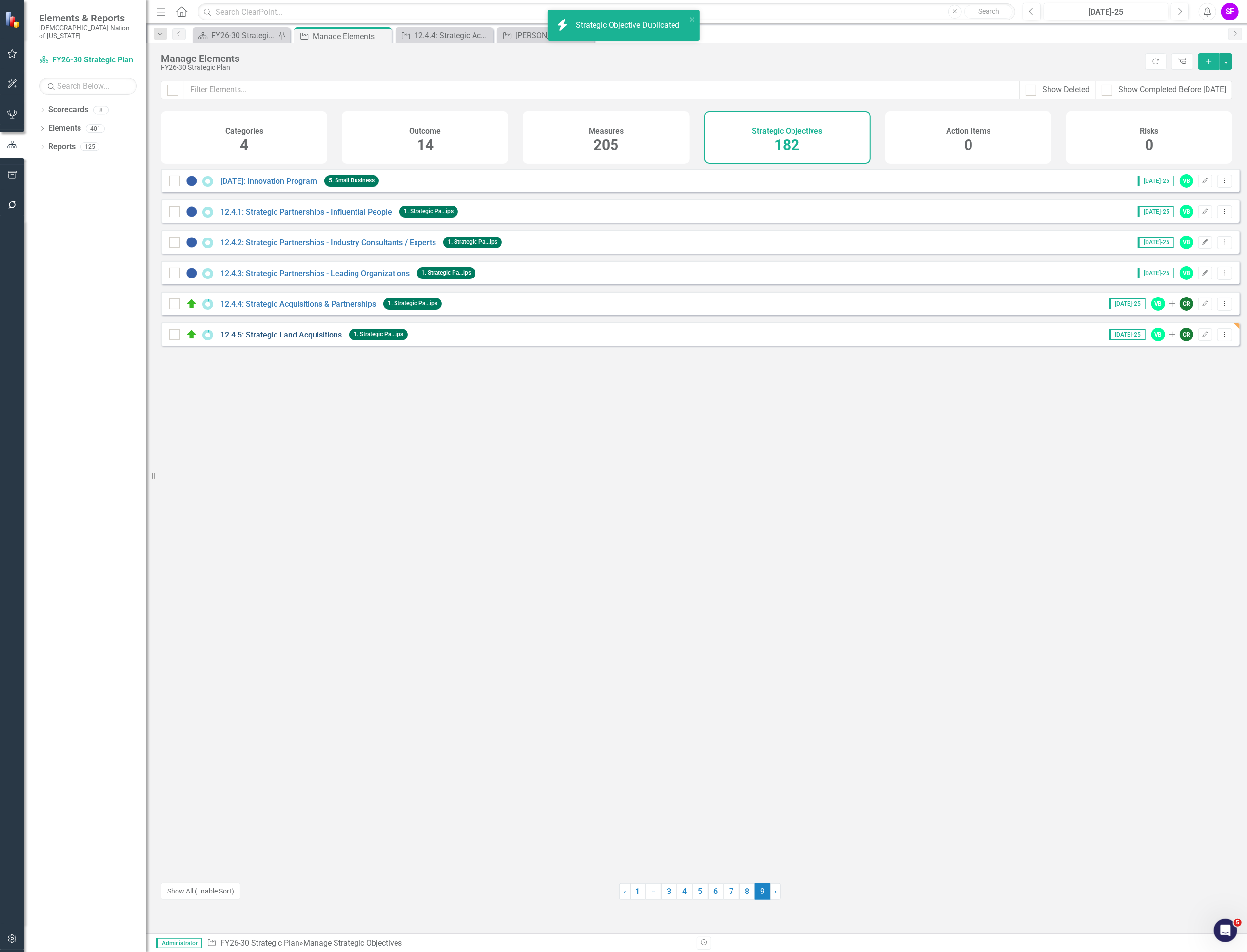
click at [317, 339] on link "12.4.5: Strategic Land Acquisitions" at bounding box center [281, 334] width 121 height 9
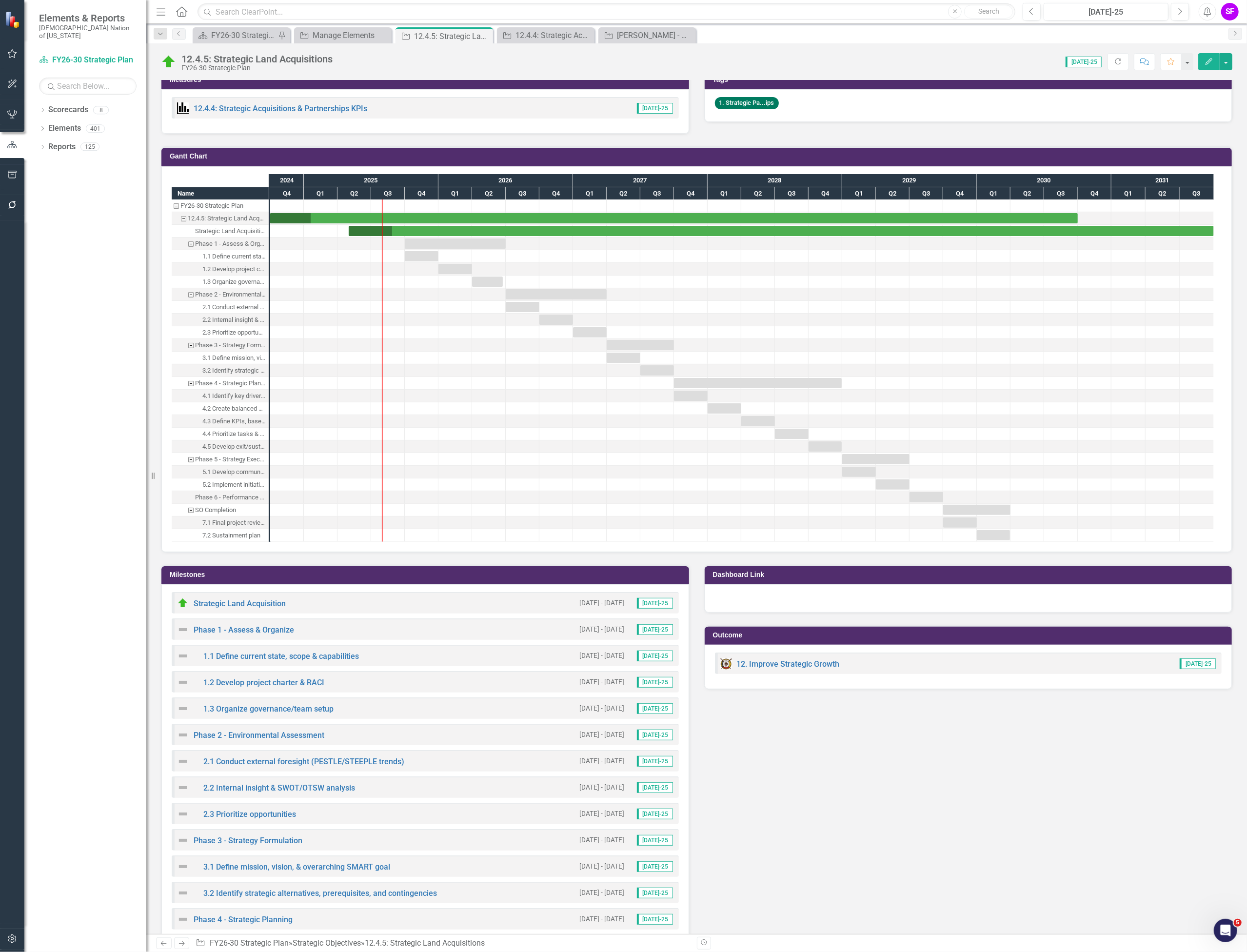
scroll to position [682, 0]
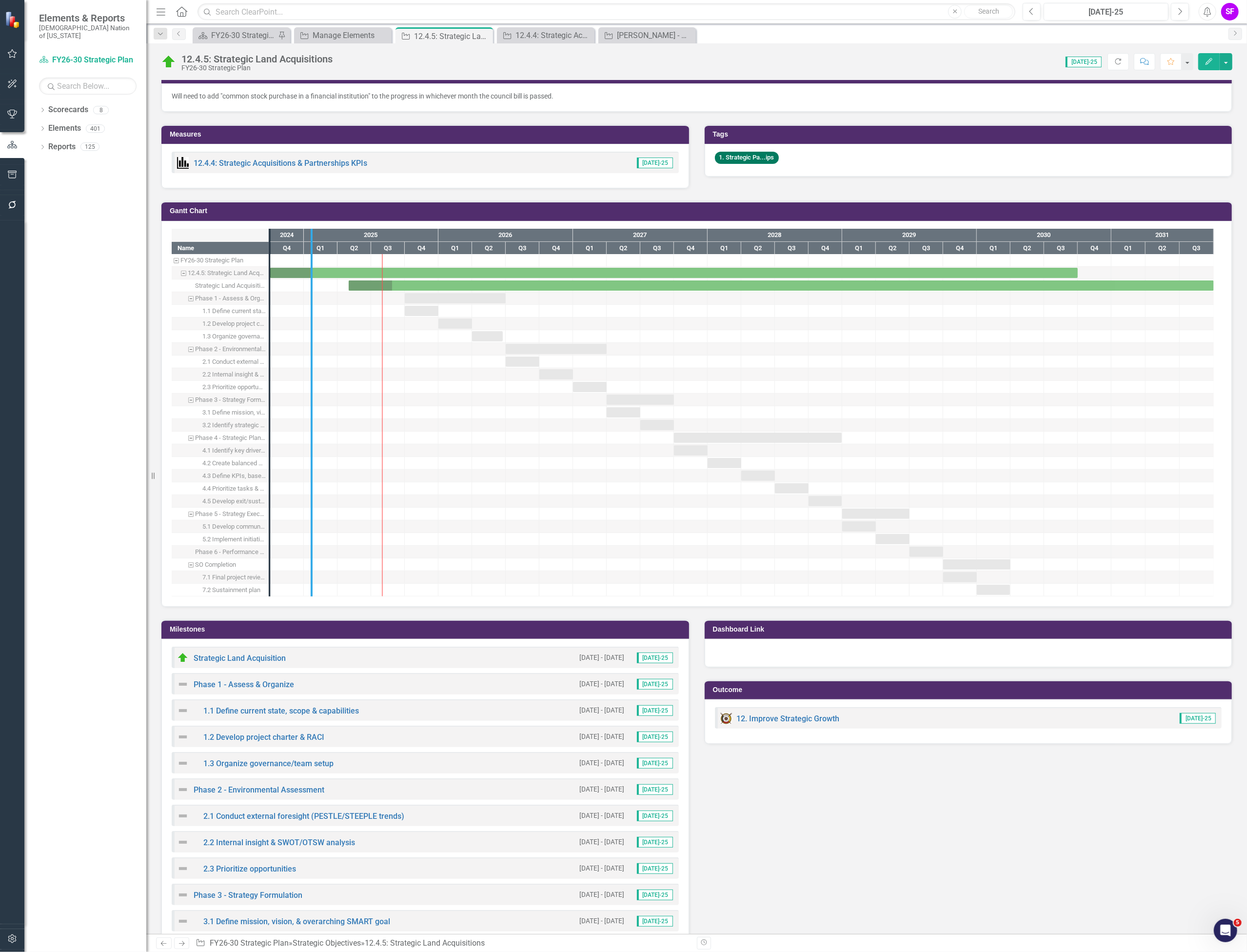
drag, startPoint x: 267, startPoint y: 363, endPoint x: 309, endPoint y: 362, distance: 42.0
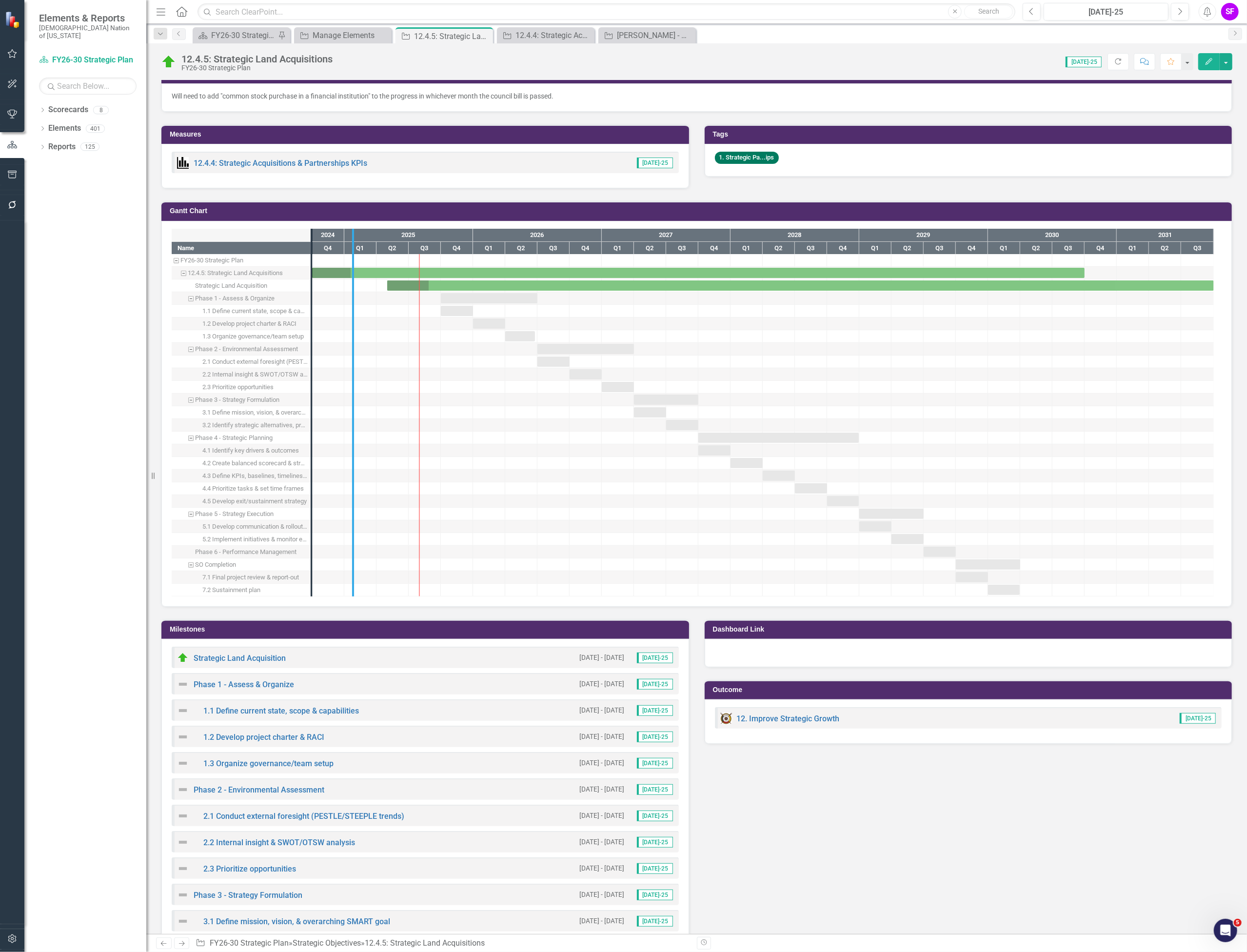
drag, startPoint x: 308, startPoint y: 362, endPoint x: 350, endPoint y: 362, distance: 42.0
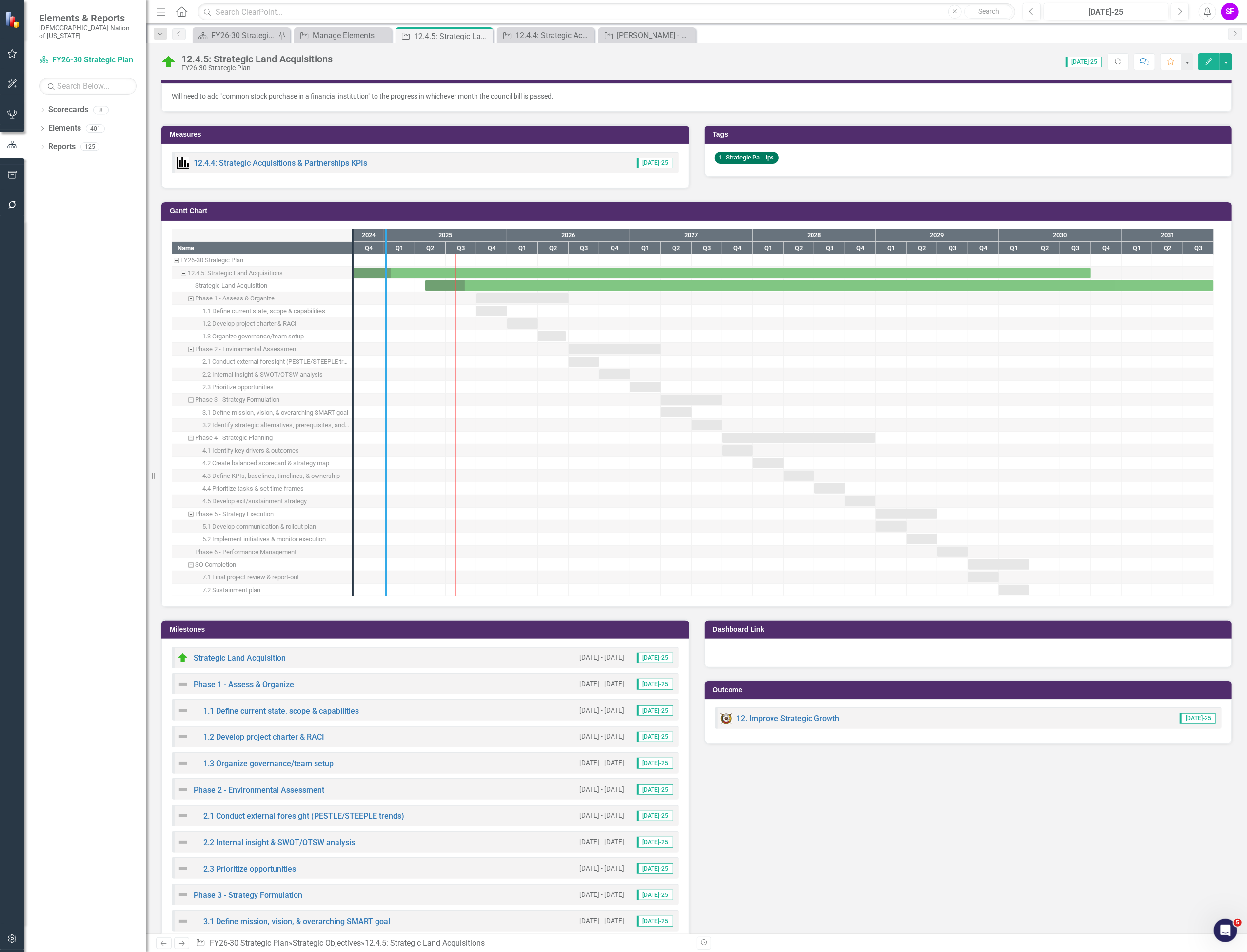
drag, startPoint x: 350, startPoint y: 354, endPoint x: 391, endPoint y: 351, distance: 41.1
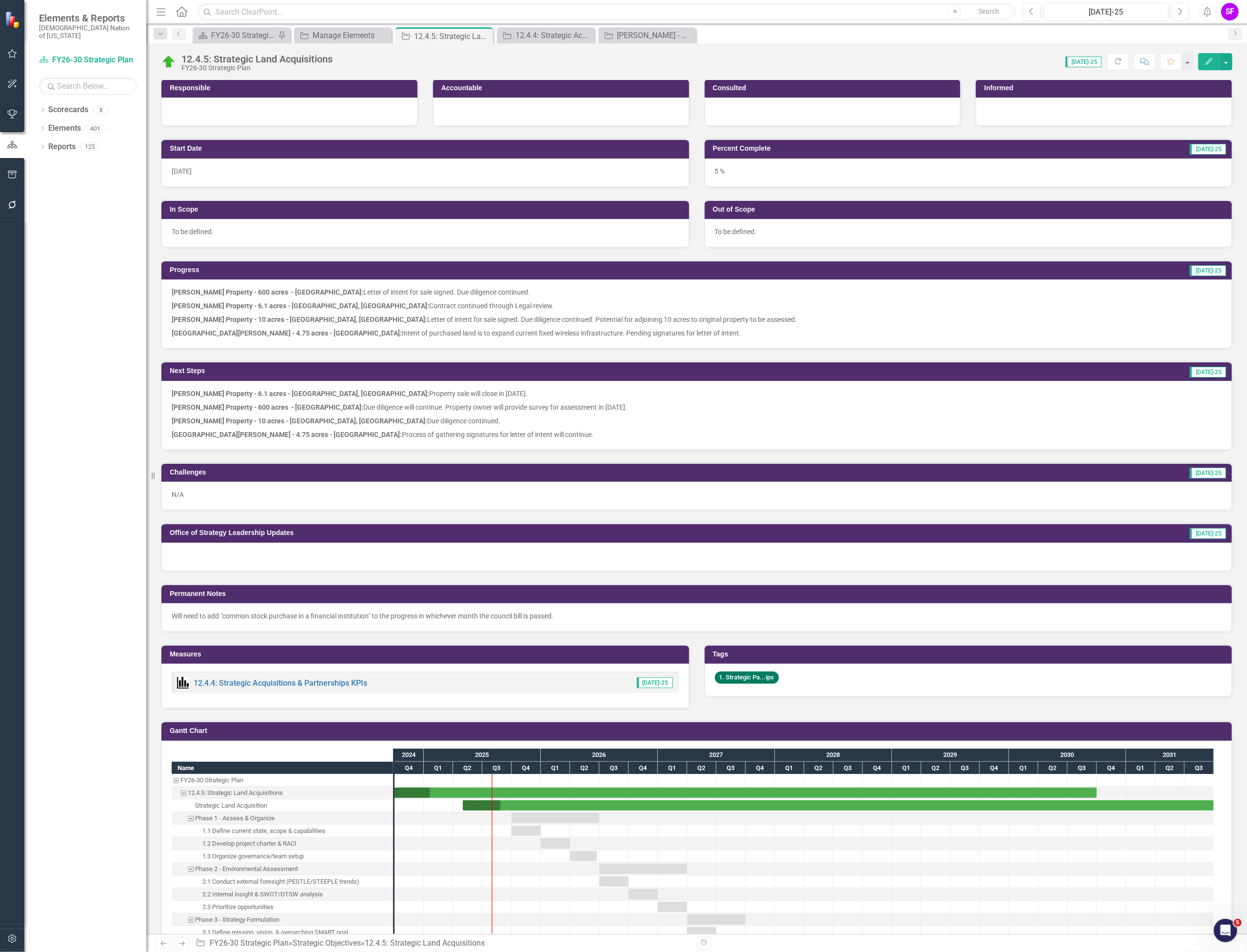
scroll to position [0, 0]
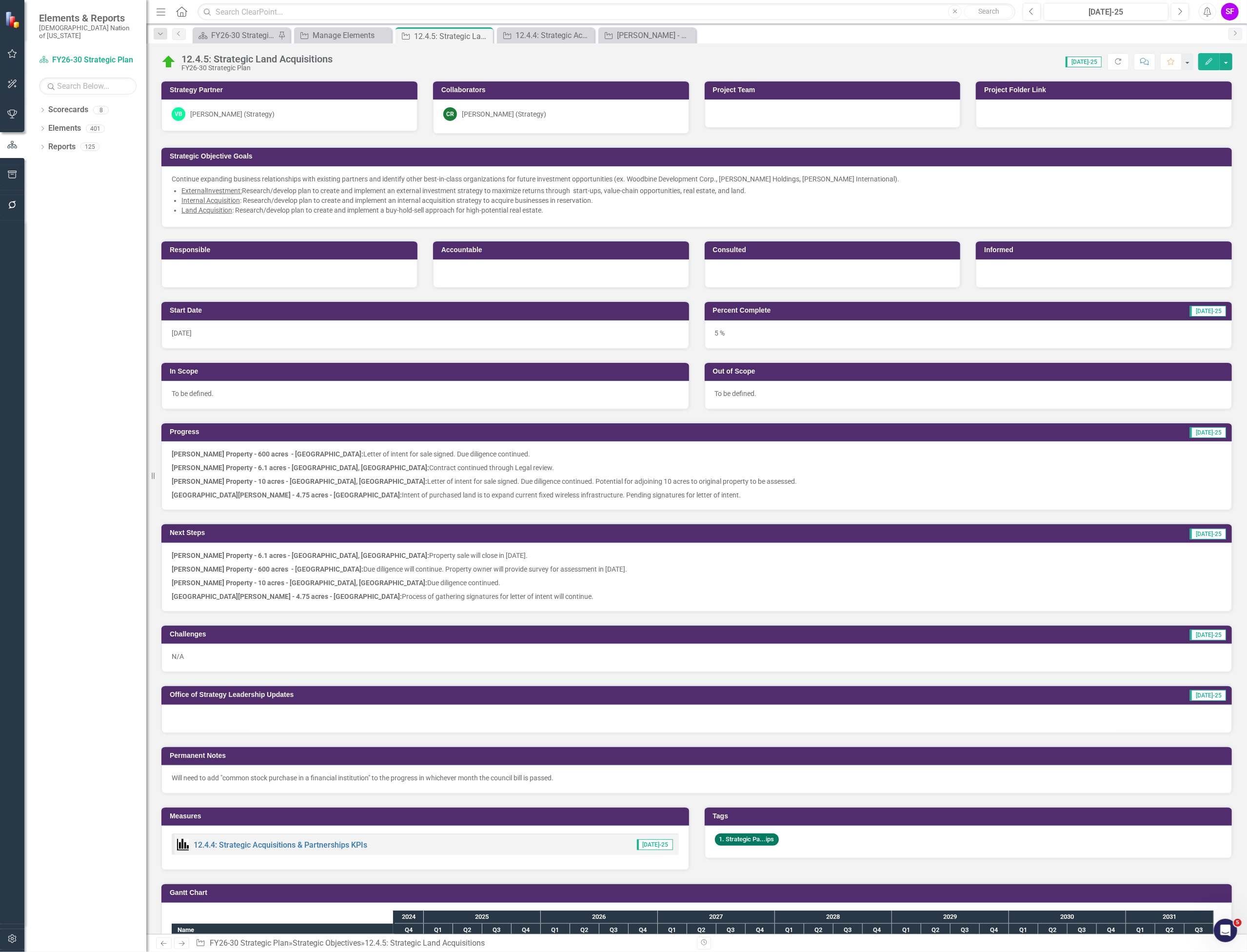
click at [327, 114] on div "VB Veronica Boatright (Strategy)" at bounding box center [290, 114] width 236 height 14
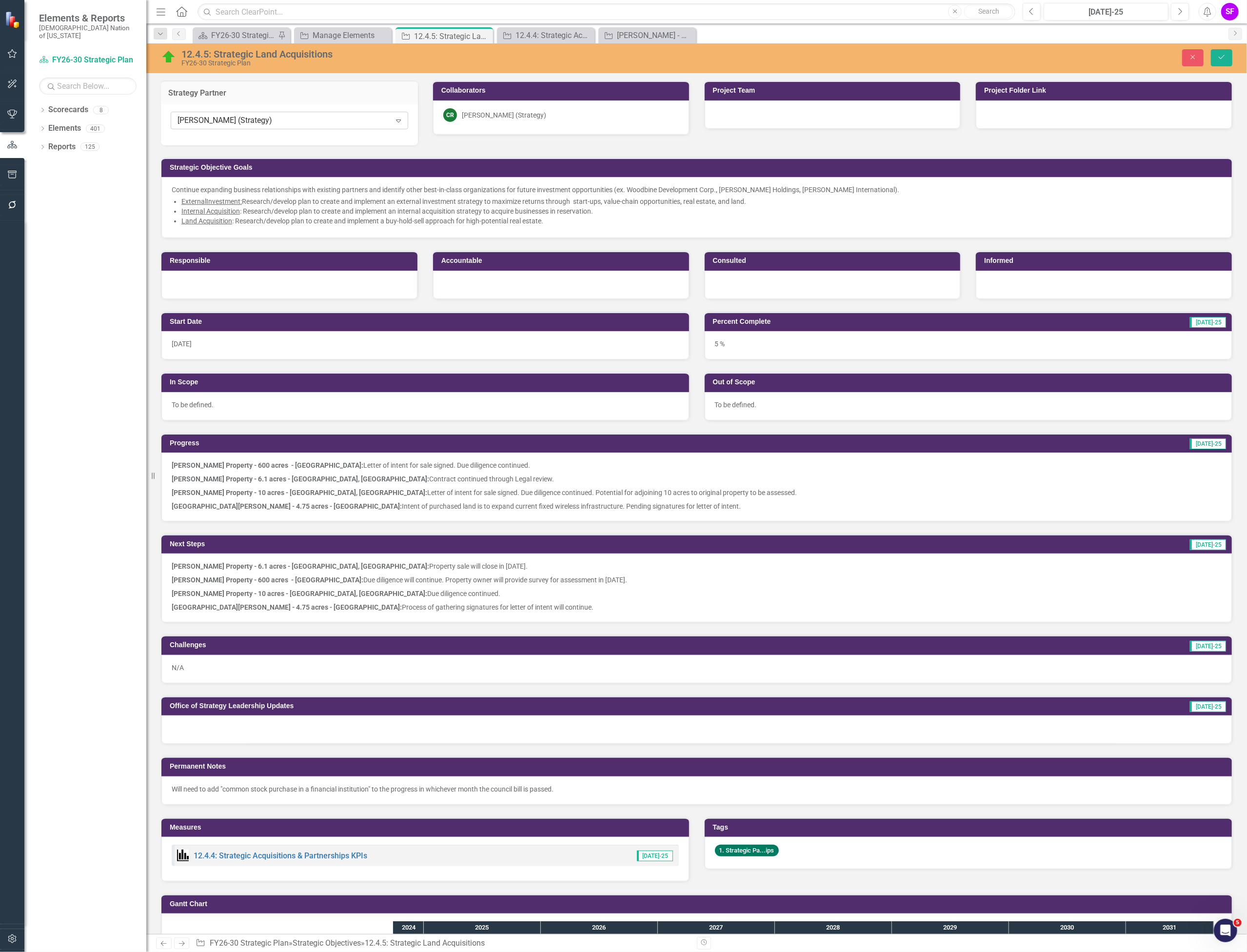
click at [372, 118] on div "[PERSON_NAME] (Strategy)" at bounding box center [283, 121] width 213 height 11
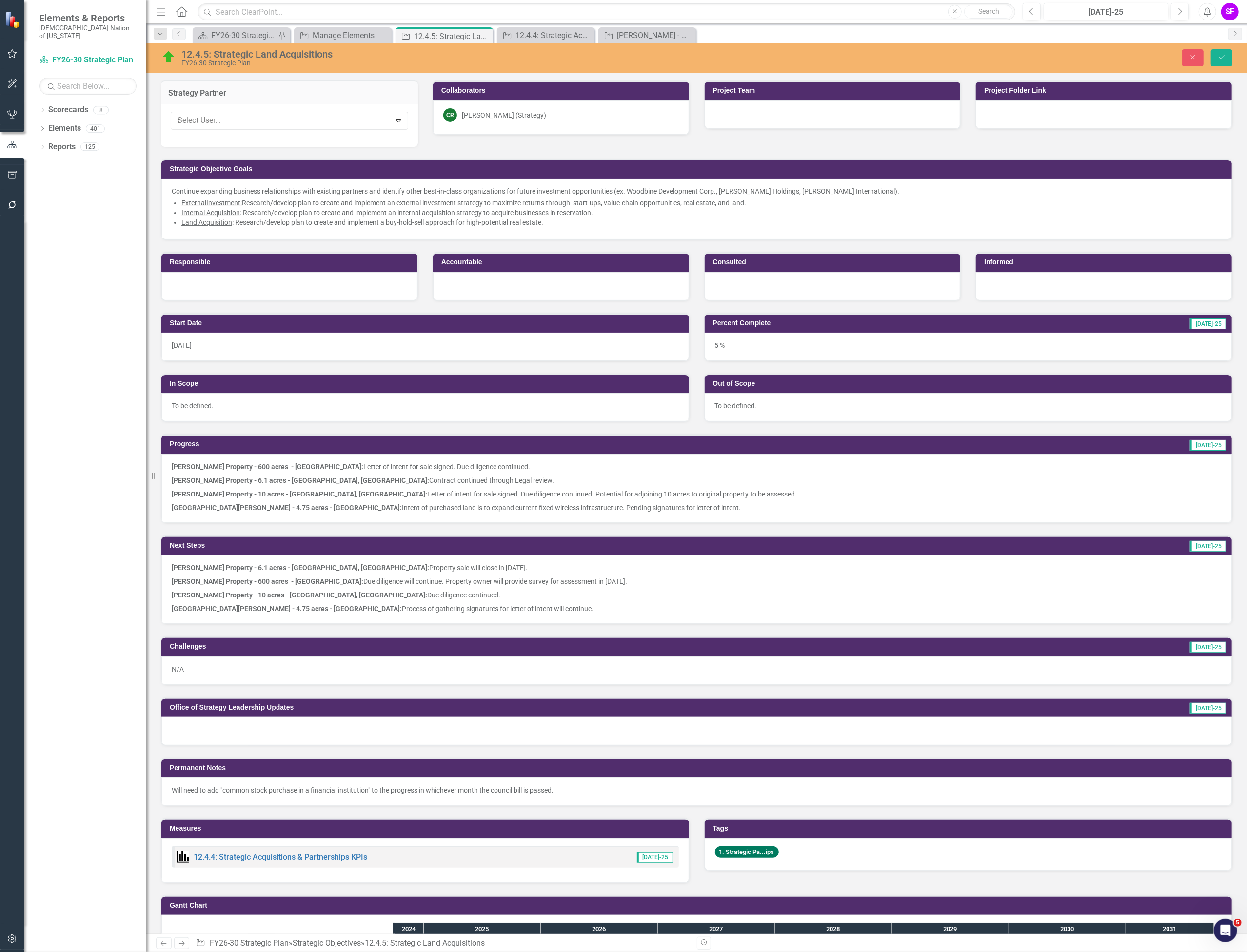
scroll to position [32, 0]
type input "cale"
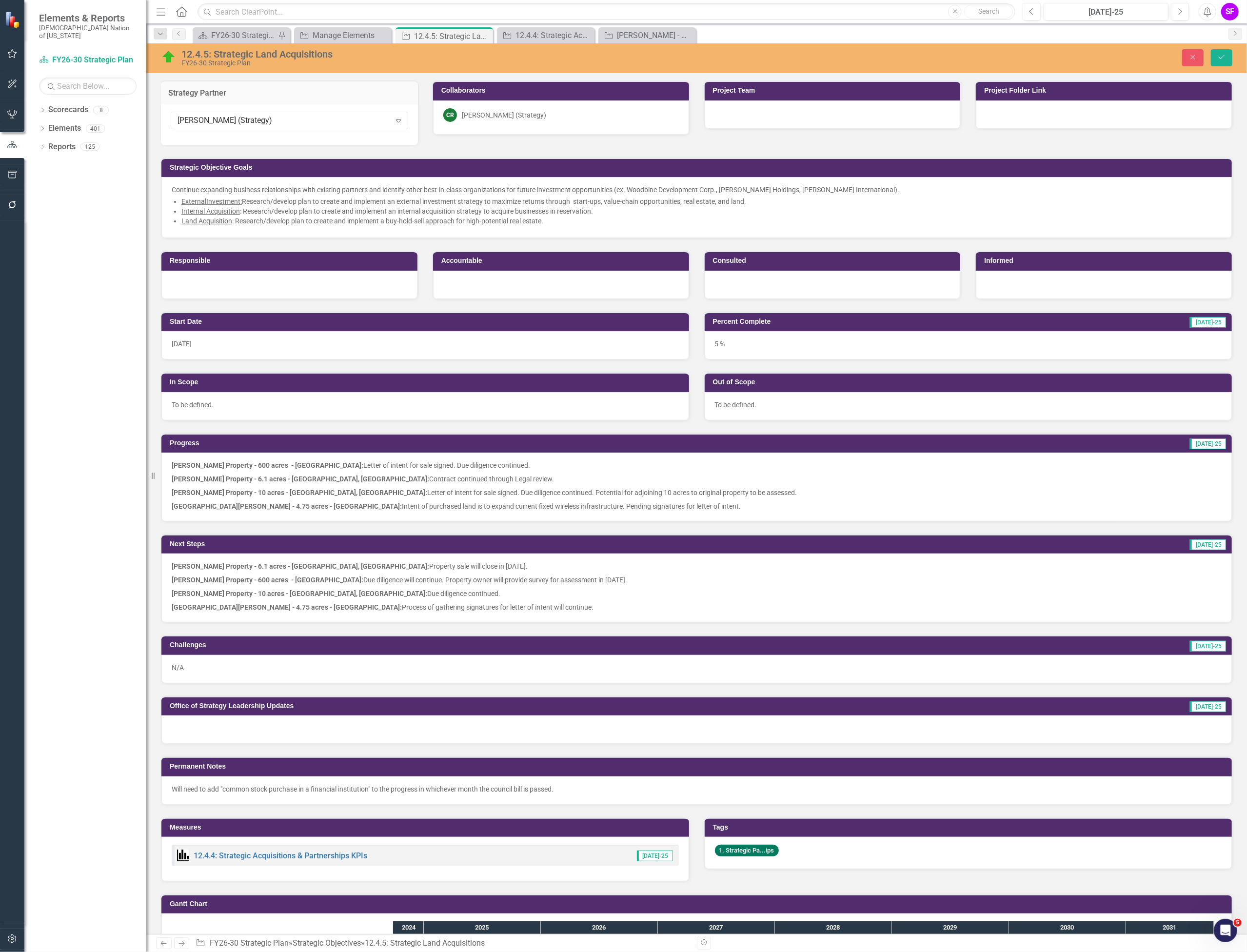
click at [595, 108] on div "CR Cale Russell (Strategy)" at bounding box center [561, 115] width 236 height 14
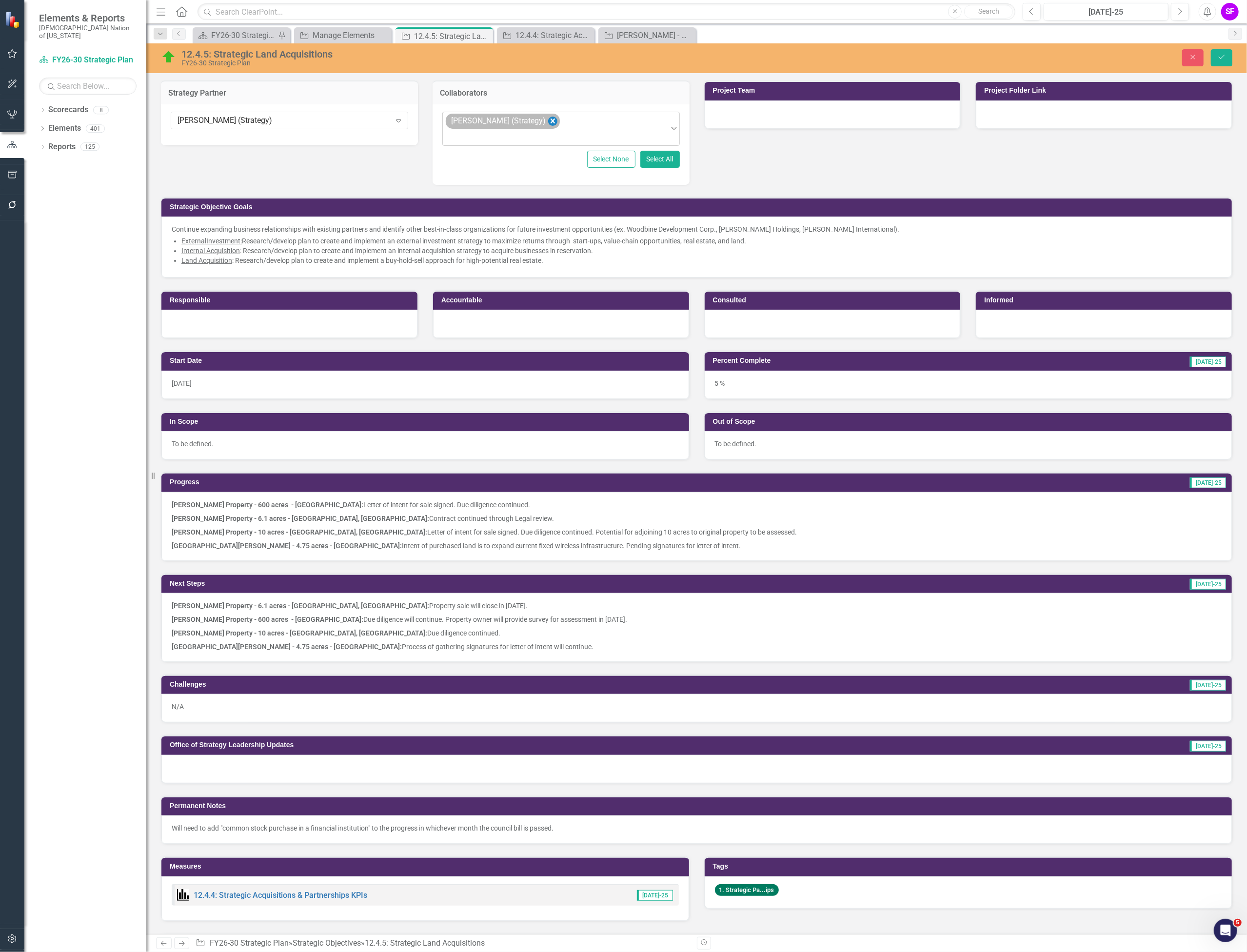
click at [551, 121] on icon "Remove Cale Russell (Strategy)" at bounding box center [553, 121] width 4 height 5
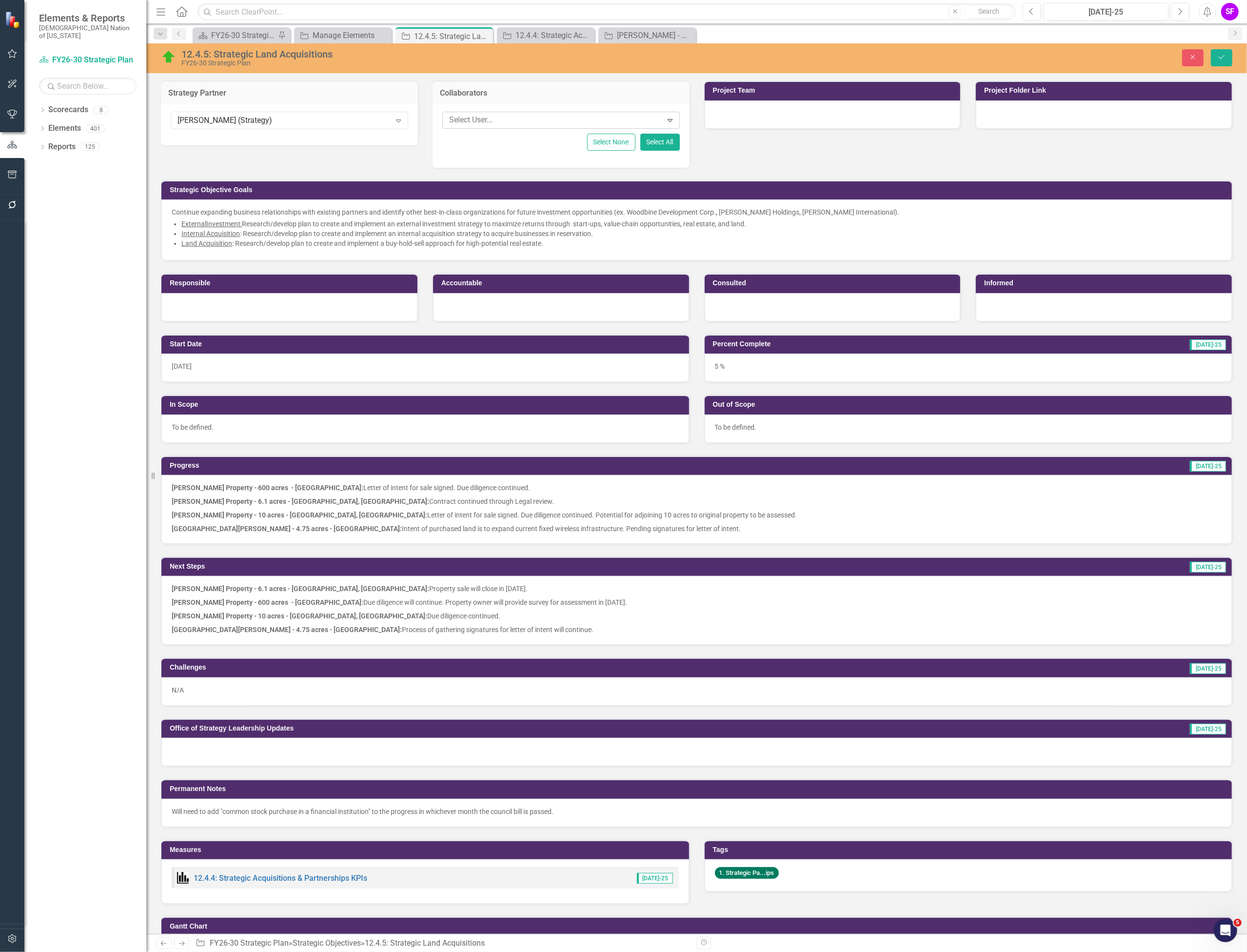
click at [1236, 59] on div "Close Save" at bounding box center [1018, 58] width 444 height 17
click at [1229, 59] on button "Save" at bounding box center [1222, 58] width 22 height 17
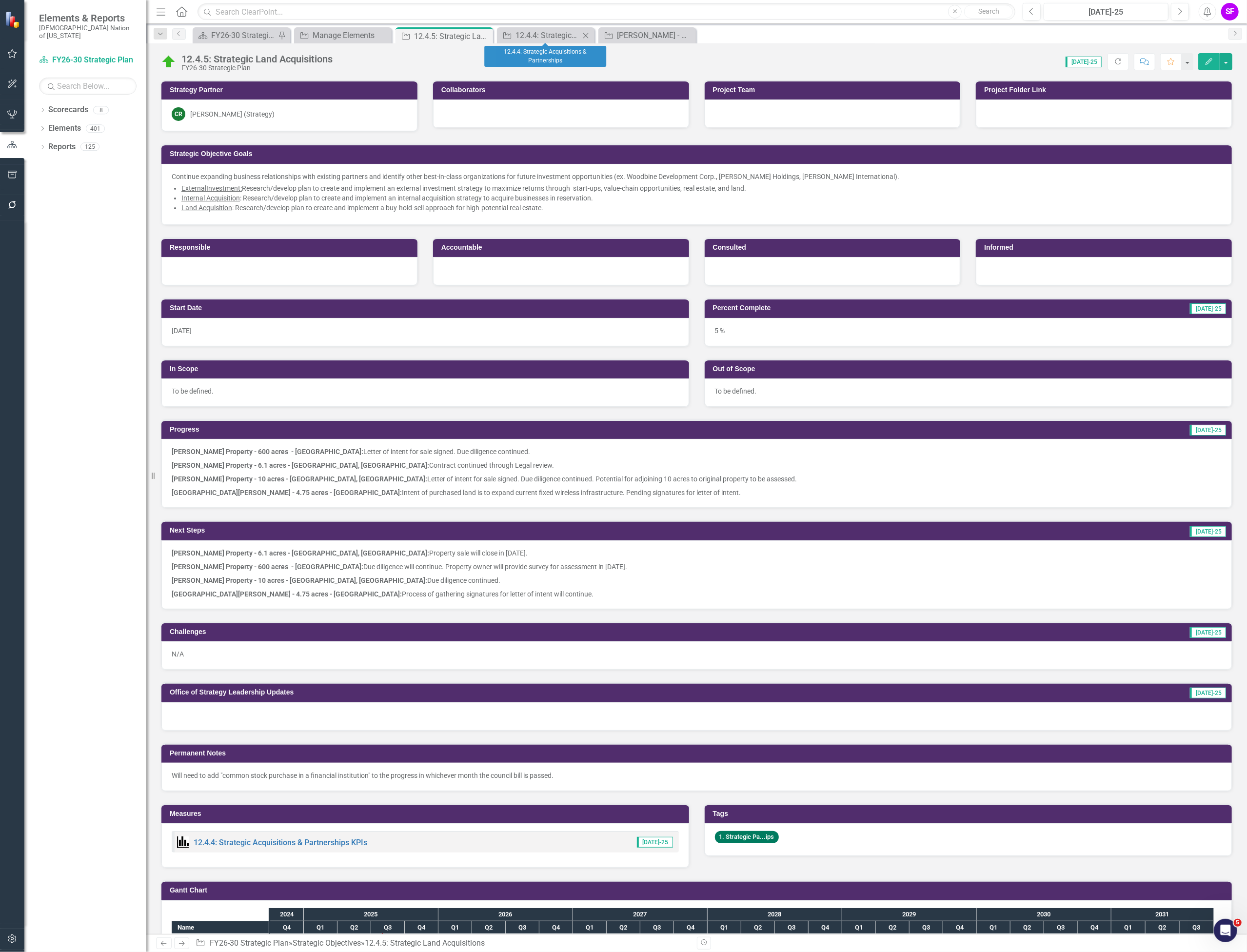
click at [582, 36] on icon "Close" at bounding box center [586, 35] width 10 height 8
click at [482, 36] on icon "Close" at bounding box center [484, 36] width 10 height 8
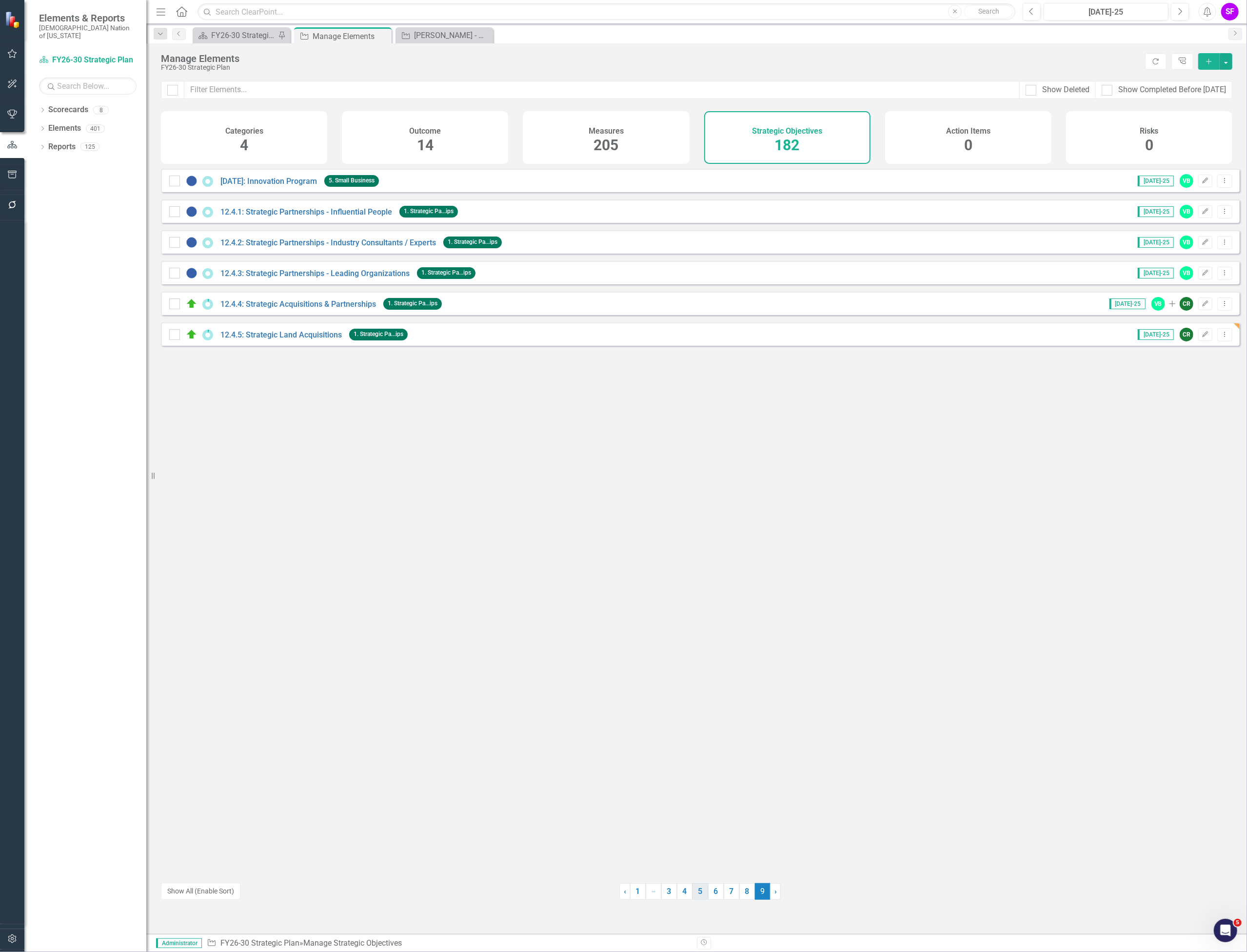
click at [696, 891] on link "5" at bounding box center [701, 892] width 15 height 17
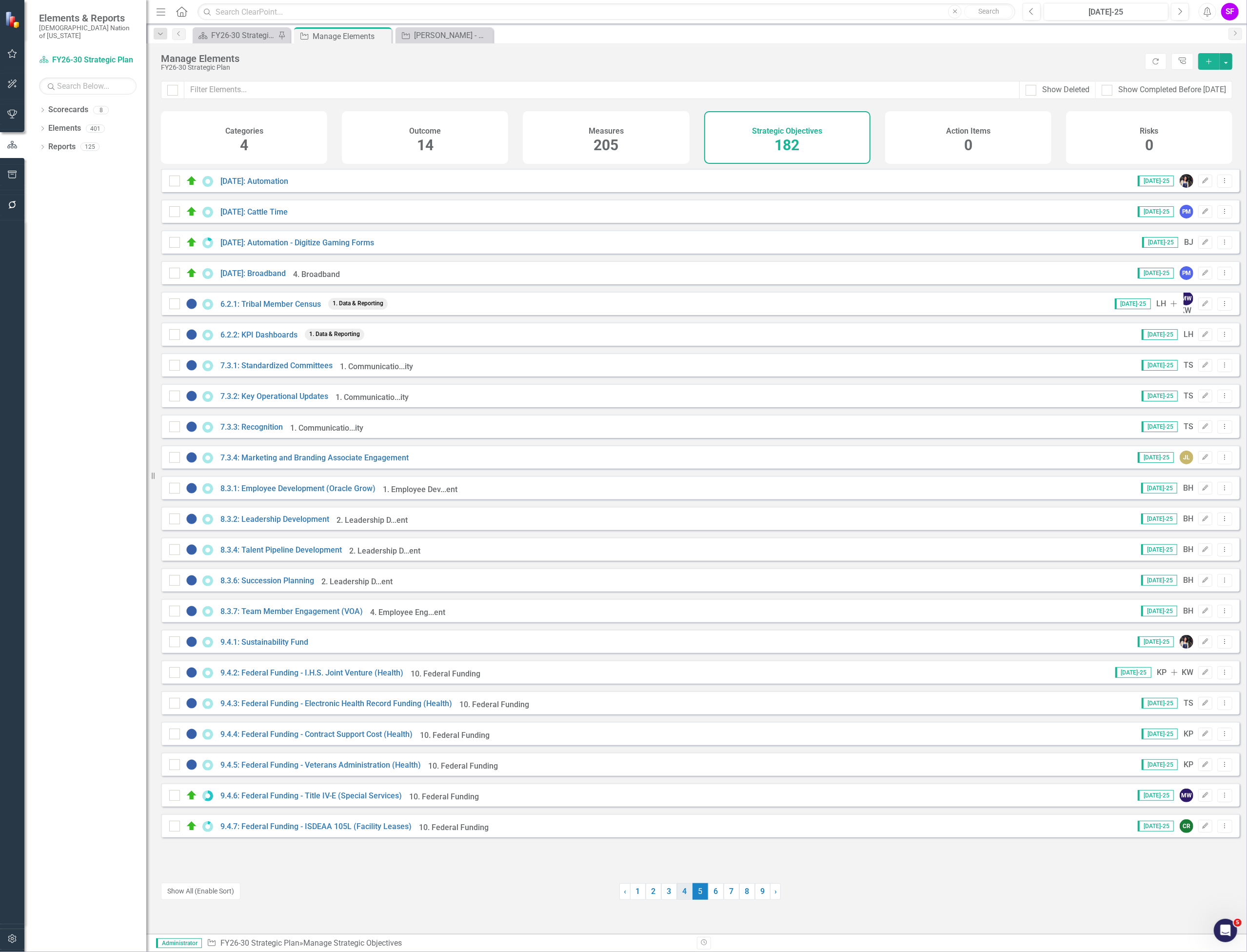
click at [684, 891] on link "4" at bounding box center [685, 892] width 15 height 17
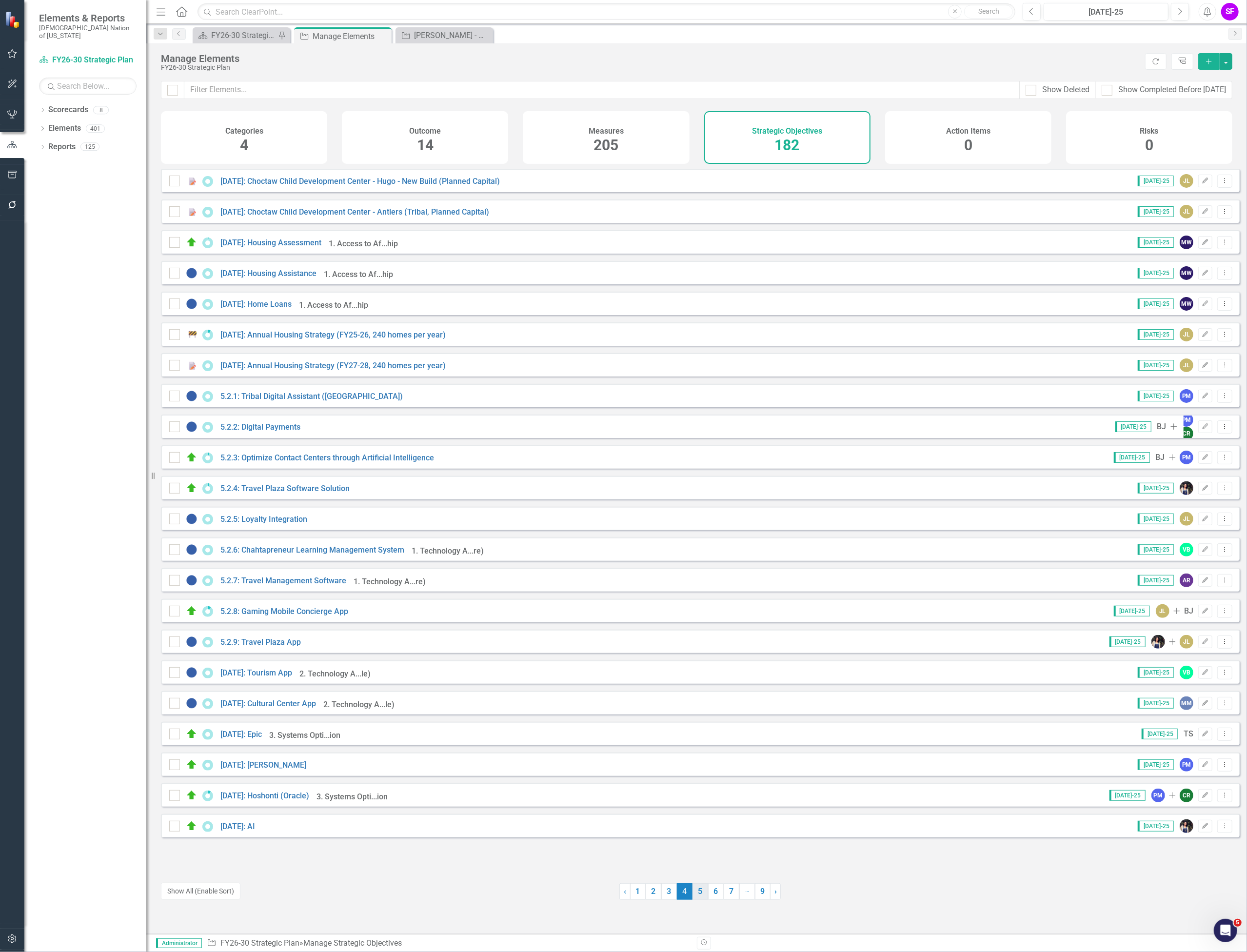
click at [697, 893] on link "5" at bounding box center [701, 892] width 15 height 17
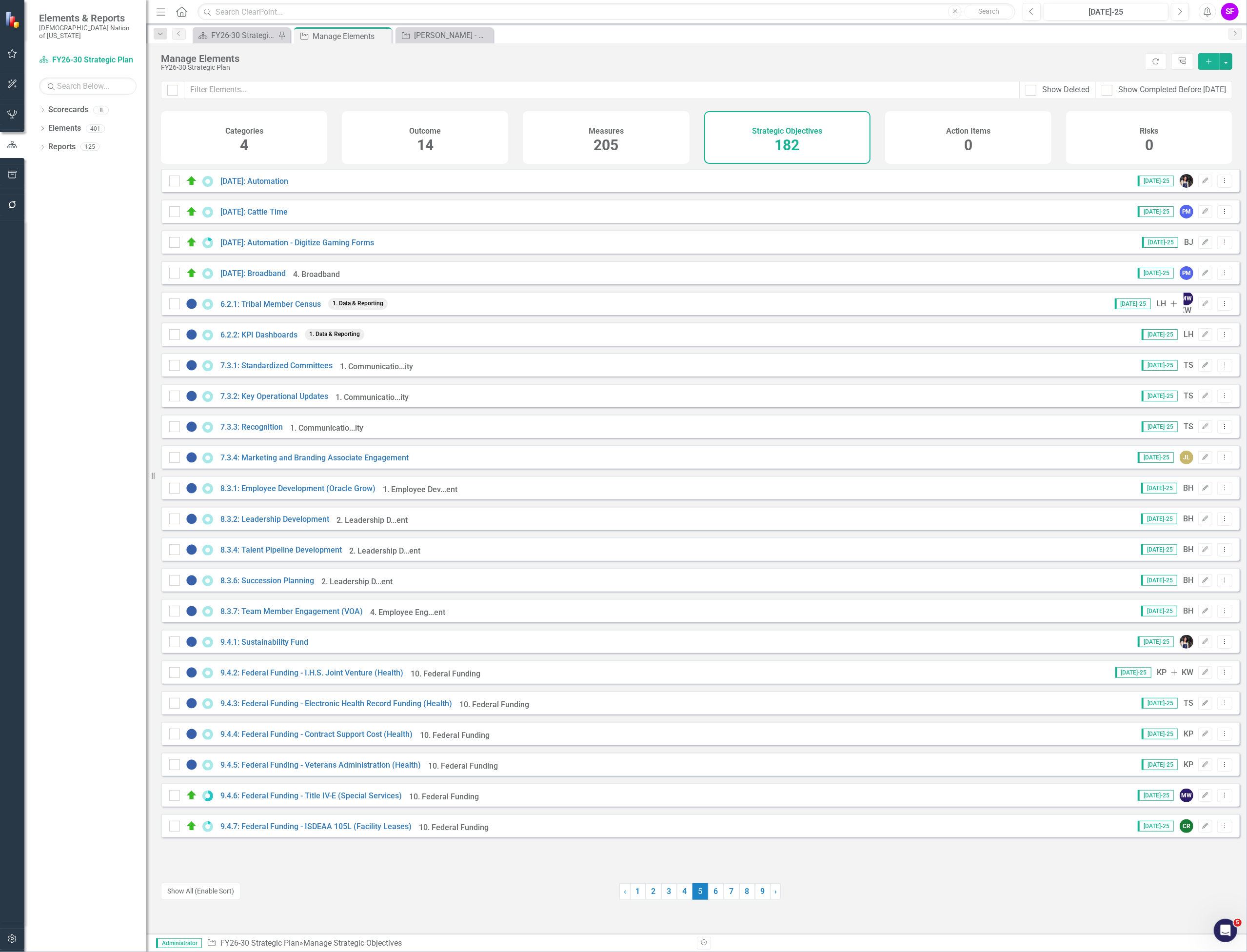
click at [163, 14] on icon "Menu" at bounding box center [161, 11] width 13 height 10
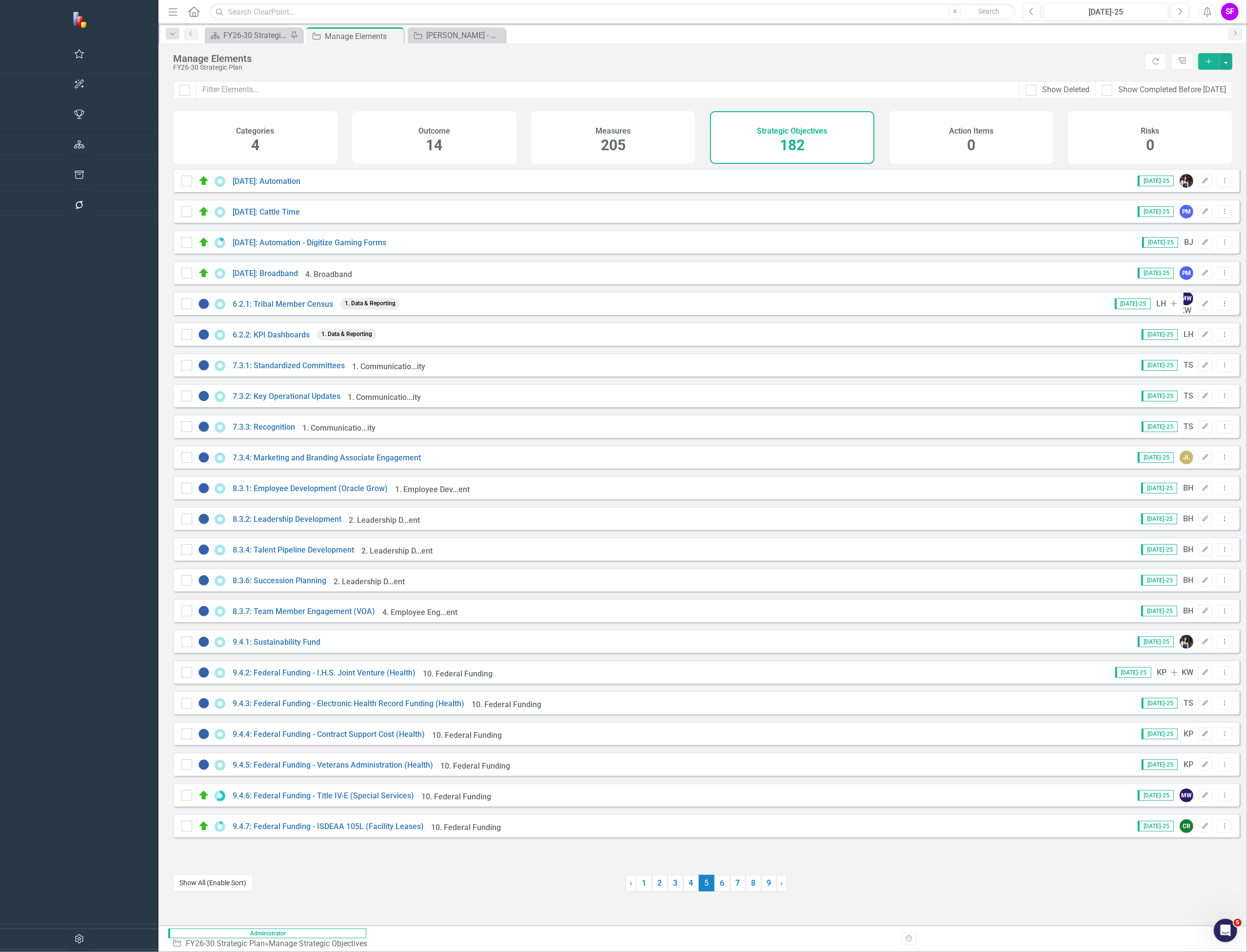
click at [173, 890] on button "Show All (Enable Sort)" at bounding box center [213, 883] width 80 height 17
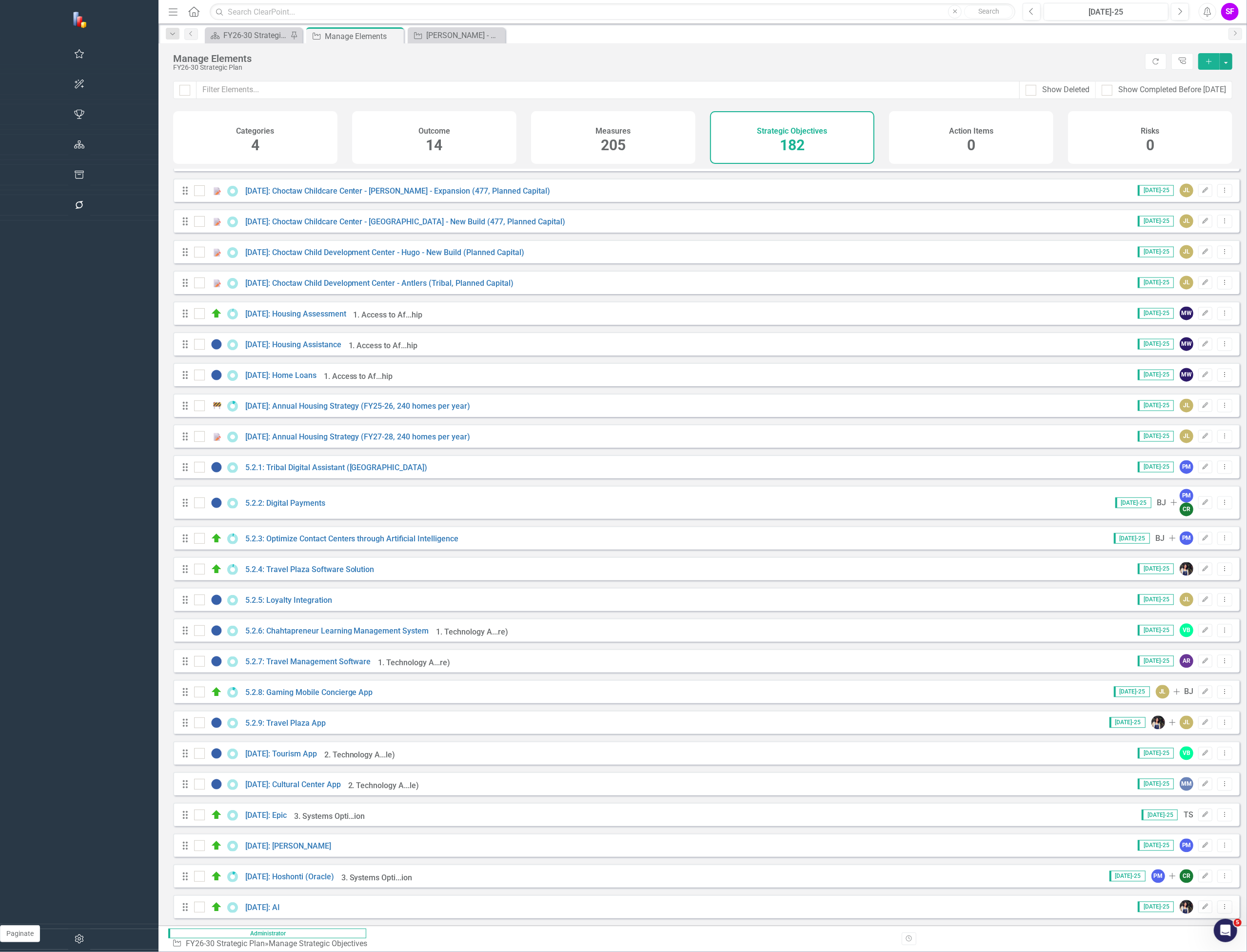
scroll to position [2212, 0]
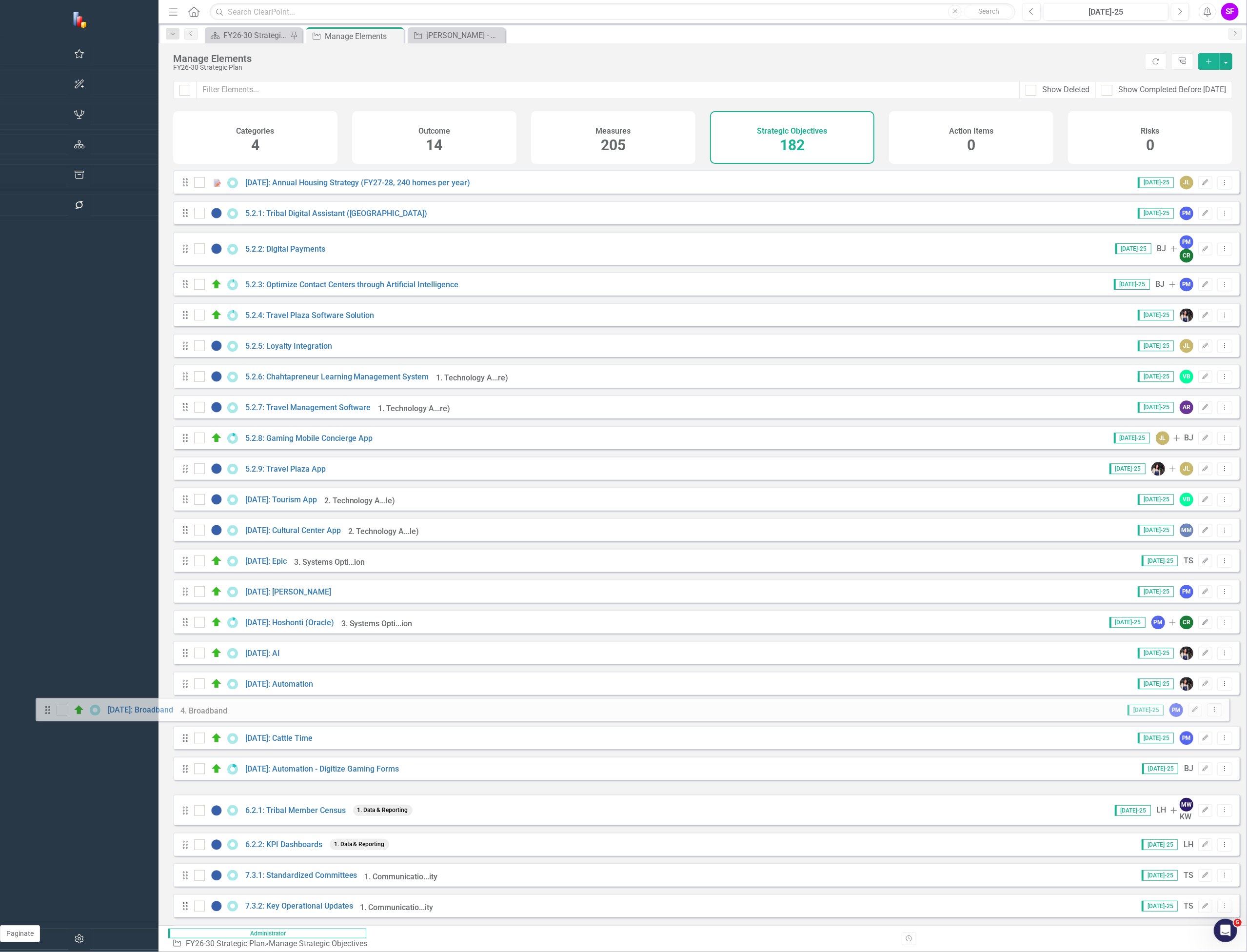
drag, startPoint x: 51, startPoint y: 773, endPoint x: 48, endPoint y: 709, distance: 64.1
click at [173, 709] on div "Drag 1.1.1: Language Apprenticeship Program Choctaw Language Jul-25 AR Edit Dro…" at bounding box center [706, 759] width 1067 height 5604
click at [1216, 620] on div "Show Deleted Show Completed Before 9/1/25 Categories 4 Outcome 14 Measures 205 …" at bounding box center [703, 503] width 1089 height 845
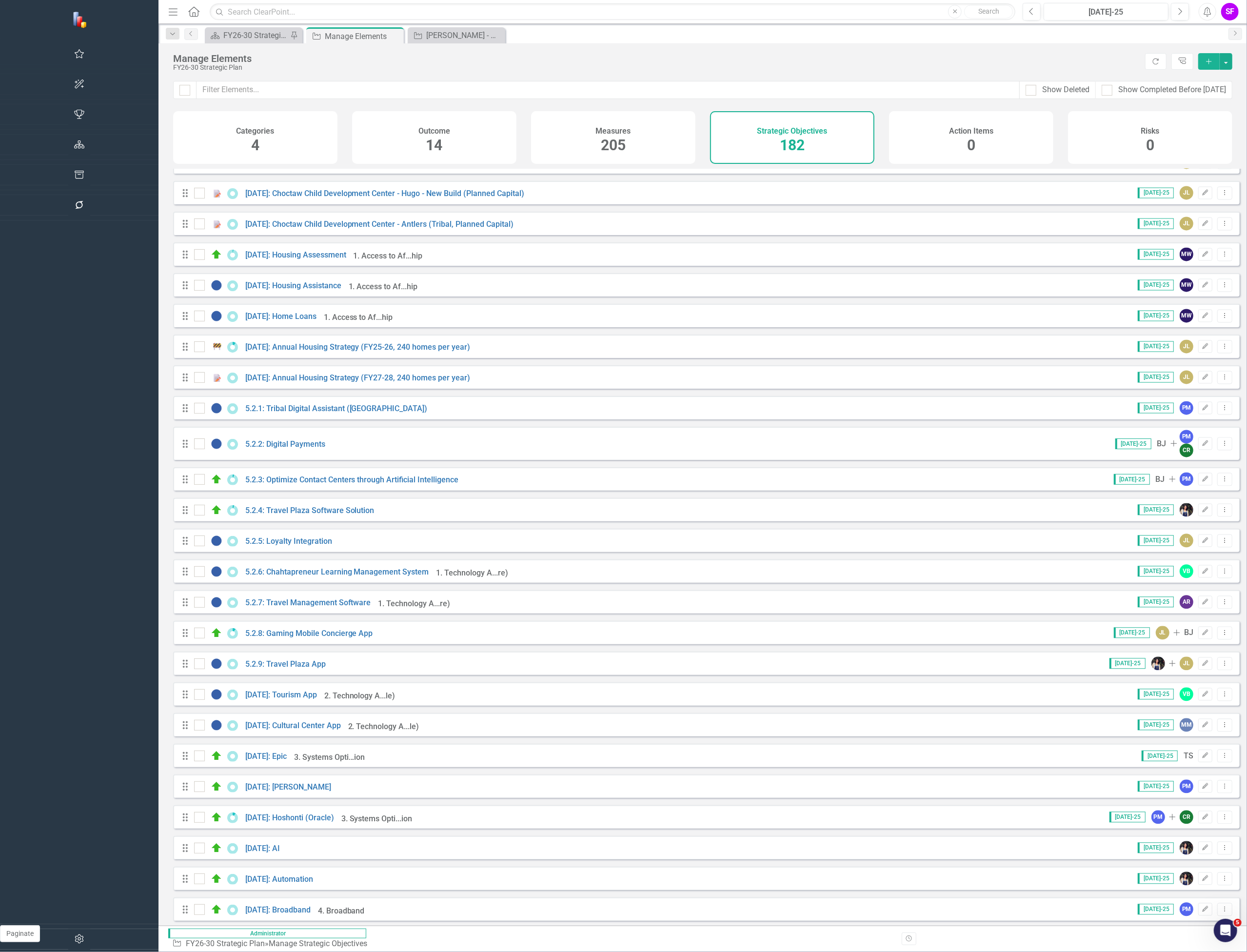
scroll to position [2342, 0]
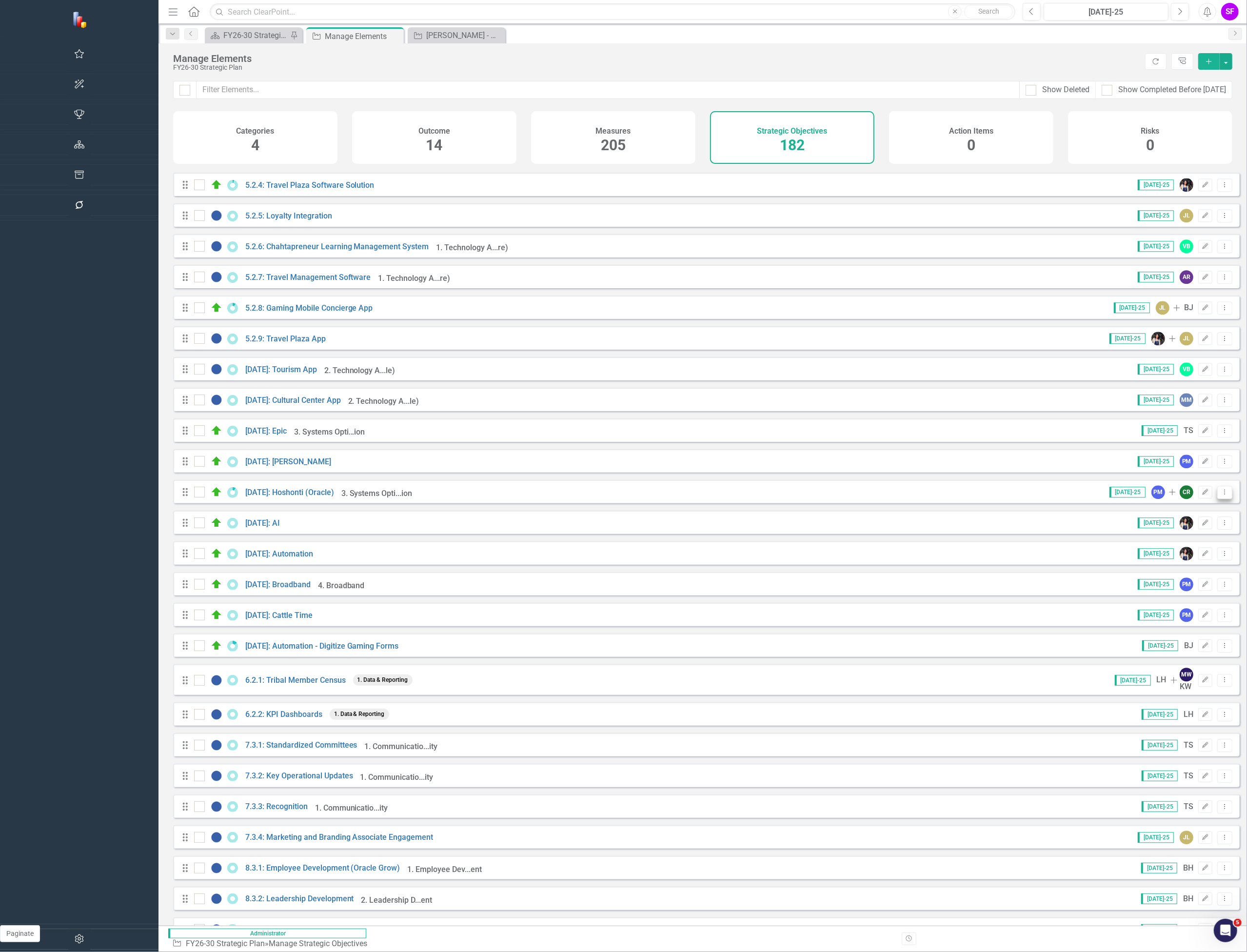
click at [1220, 490] on button "Dropdown Menu" at bounding box center [1225, 492] width 15 height 13
click at [1177, 542] on link "Copy Duplicate Strategic Objective" at bounding box center [1163, 543] width 122 height 18
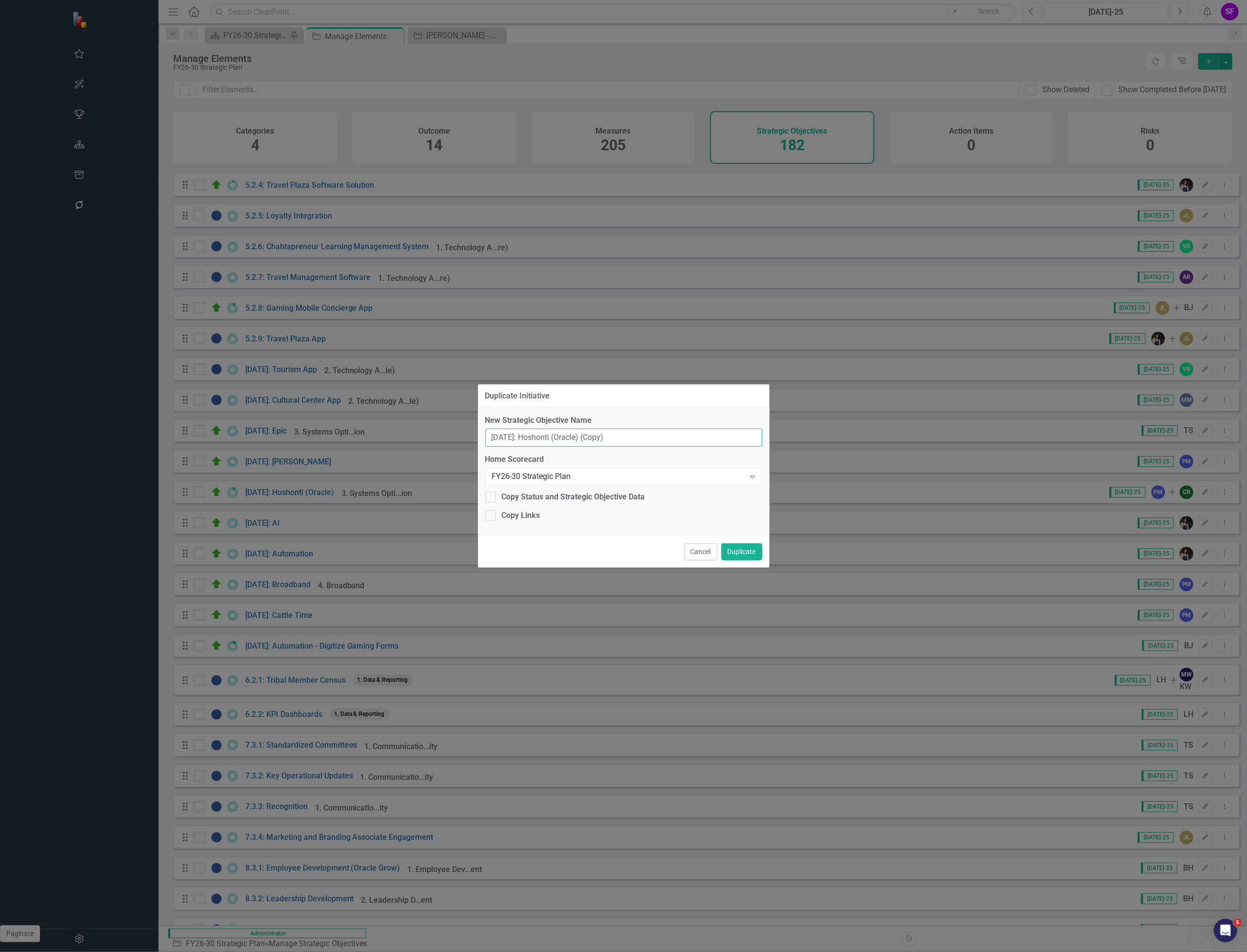
click at [514, 432] on input "5.2.14: Hoshonti (Oracle) (Copy)" at bounding box center [623, 438] width 277 height 18
type input "5.2.20: EPM"
click at [551, 490] on div "New Strategic Objective Name 5.2.20: EPM Home Scorecard FY26-30 Strategic Plan …" at bounding box center [624, 471] width 292 height 128
click at [532, 500] on div "Copy Status and Strategic Objective Data" at bounding box center [574, 498] width 144 height 11
click at [492, 498] on input "Copy Status and Strategic Objective Data" at bounding box center [488, 495] width 6 height 6
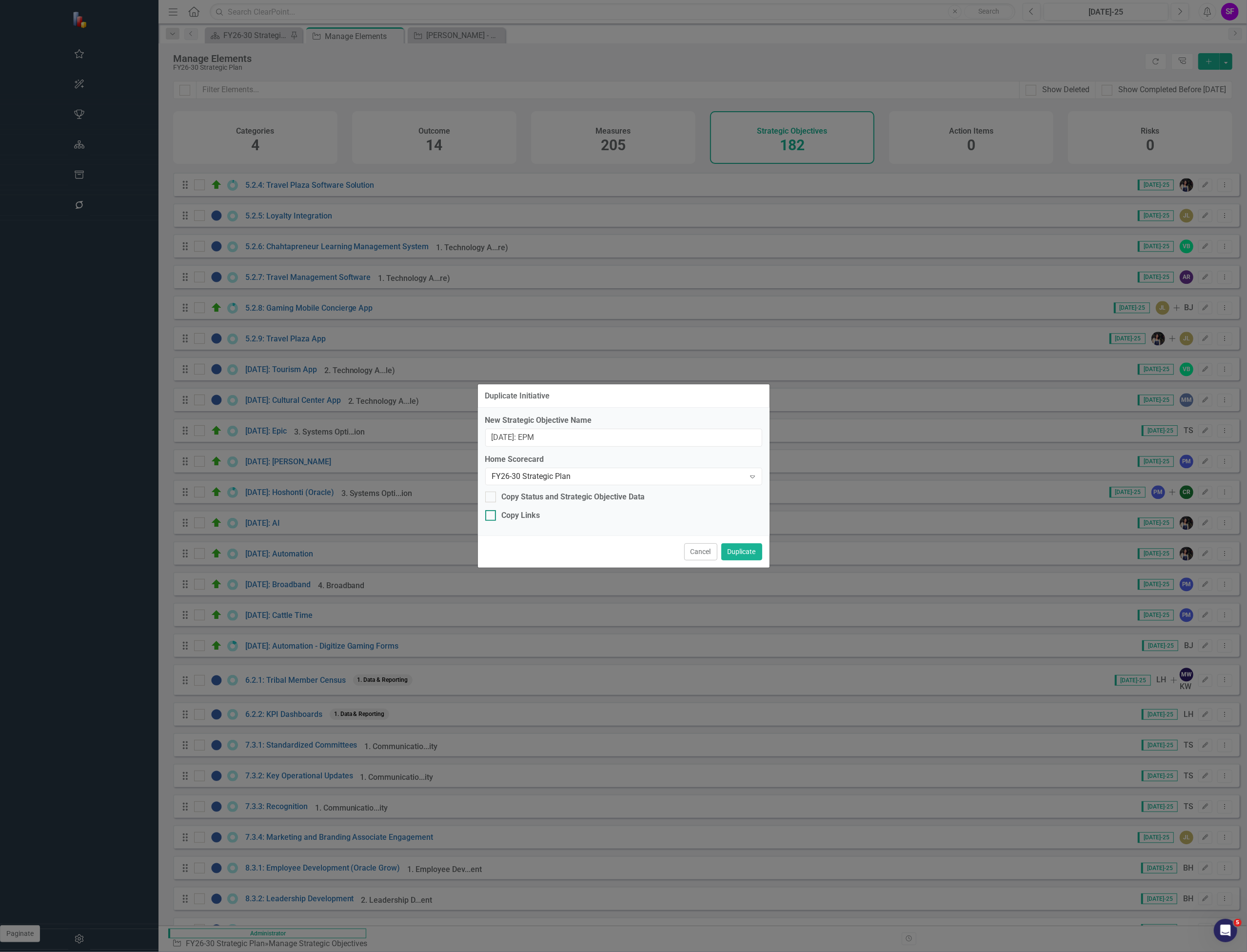
checkbox input "true"
click at [517, 516] on div "Copy Links" at bounding box center [521, 516] width 38 height 11
click at [492, 516] on input "Copy Links" at bounding box center [488, 513] width 6 height 6
checkbox input "true"
click at [738, 554] on button "Duplicate" at bounding box center [742, 552] width 41 height 17
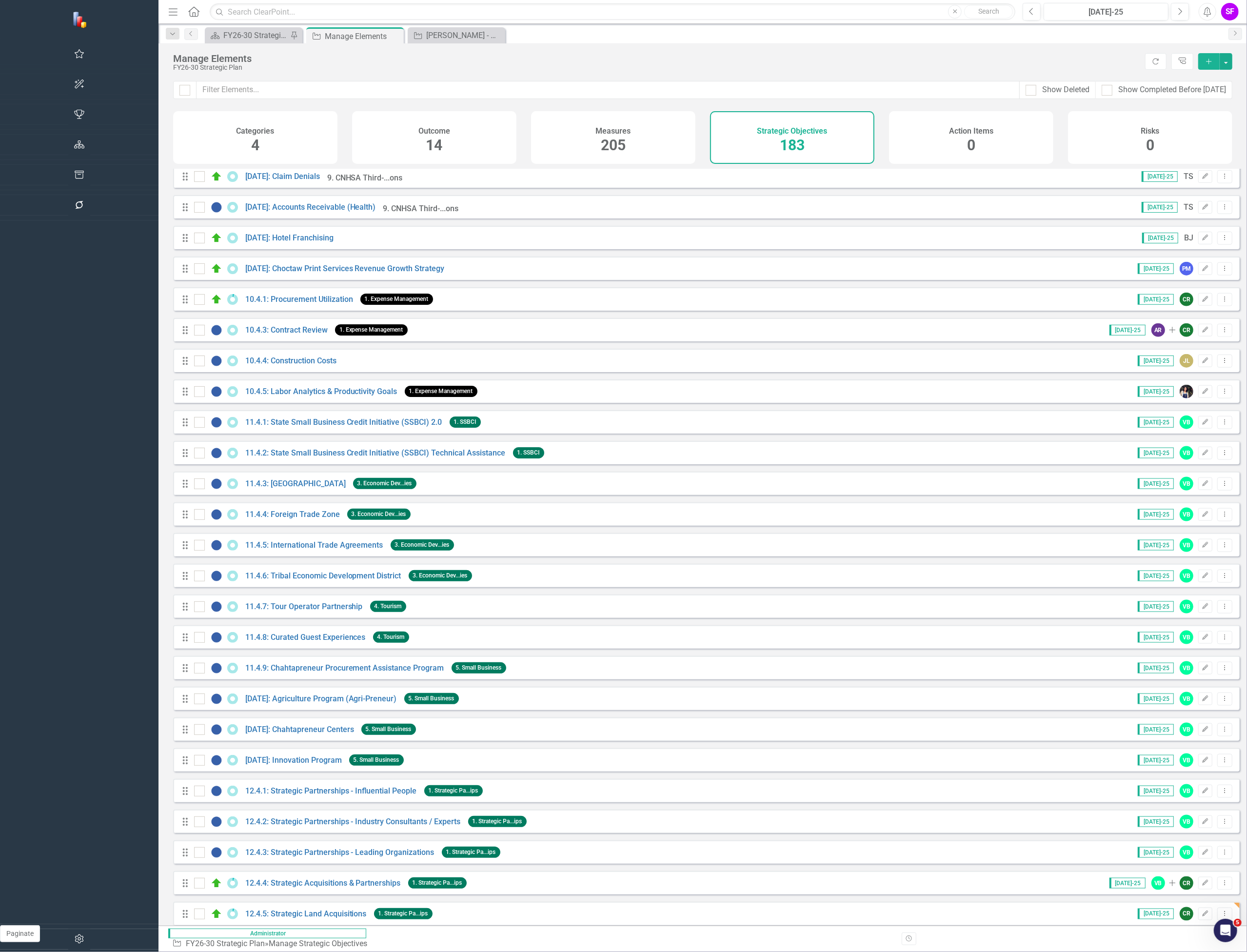
scroll to position [4891, 0]
click at [502, 94] on input "text" at bounding box center [608, 90] width 823 height 18
type input "5."
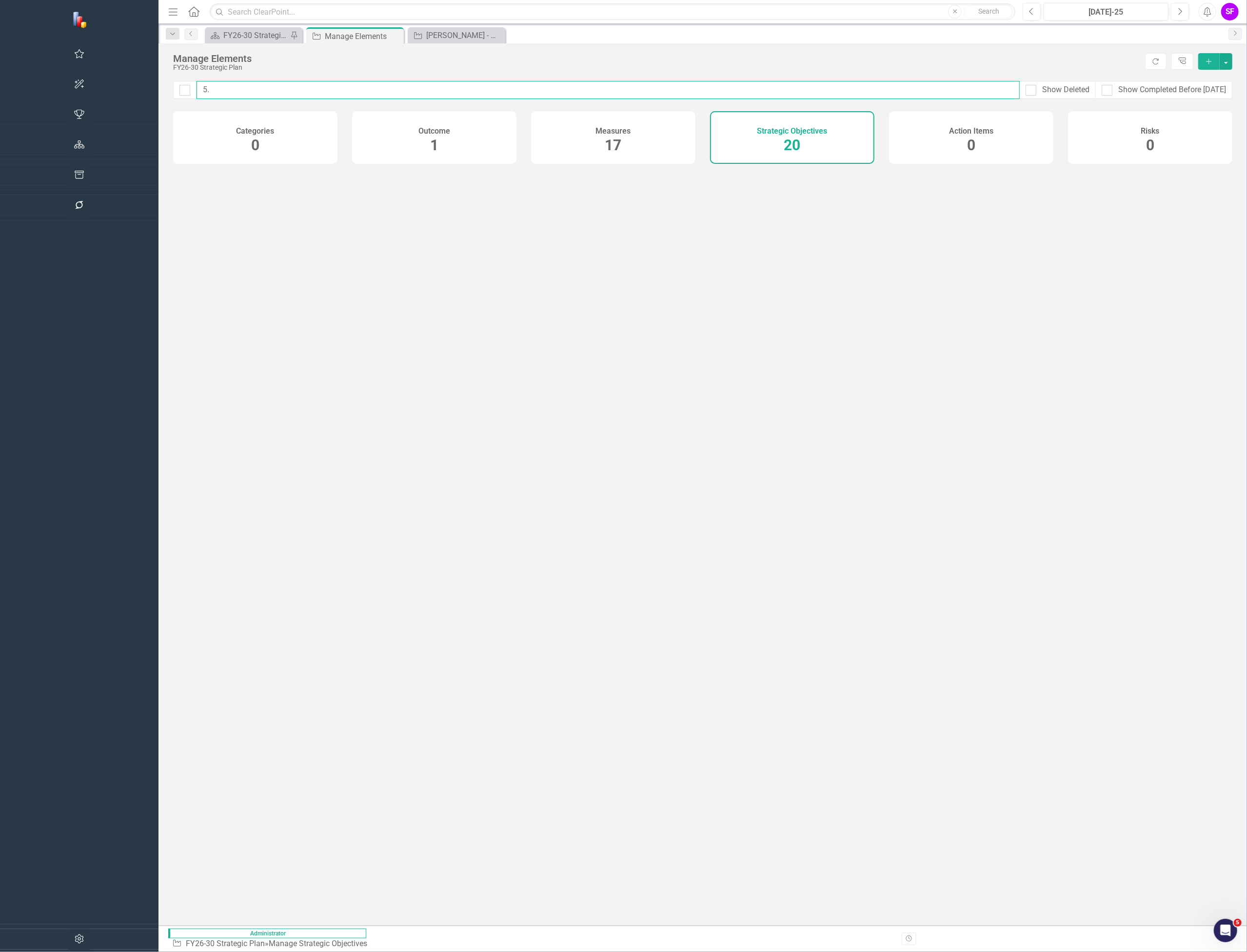
checkbox input "false"
type input "5.2"
checkbox input "false"
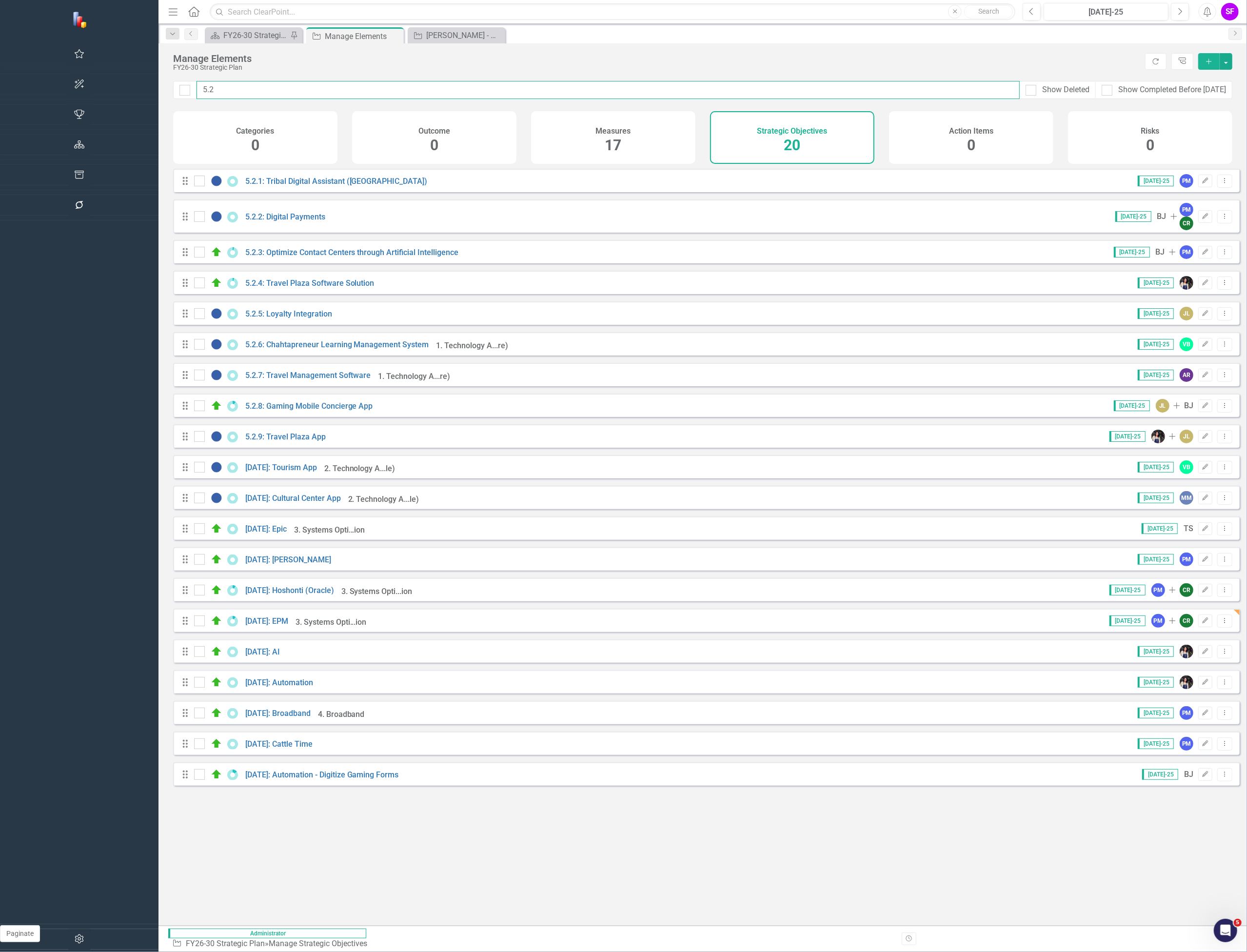
type input "5.2."
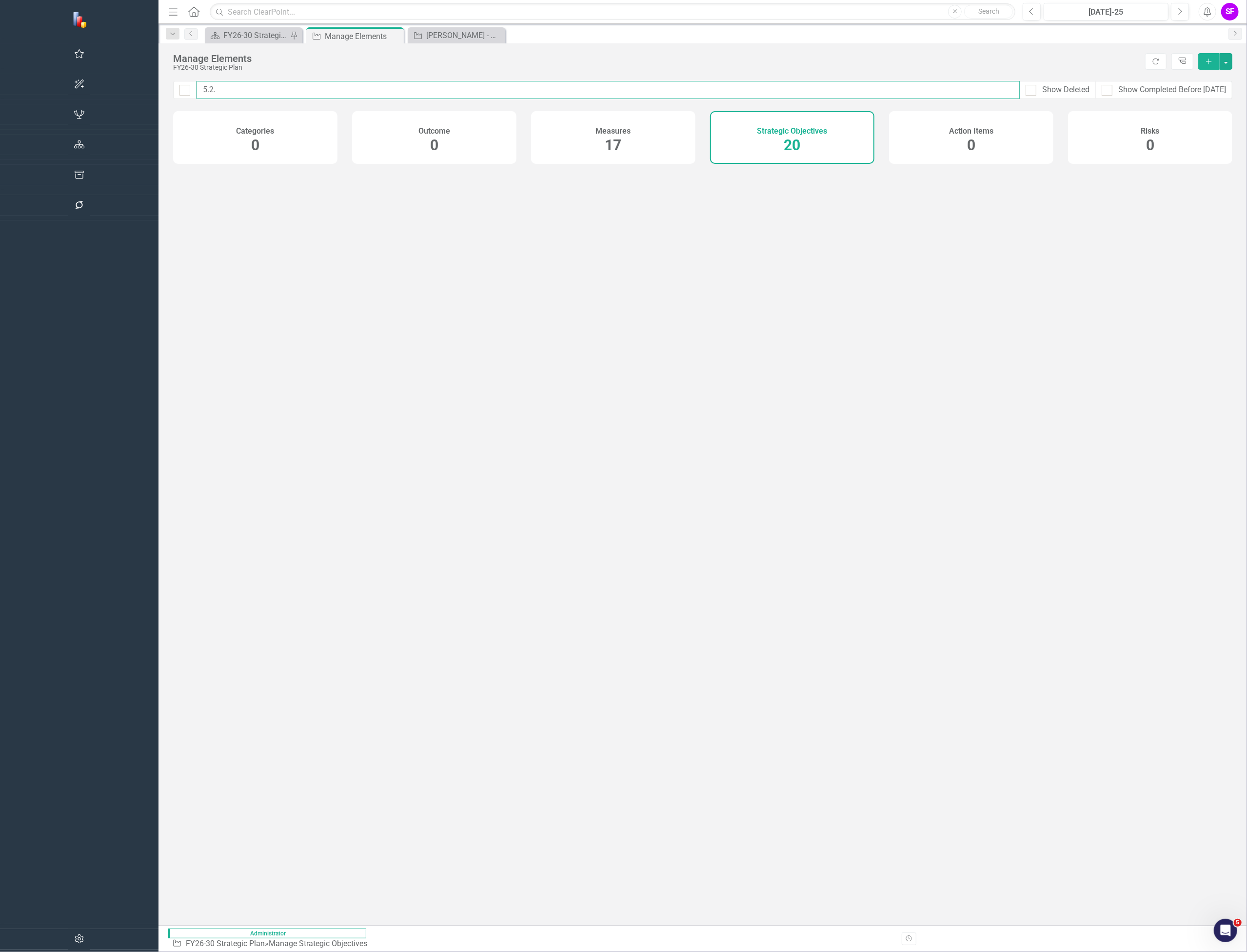
checkbox input "false"
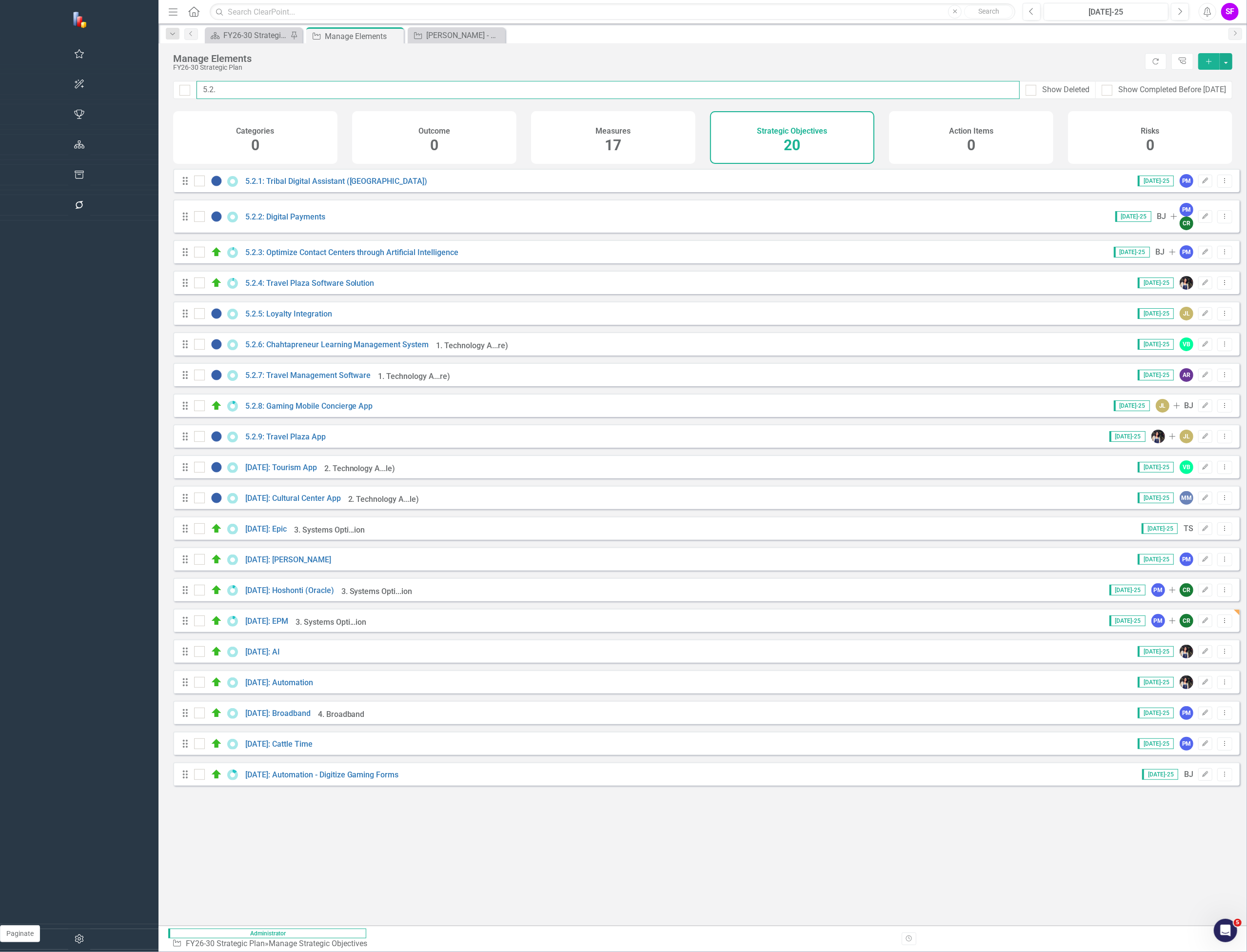
type input "5.2.2"
checkbox input "false"
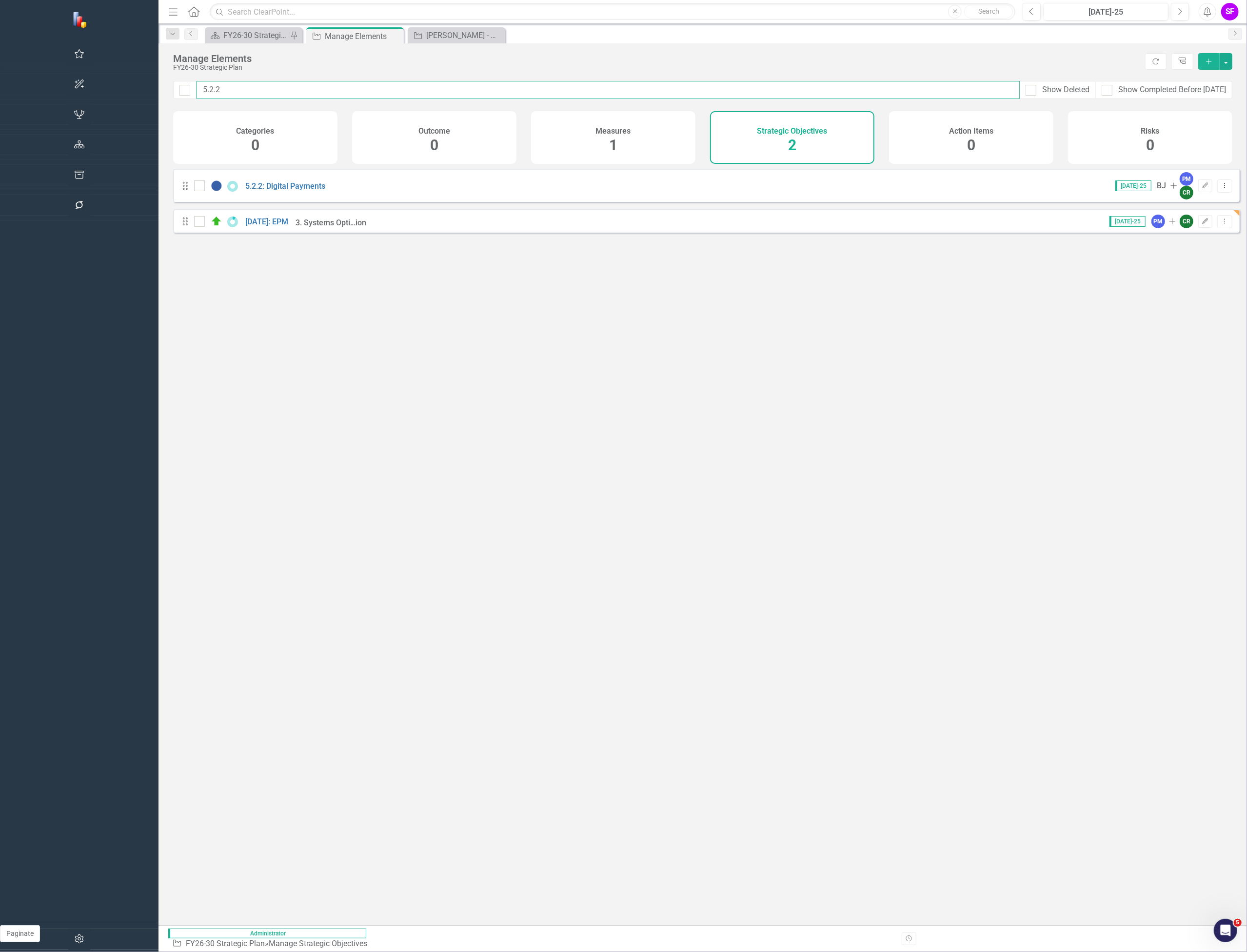
type input "5.2.20"
checkbox input "false"
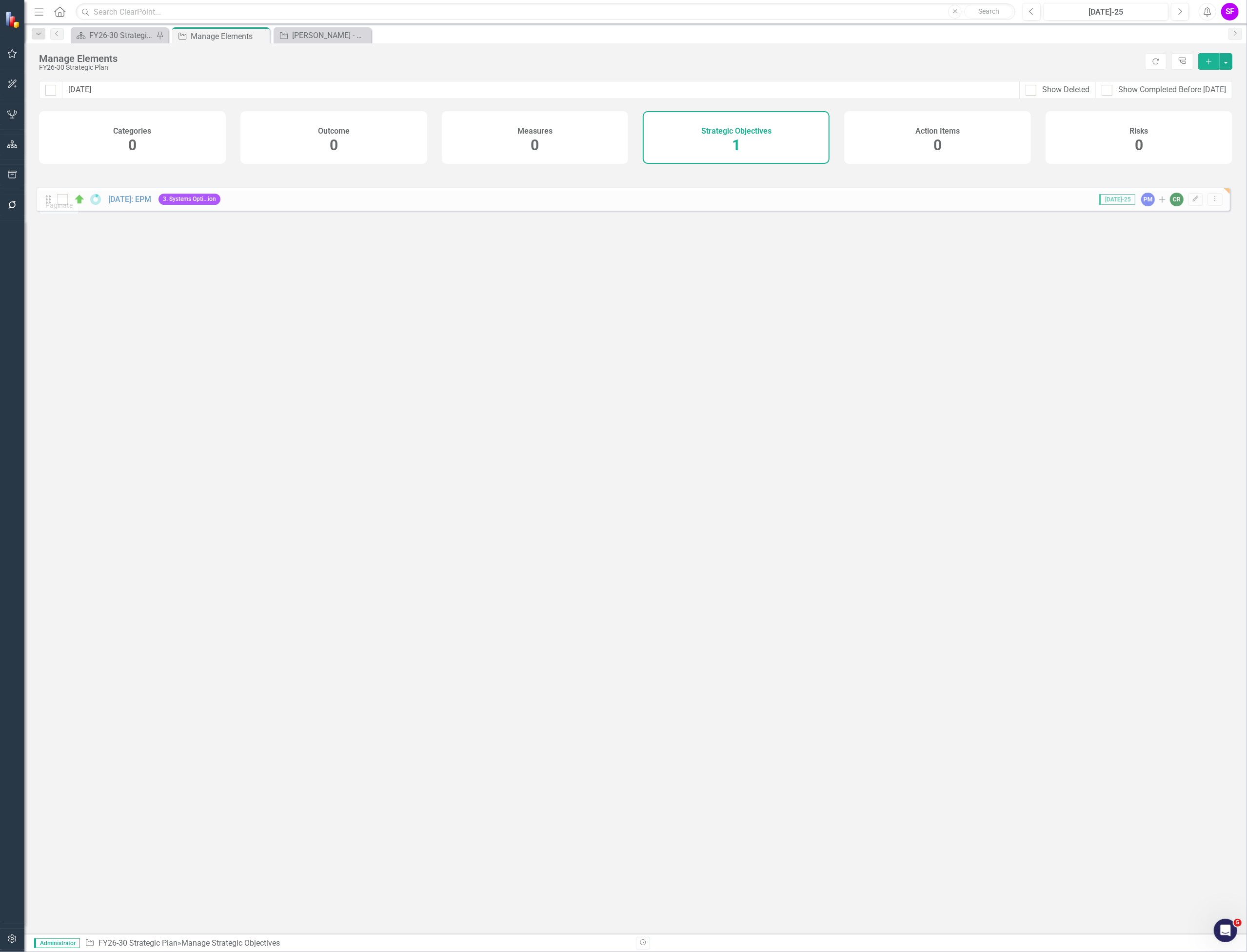
click at [47, 200] on form "Drag 5.2.20: EPM 3. Systems Opti...ion Jul-25 PM Add CR Edit Dropdown Menu" at bounding box center [639, 184] width 1201 height 31
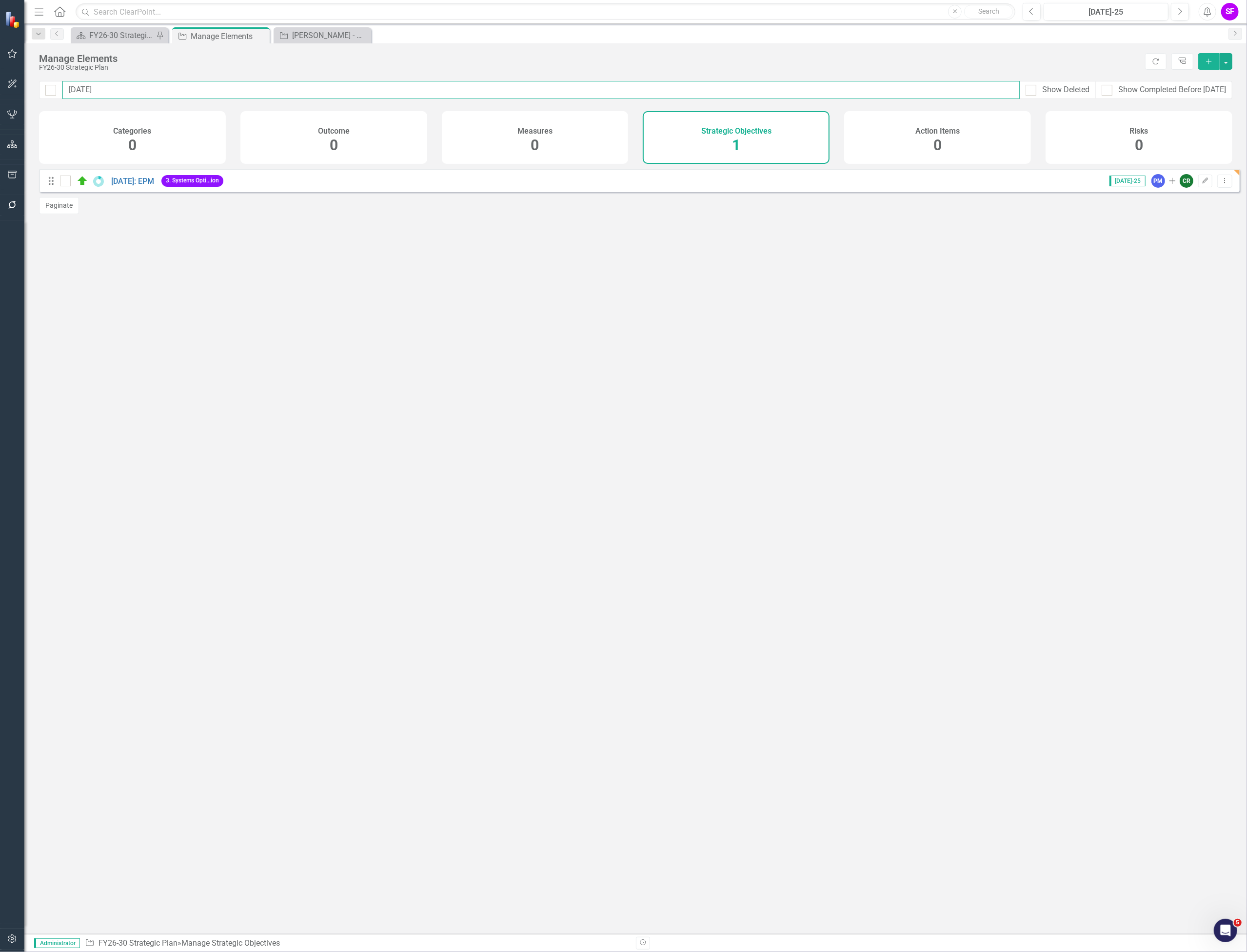
click at [402, 87] on input "5.2.20" at bounding box center [541, 90] width 957 height 18
click at [124, 186] on link "5.2.20: EPM" at bounding box center [133, 181] width 43 height 9
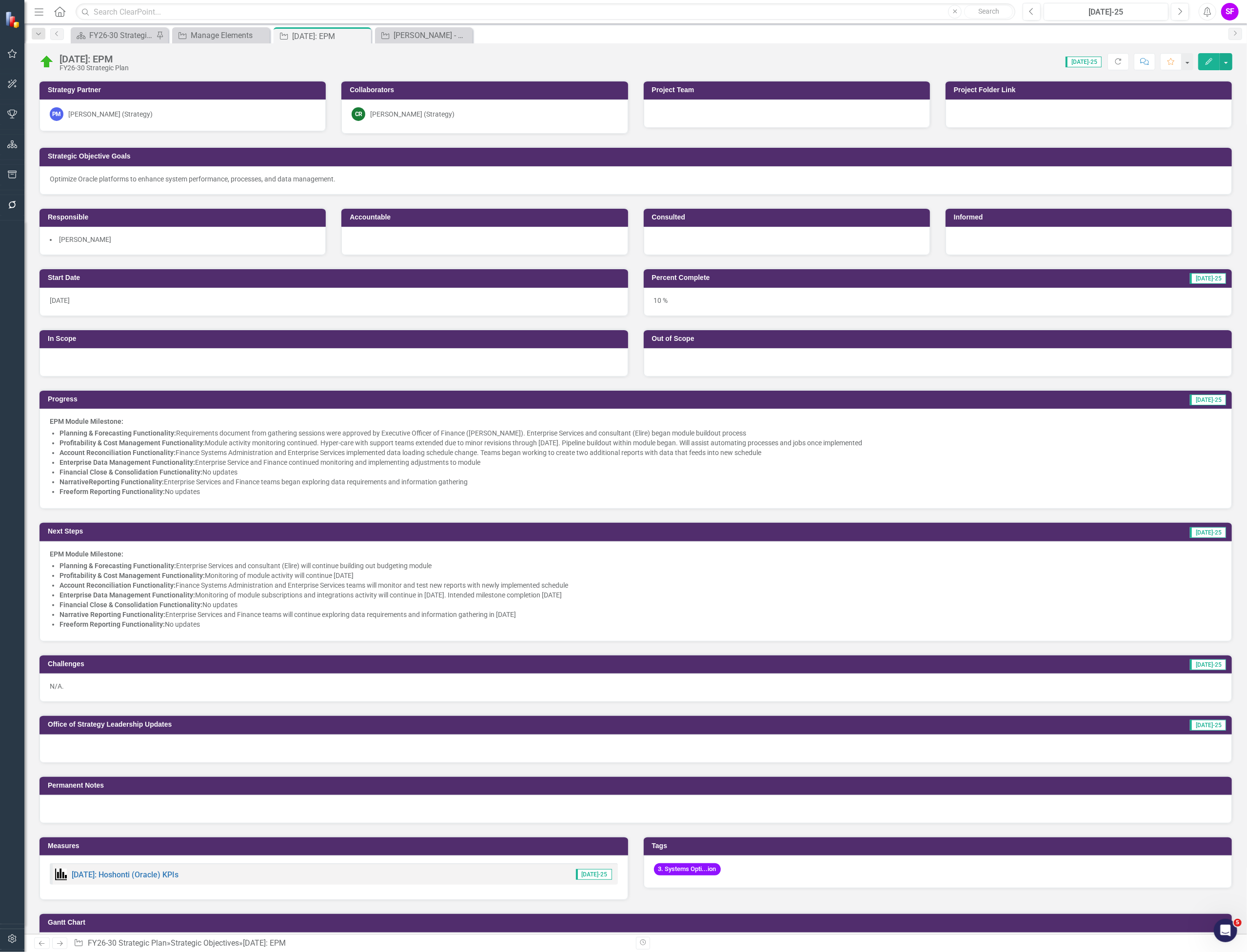
click at [218, 110] on div "PM Paul Moseley (Strategy)" at bounding box center [182, 114] width 266 height 14
click at [218, 110] on div "PM Paul Moseley (Strategy)" at bounding box center [182, 114] width 266 height 14
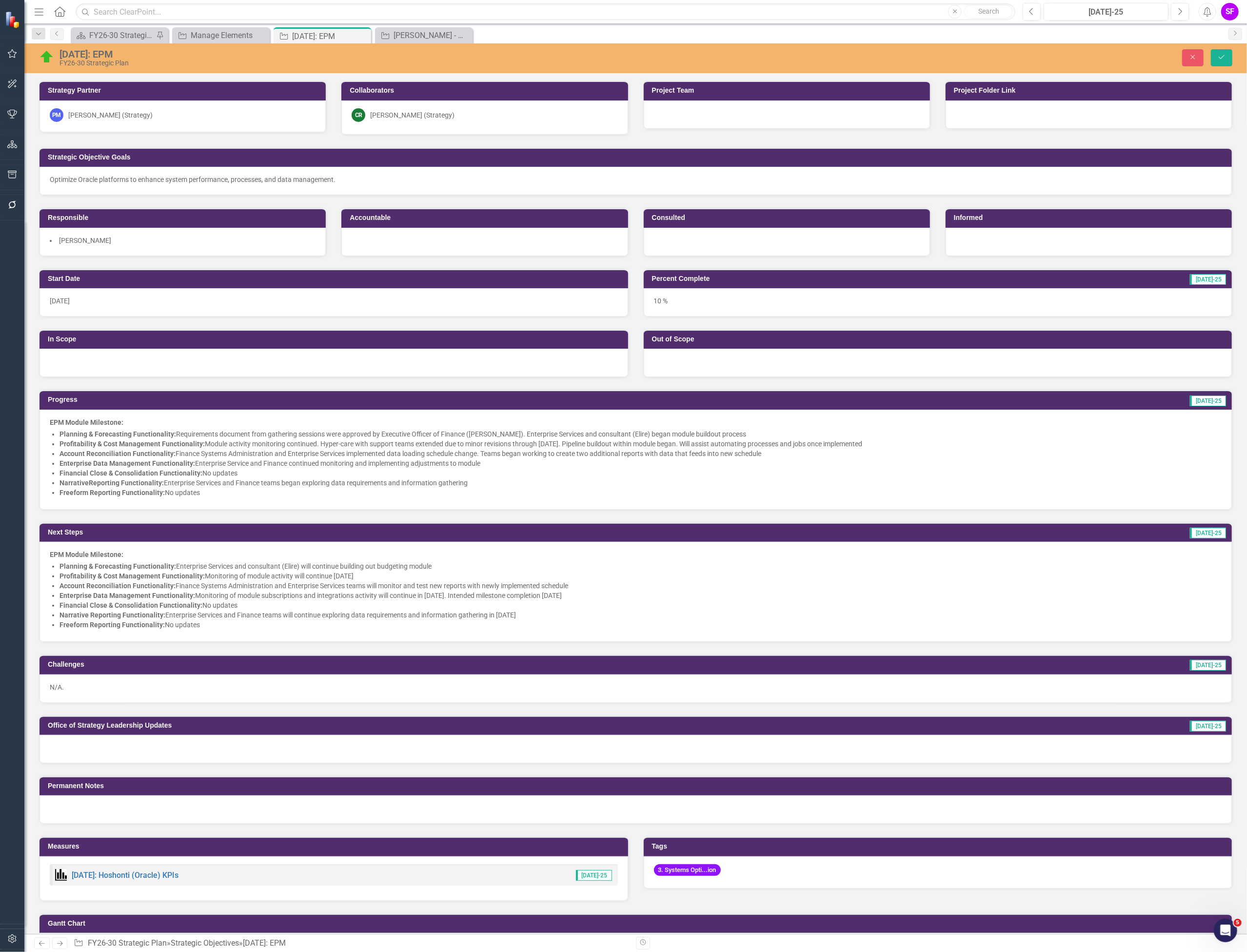
click at [130, 116] on div "[PERSON_NAME] (Strategy)" at bounding box center [110, 115] width 84 height 10
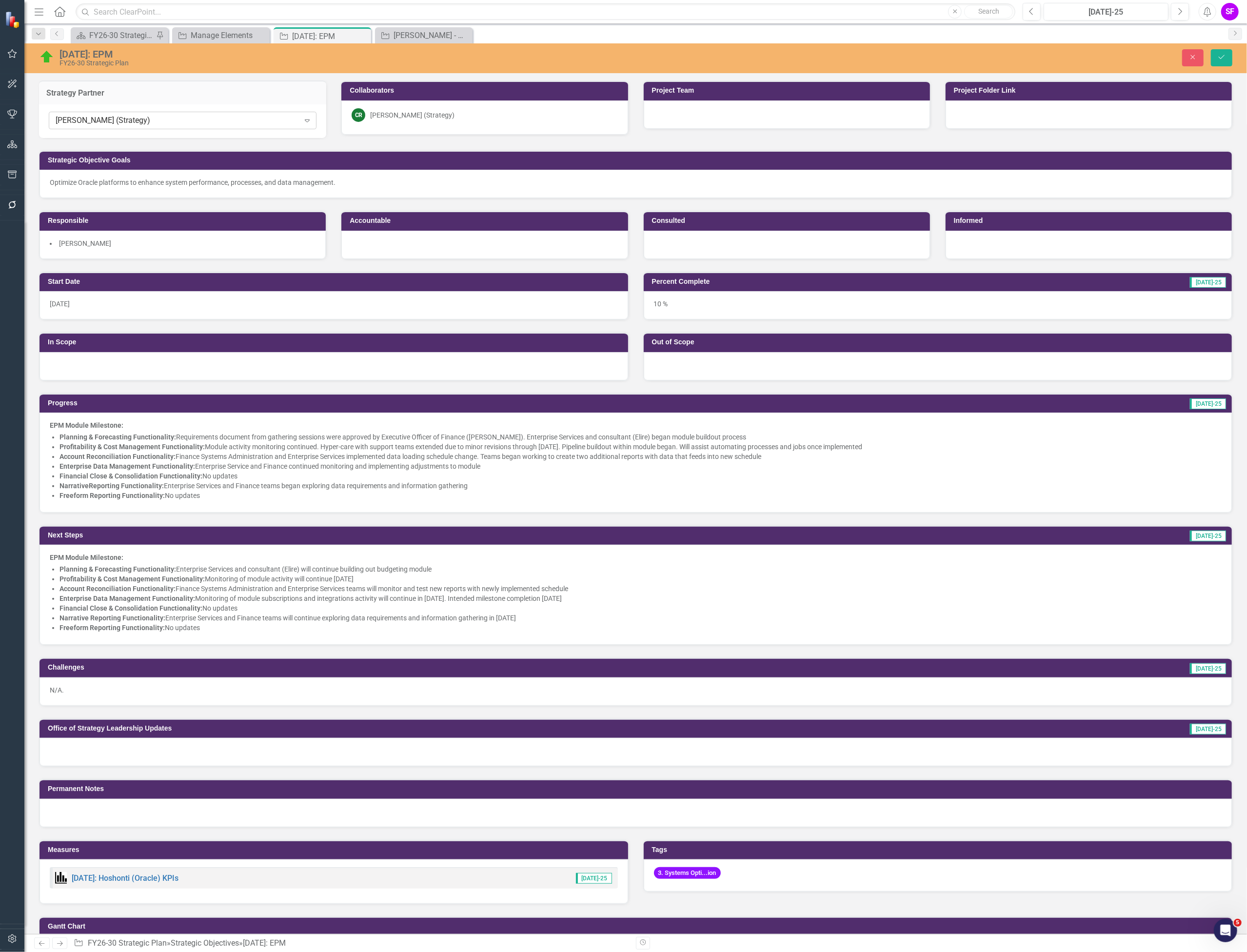
click at [302, 121] on icon "Expand" at bounding box center [307, 120] width 10 height 8
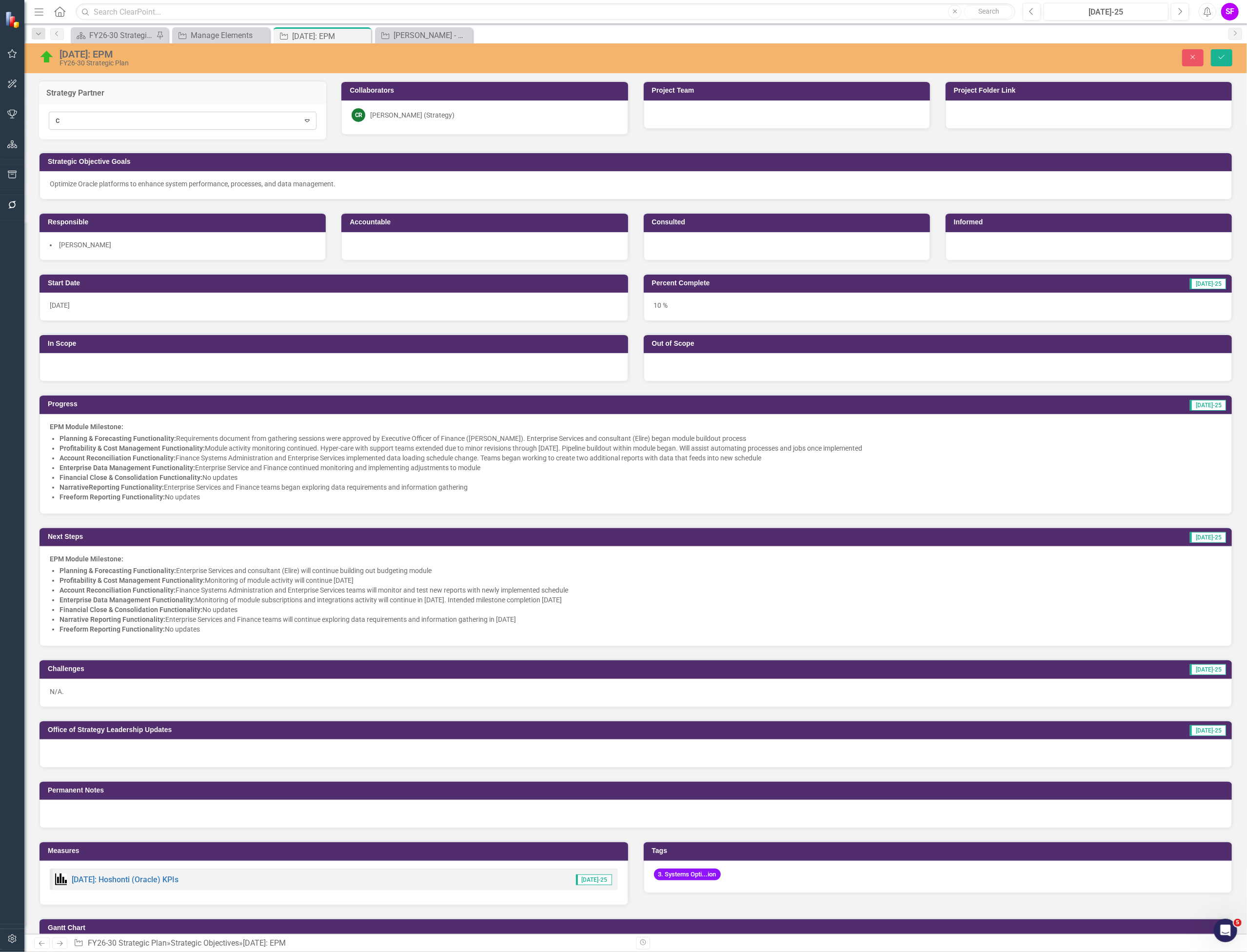
scroll to position [144, 0]
type input "cale"
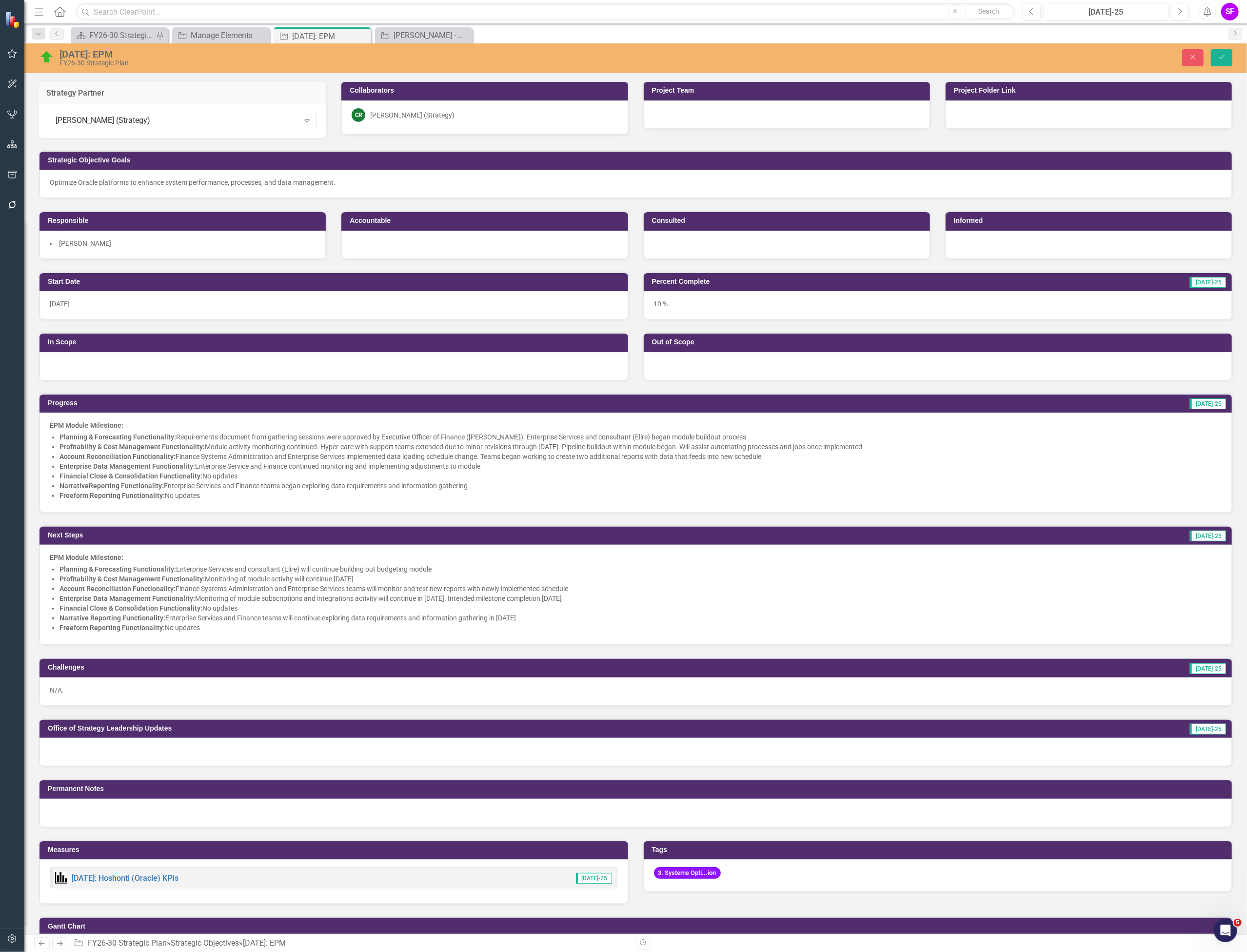
click at [365, 110] on div "CR Cale Russell (Strategy)" at bounding box center [484, 115] width 266 height 14
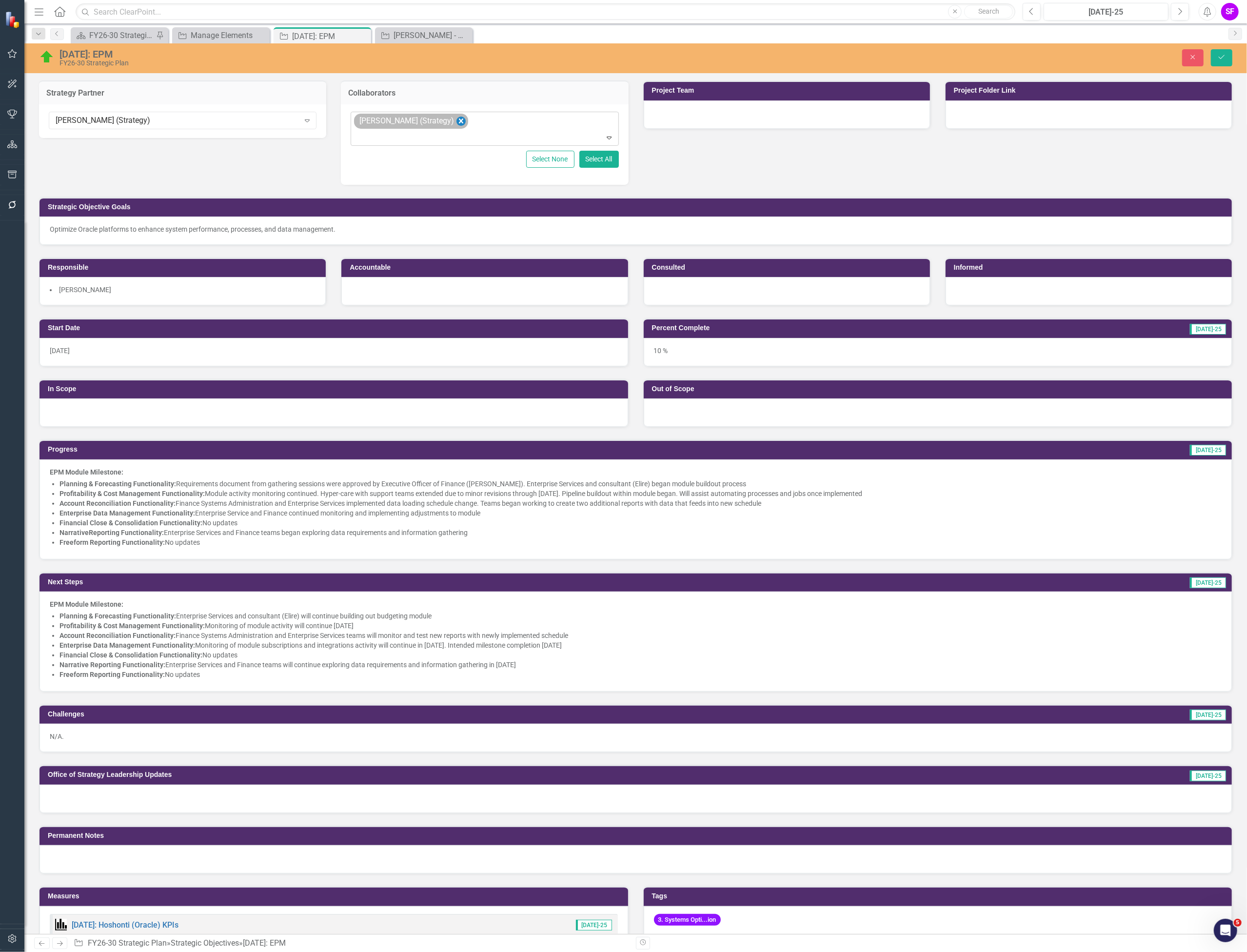
click at [456, 124] on icon "Remove Cale Russell (Strategy)" at bounding box center [461, 121] width 9 height 12
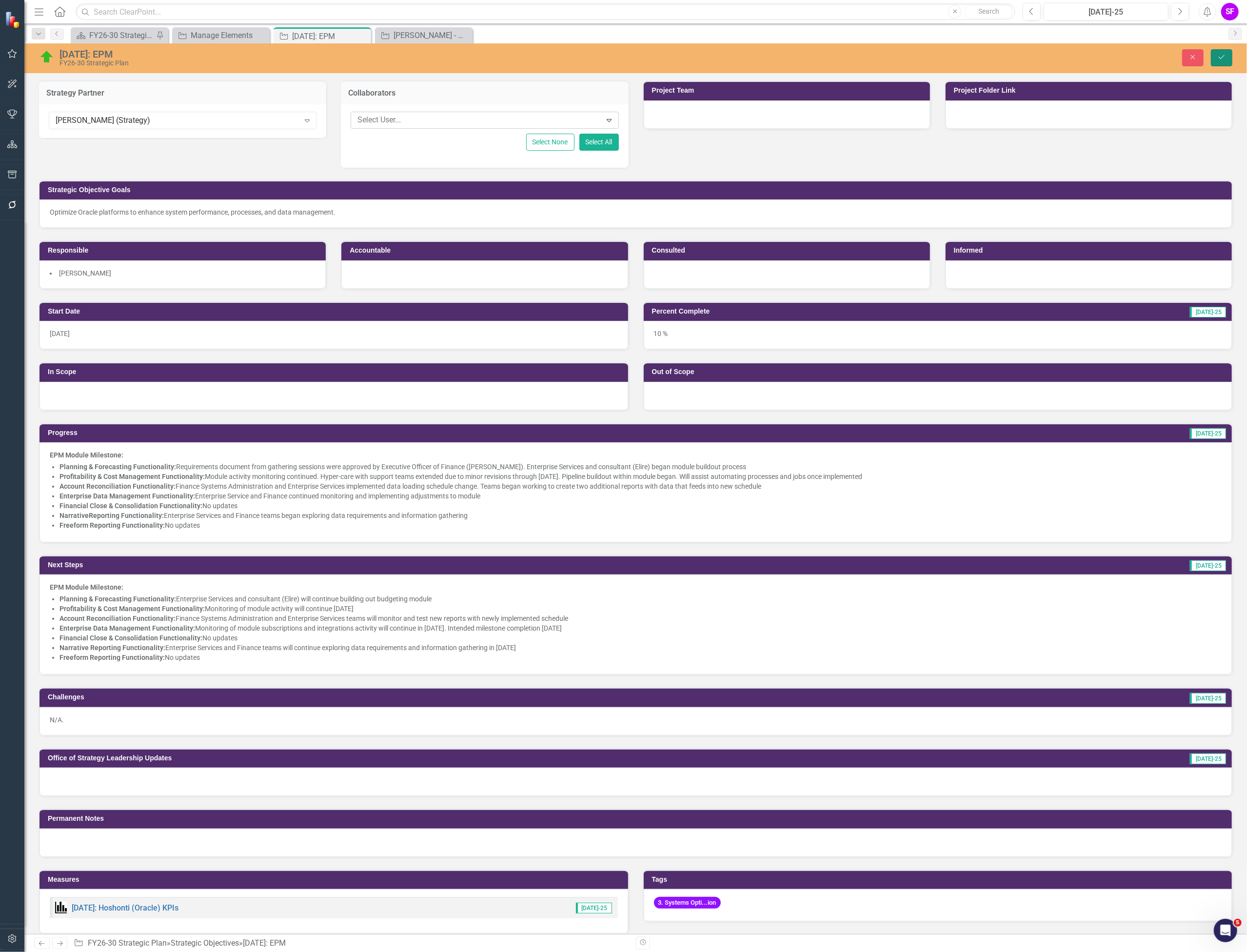
click at [1221, 54] on icon "Save" at bounding box center [1222, 57] width 9 height 7
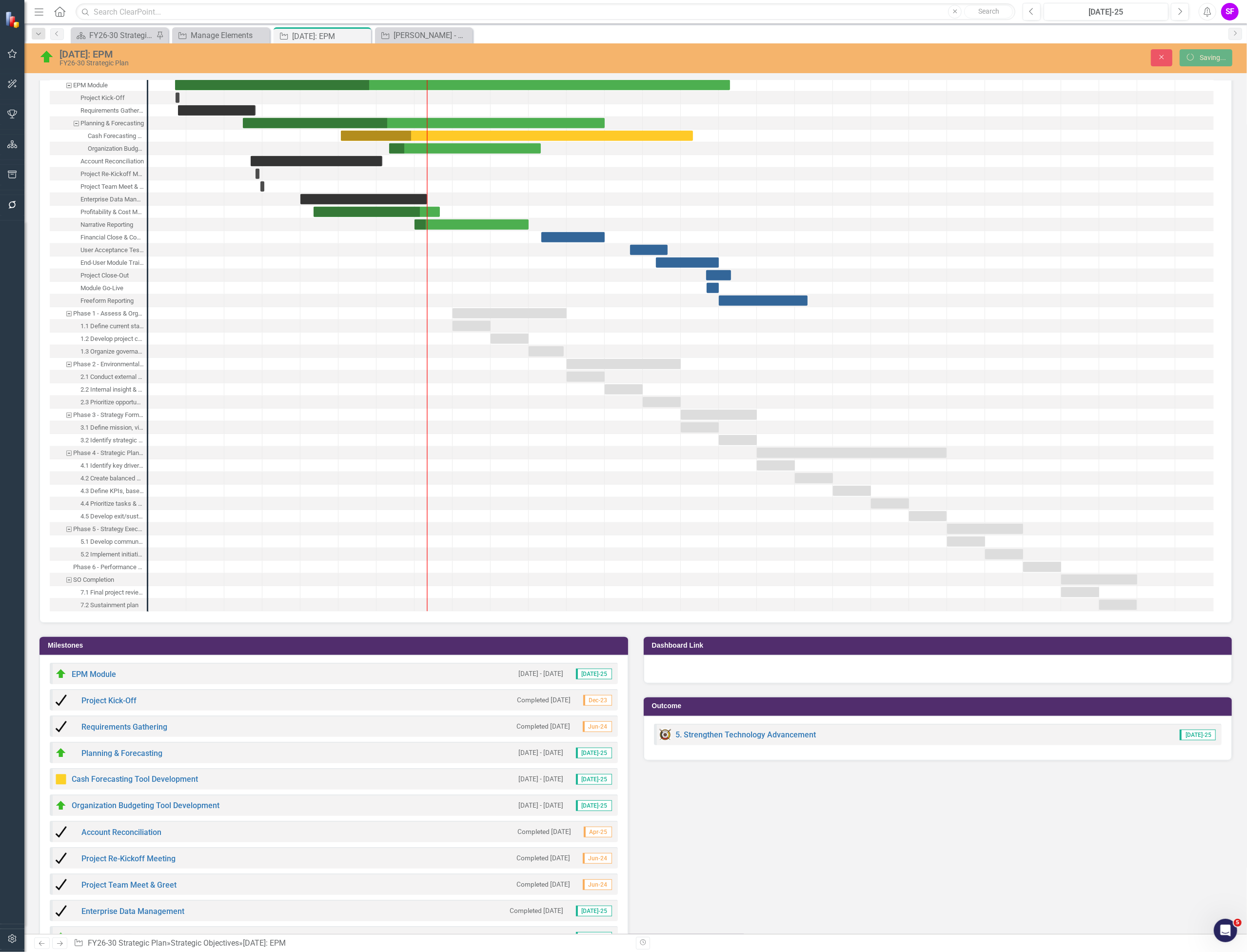
scroll to position [715, 0]
